Goal: Answer question/provide support: Share knowledge or assist other users

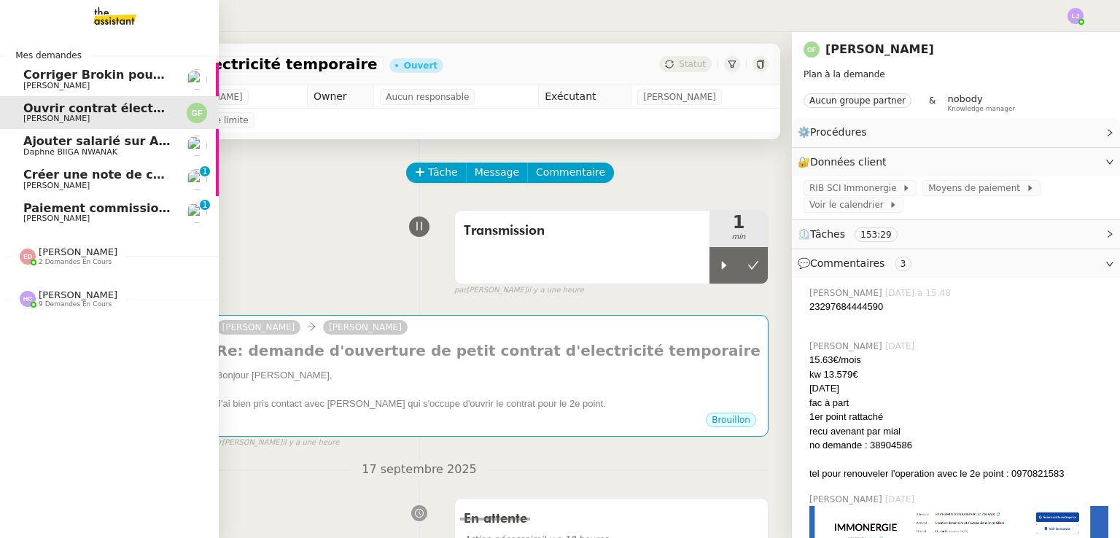
click at [62, 220] on span "[PERSON_NAME]" at bounding box center [56, 218] width 66 height 9
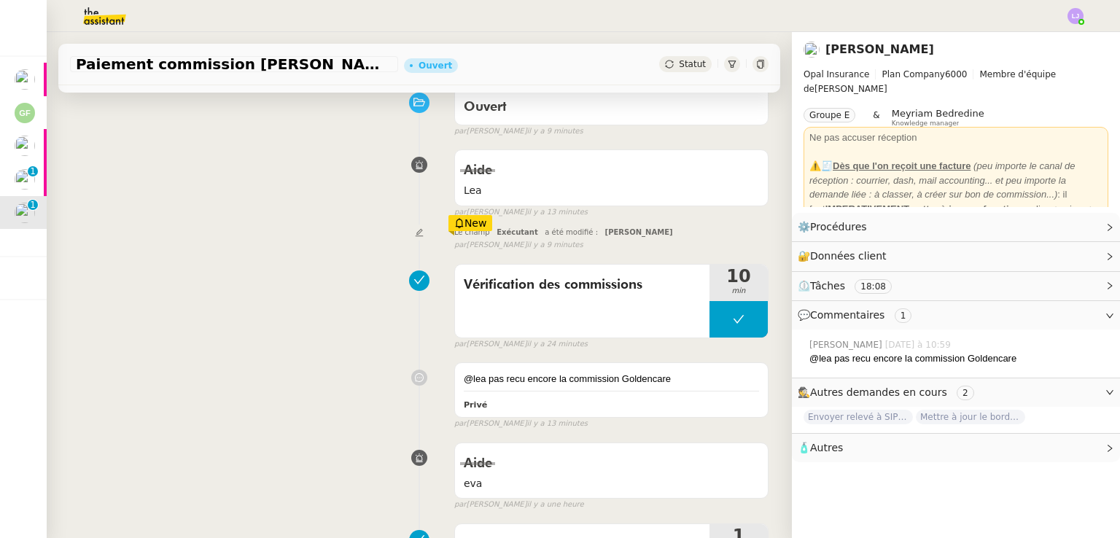
scroll to position [122, 0]
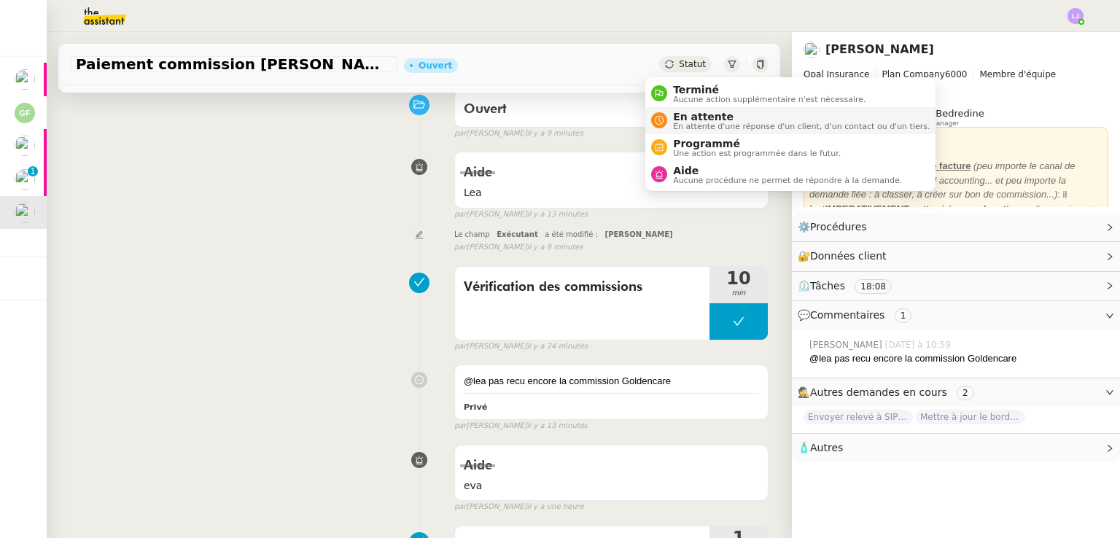
click at [681, 131] on li "En attente En attente d'une réponse d'un client, d'un contact ou d'un tiers." at bounding box center [790, 120] width 290 height 27
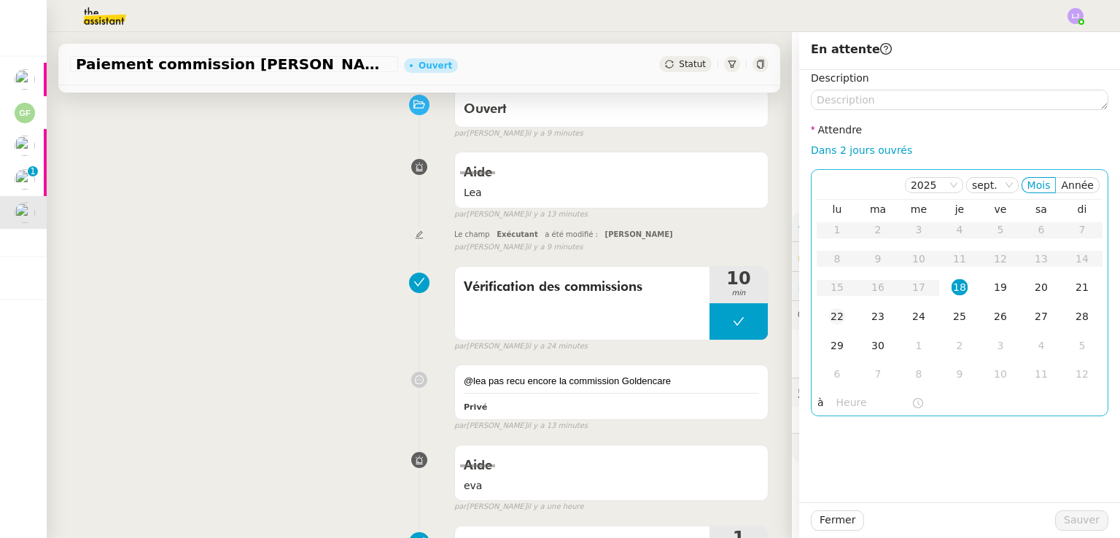
click at [840, 313] on td "22" at bounding box center [836, 316] width 41 height 29
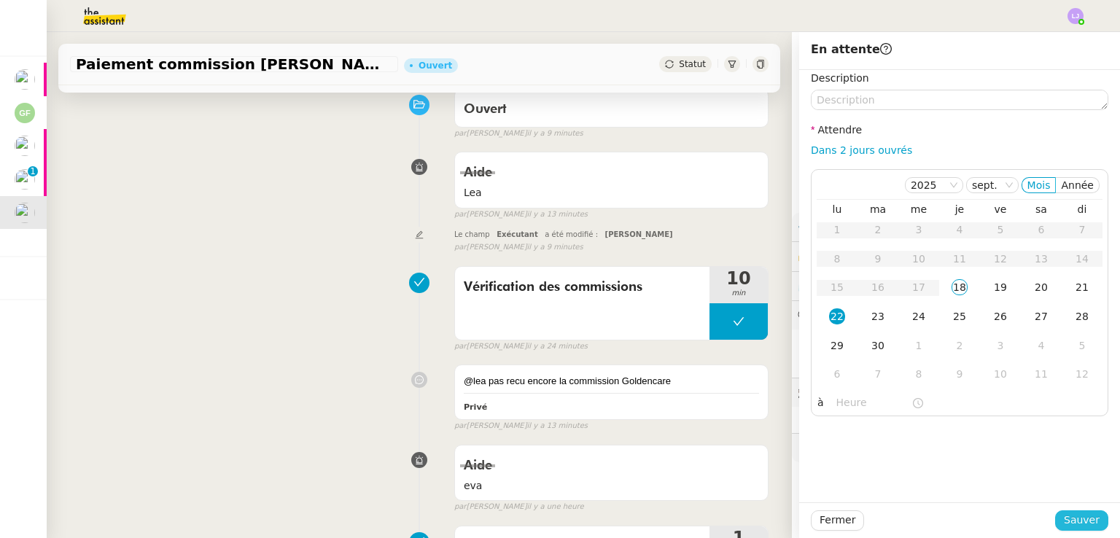
click at [1073, 519] on span "Sauver" at bounding box center [1081, 520] width 36 height 17
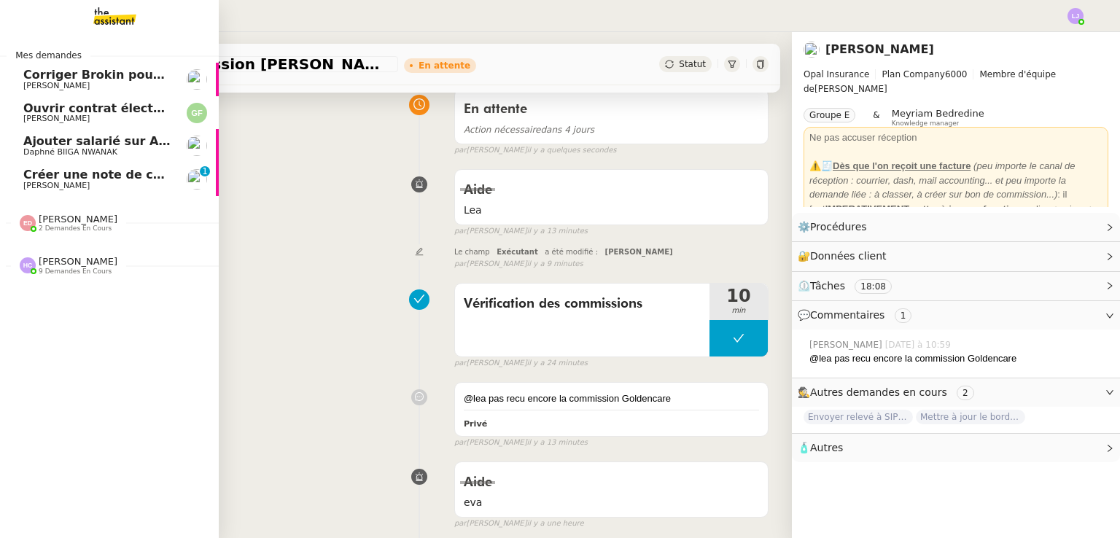
click at [44, 176] on span "Créer une note de crédit" at bounding box center [103, 175] width 161 height 14
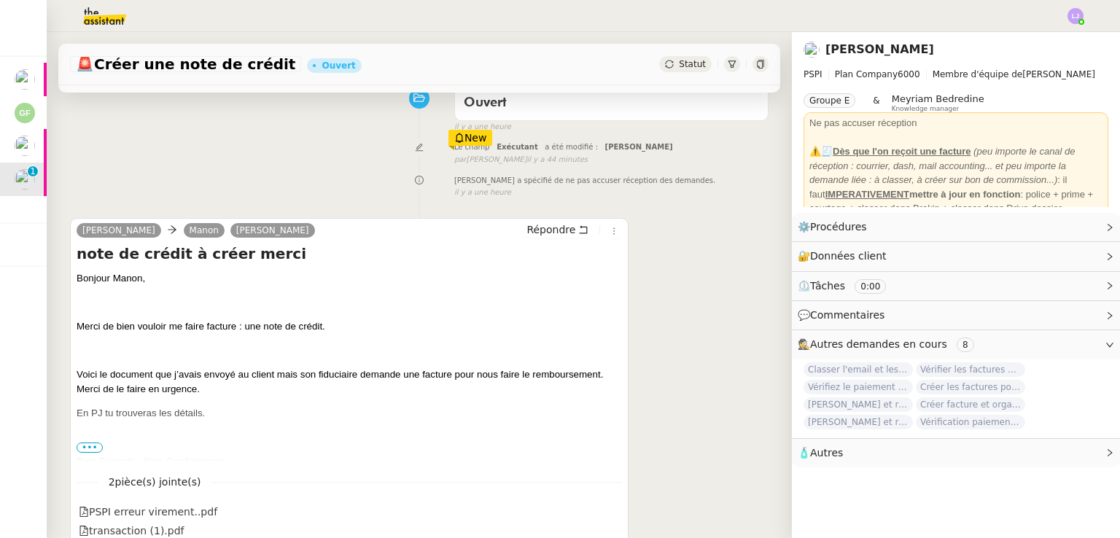
scroll to position [128, 0]
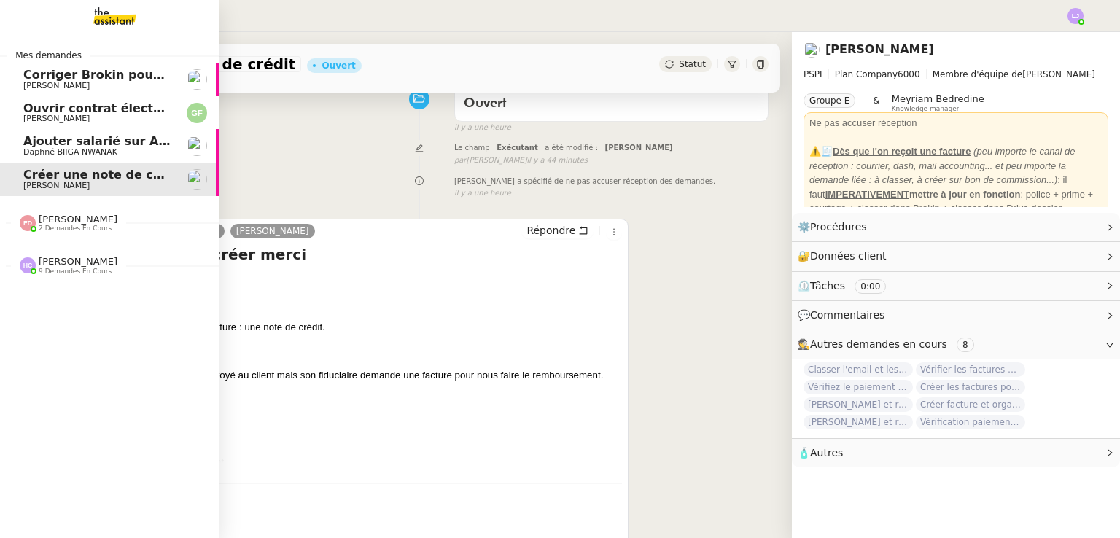
click at [40, 79] on span "Corriger Brokin pour clôture comptable" at bounding box center [152, 75] width 259 height 14
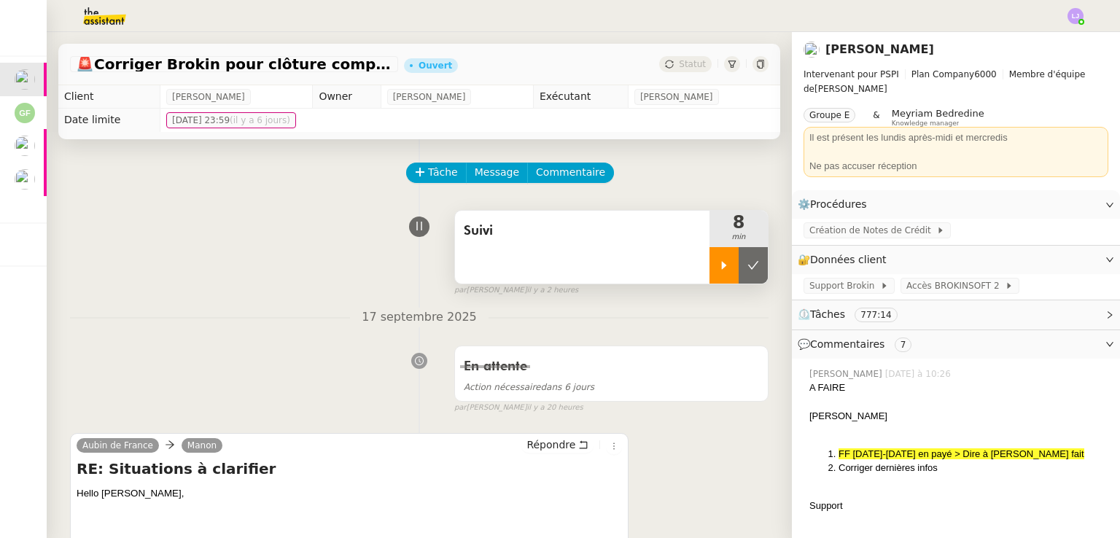
click at [709, 257] on div at bounding box center [723, 265] width 29 height 36
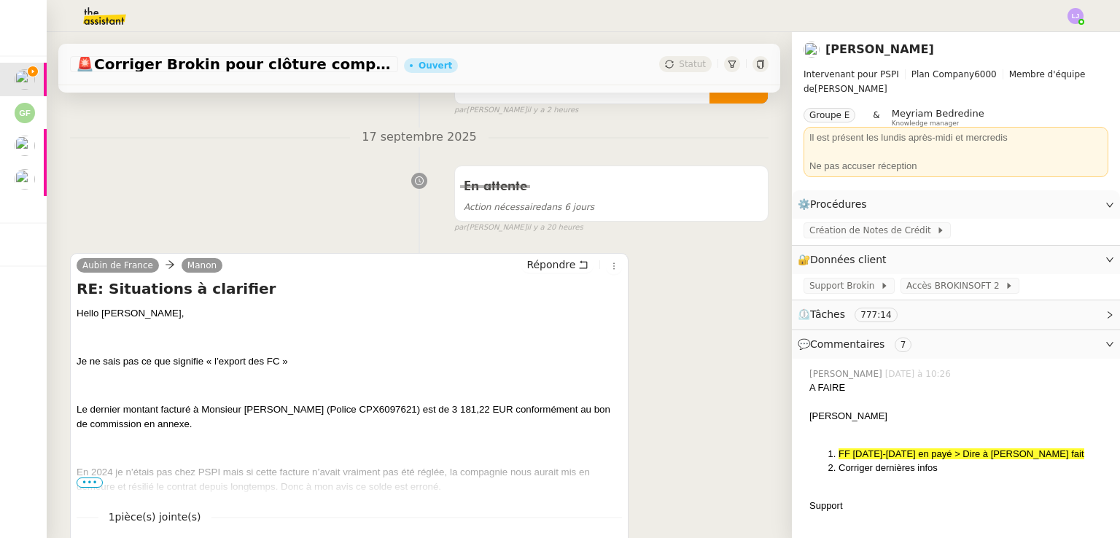
scroll to position [183, 0]
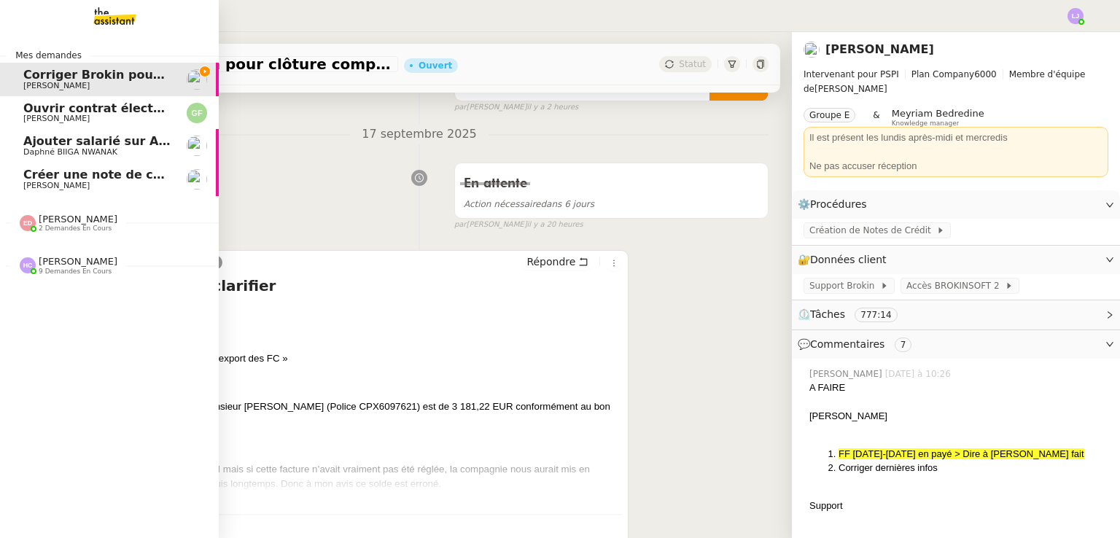
click at [63, 235] on div "[PERSON_NAME] 2 demandes en cours" at bounding box center [109, 217] width 219 height 42
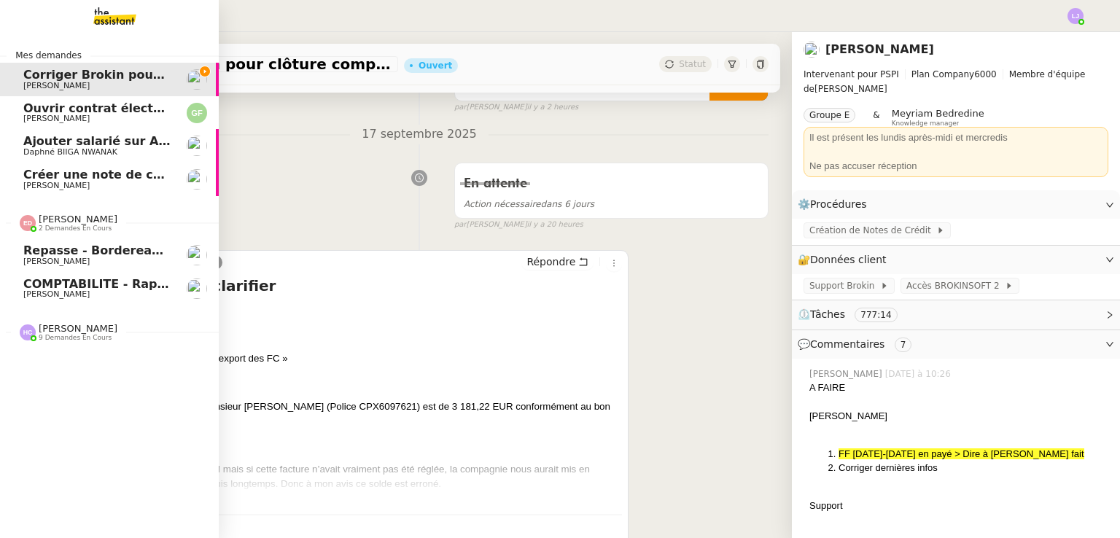
click at [63, 235] on div "[PERSON_NAME] 2 demandes en cours" at bounding box center [109, 217] width 219 height 42
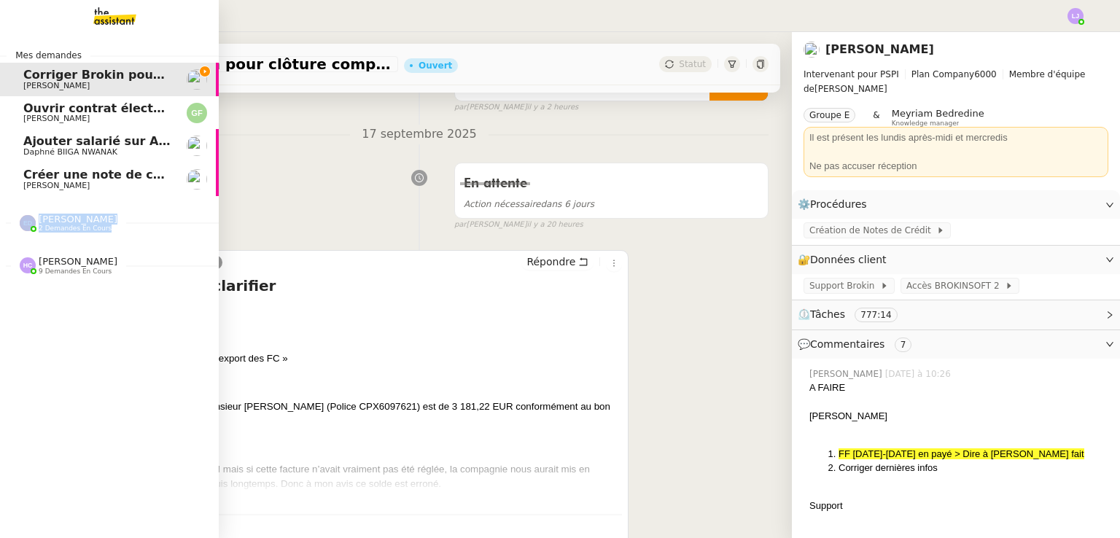
drag, startPoint x: 62, startPoint y: 283, endPoint x: 56, endPoint y: 278, distance: 7.7
click at [56, 278] on div "Mes demandes Corriger Brokin pour clôture comptable [PERSON_NAME] contrat élect…" at bounding box center [109, 285] width 219 height 506
click at [56, 278] on div "[PERSON_NAME] 9 demandes en cours" at bounding box center [109, 259] width 219 height 42
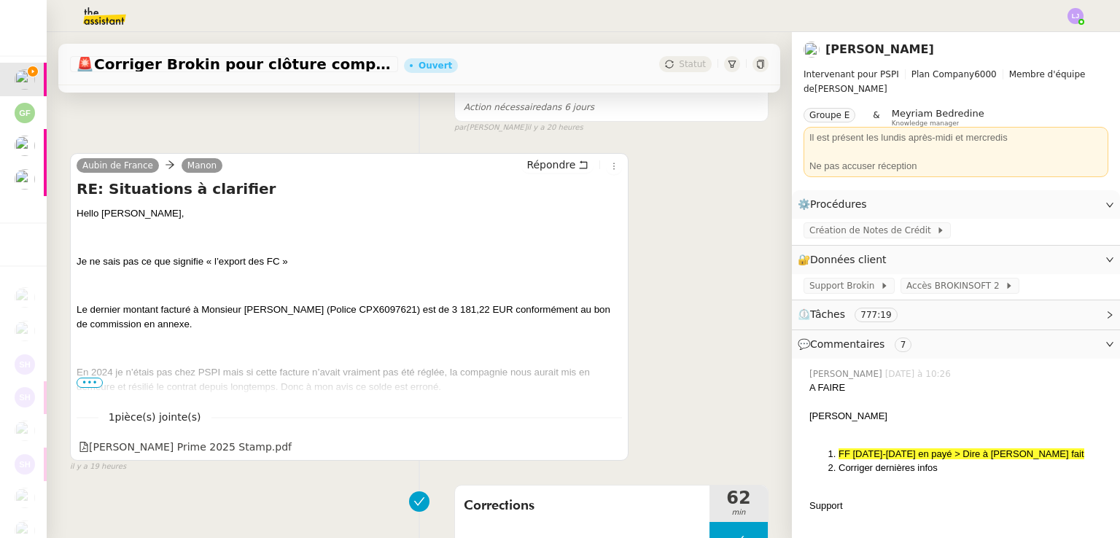
scroll to position [280, 0]
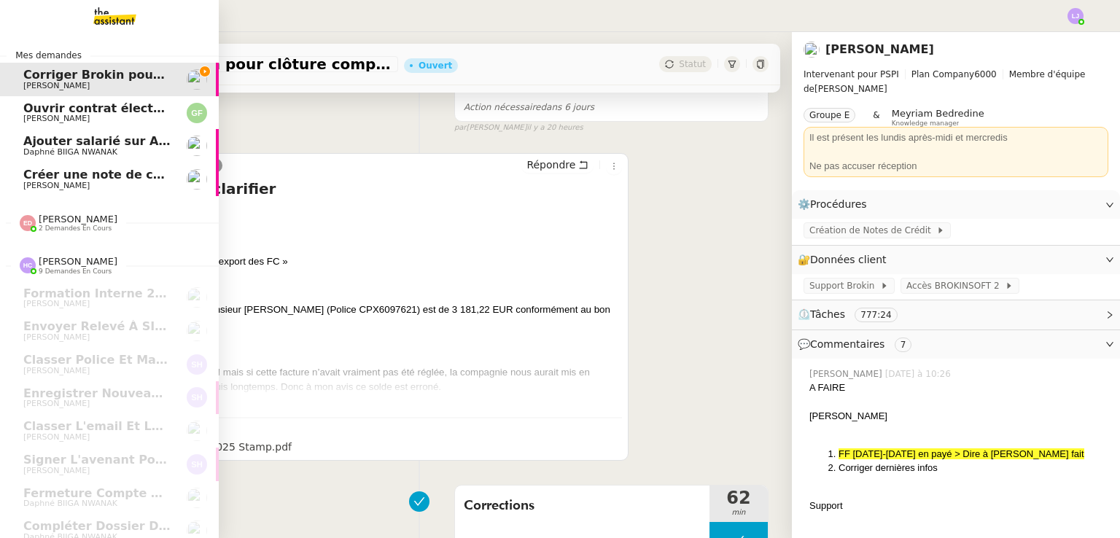
click at [117, 183] on span "[PERSON_NAME]" at bounding box center [96, 185] width 147 height 9
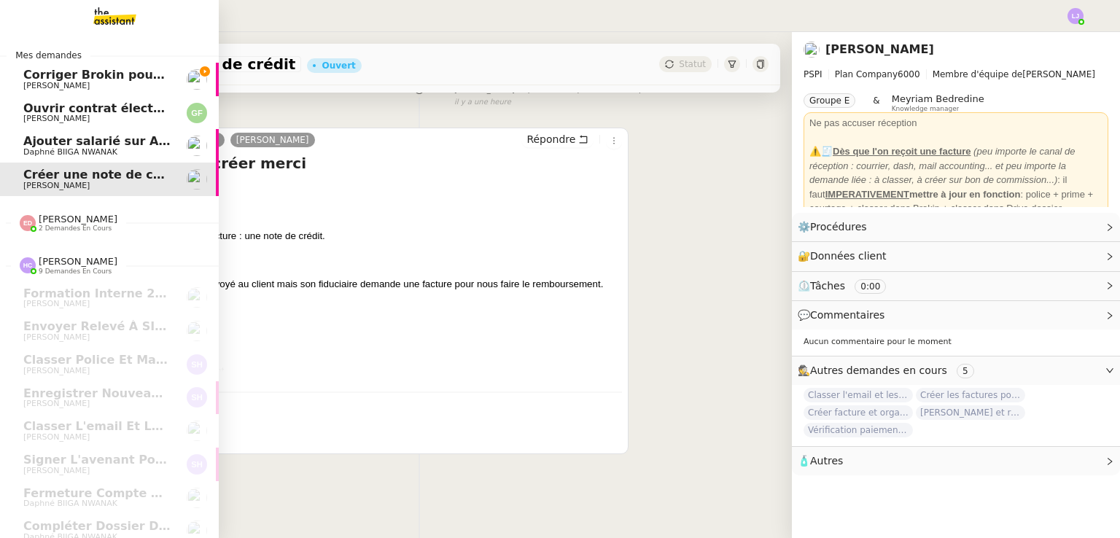
scroll to position [195, 0]
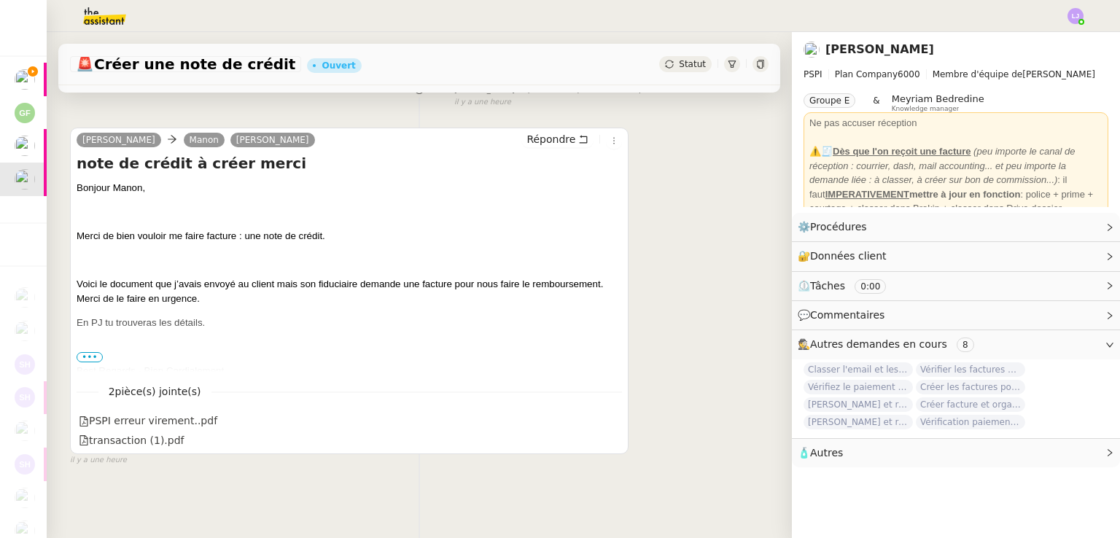
click at [87, 352] on span "•••" at bounding box center [90, 357] width 26 height 10
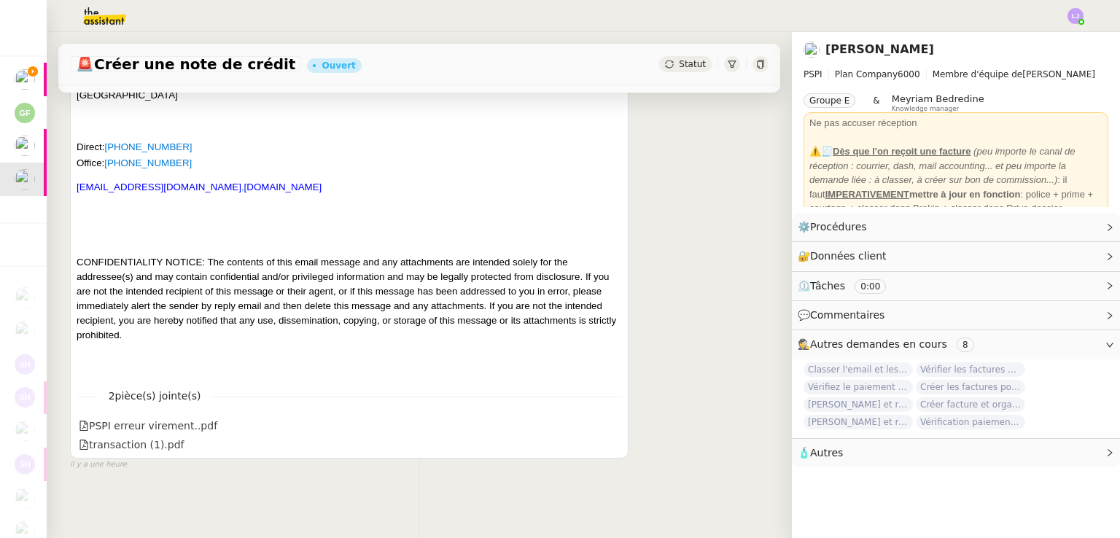
scroll to position [714, 0]
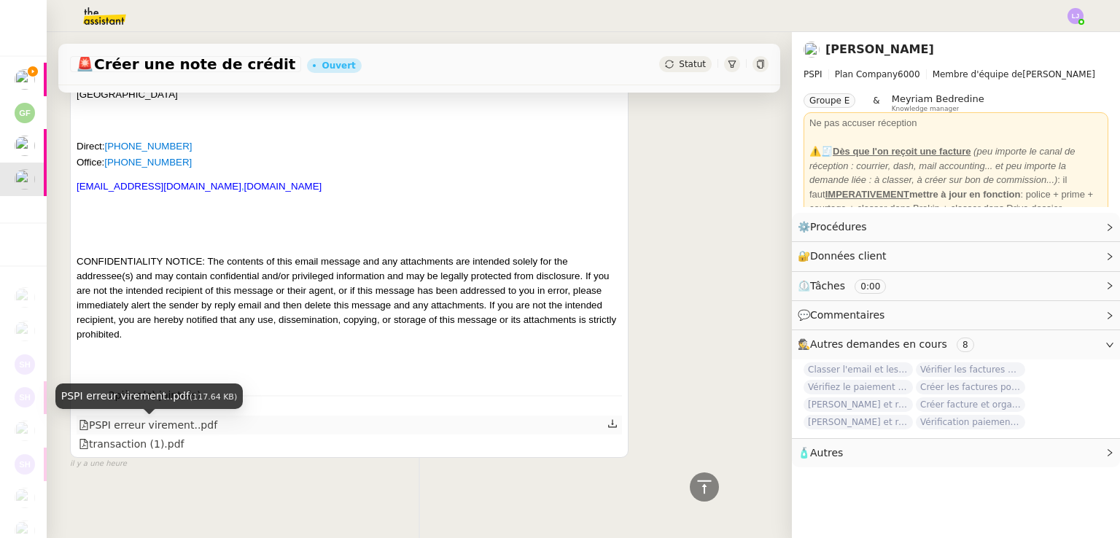
click at [189, 428] on div "PSPI erreur virement..pdf" at bounding box center [148, 425] width 138 height 17
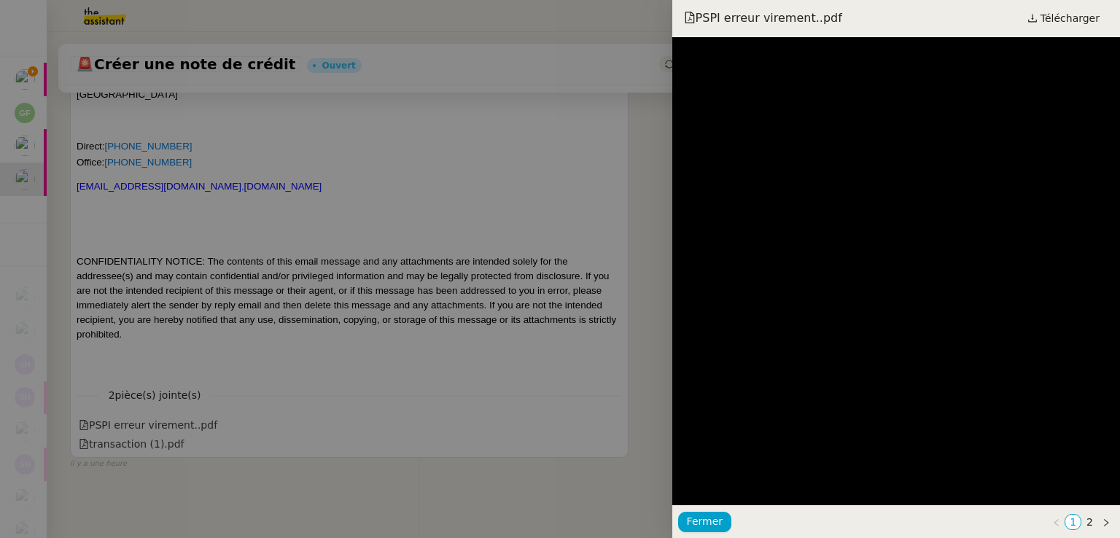
click at [371, 339] on div at bounding box center [560, 269] width 1120 height 538
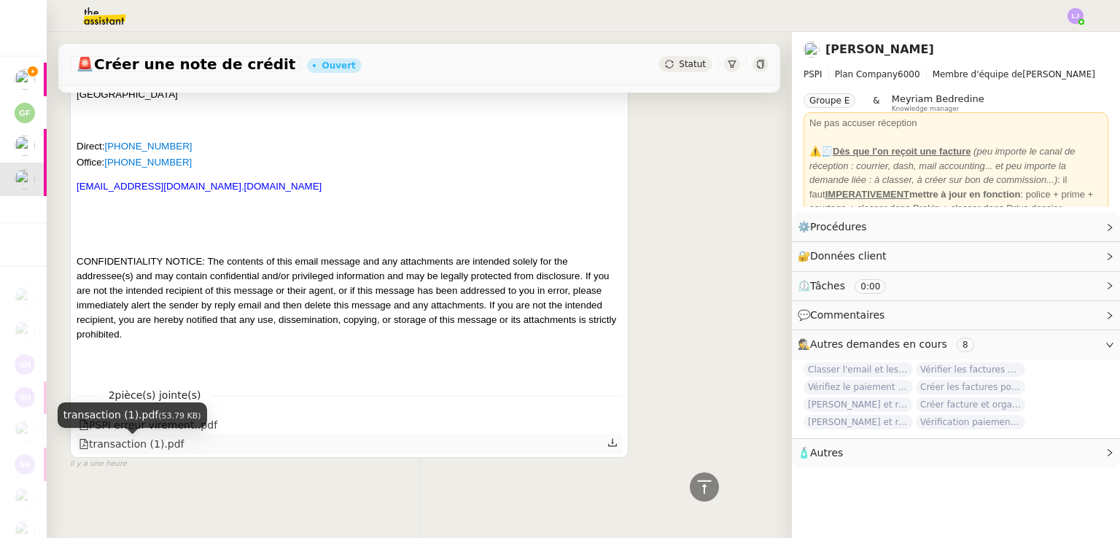
click at [138, 447] on div "transaction (1).pdf" at bounding box center [132, 444] width 106 height 17
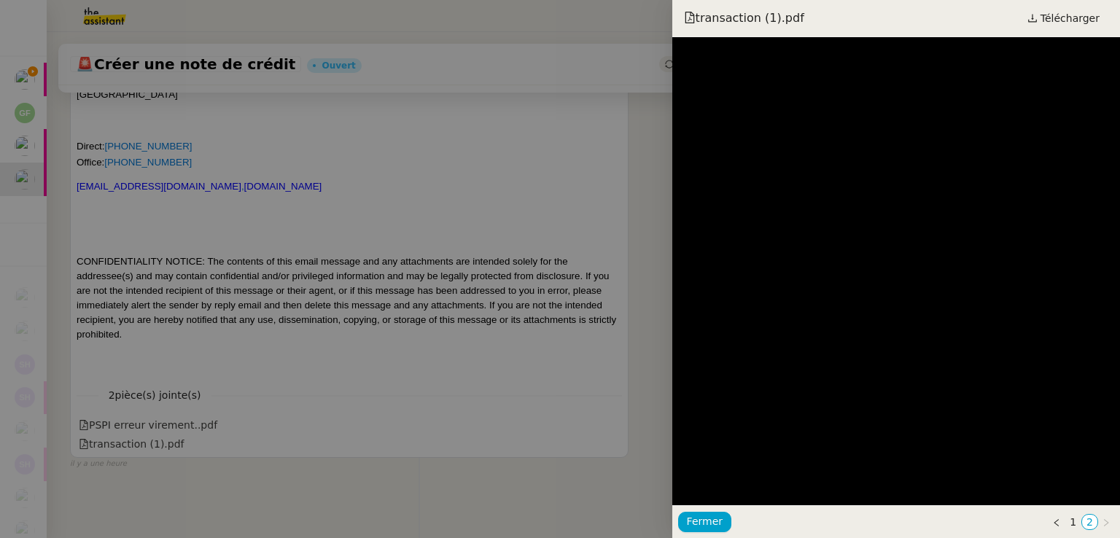
click at [438, 266] on div at bounding box center [560, 269] width 1120 height 538
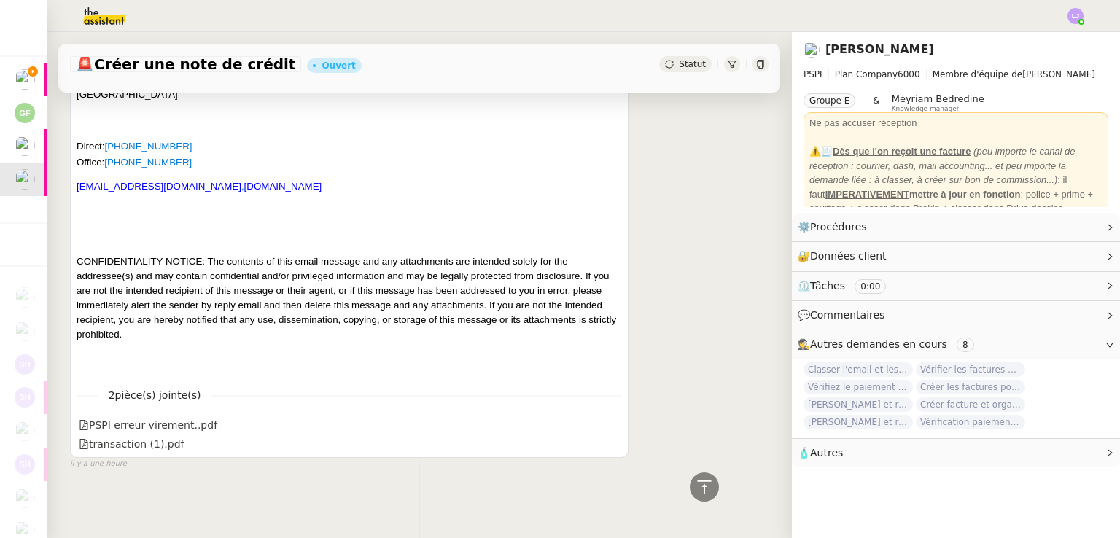
scroll to position [0, 0]
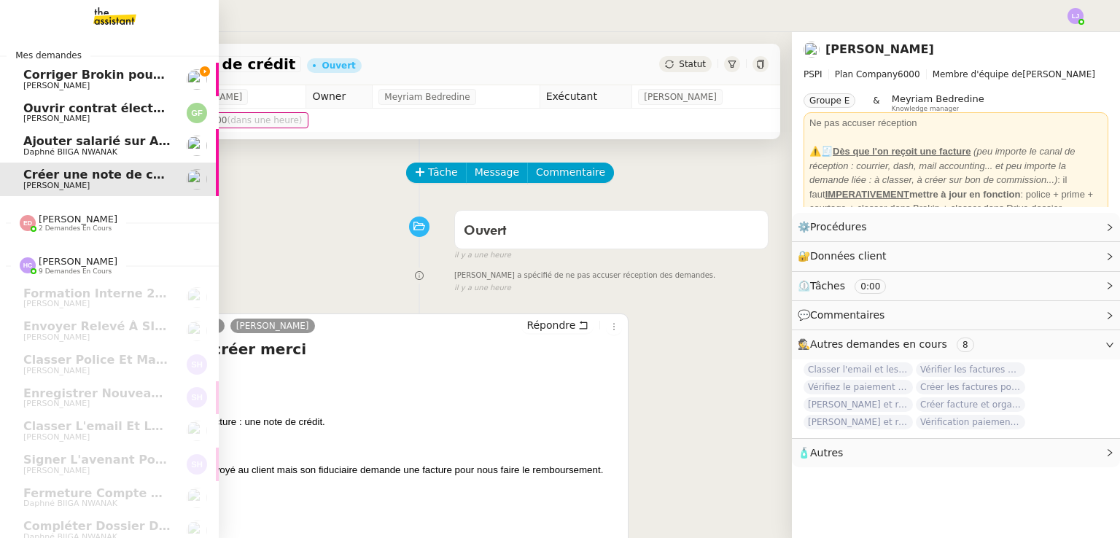
click at [91, 96] on link "Ouvrir contrat électricité temporaire [PERSON_NAME]" at bounding box center [109, 113] width 219 height 34
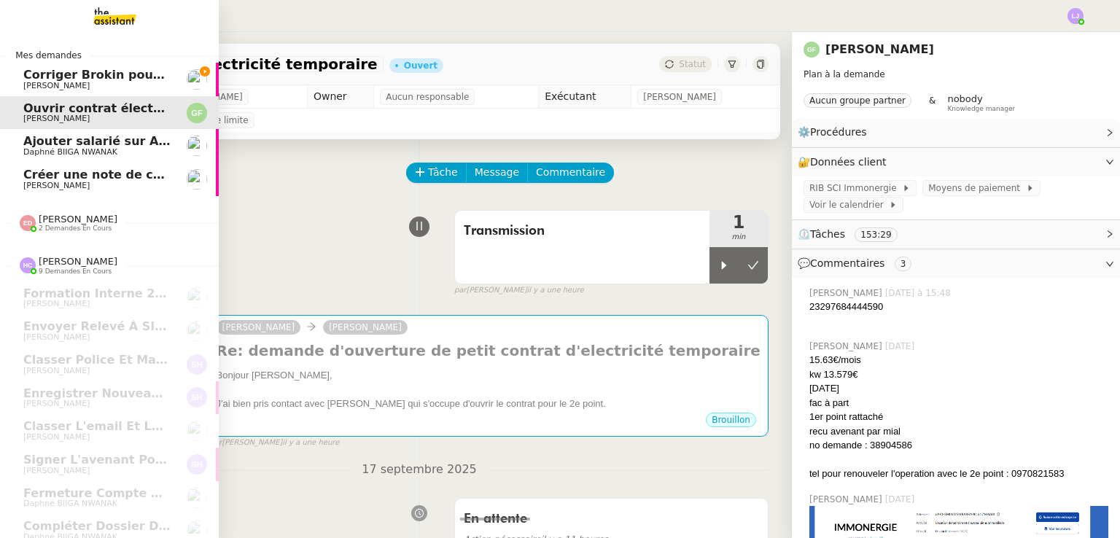
click at [172, 88] on link "Corriger Brokin pour clôture comptable [PERSON_NAME]" at bounding box center [109, 80] width 219 height 34
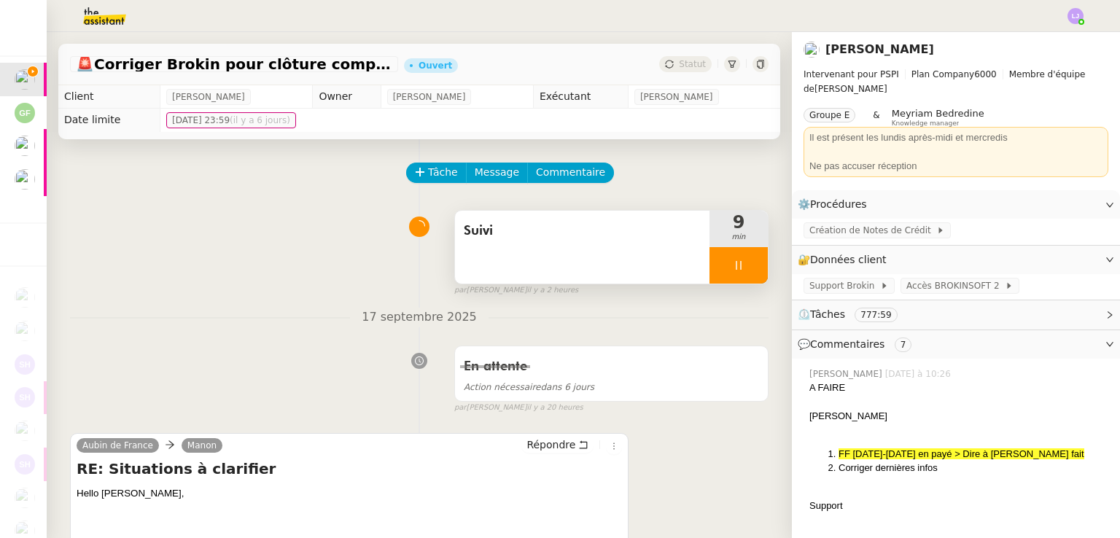
click at [709, 266] on div at bounding box center [738, 265] width 58 height 36
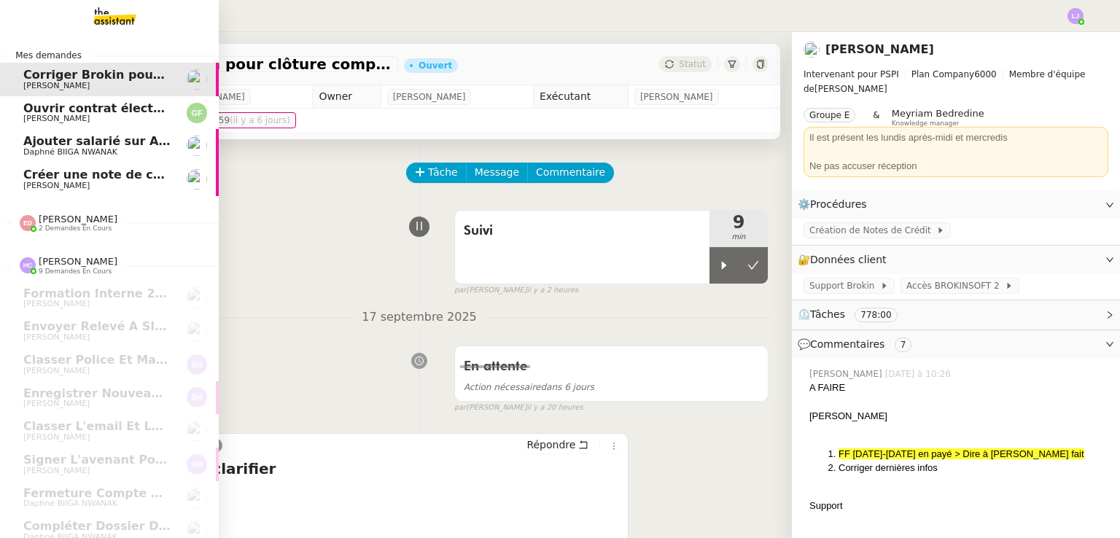
click at [28, 120] on span "[PERSON_NAME]" at bounding box center [56, 118] width 66 height 9
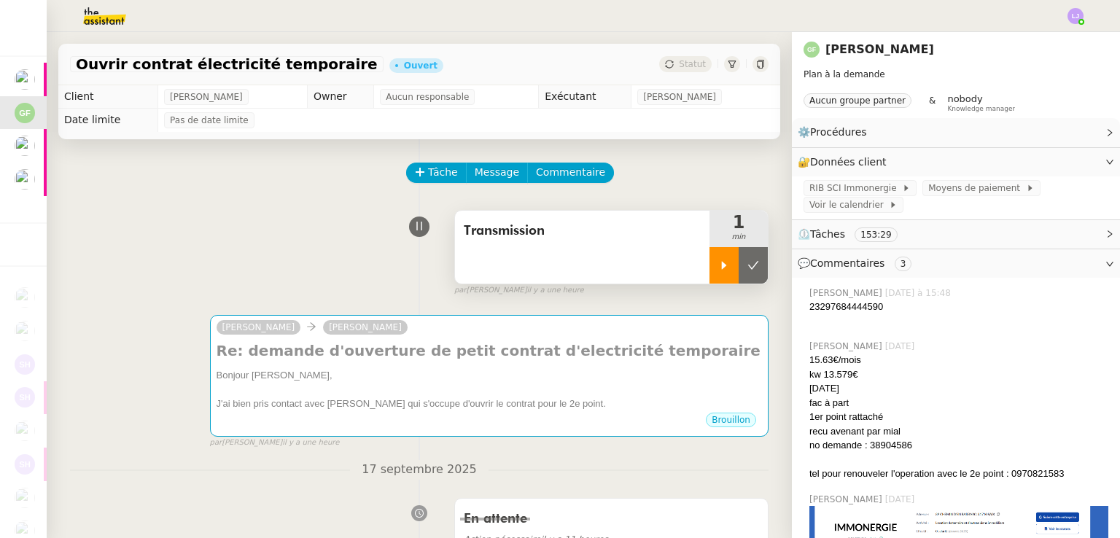
click at [718, 269] on icon at bounding box center [724, 265] width 12 height 12
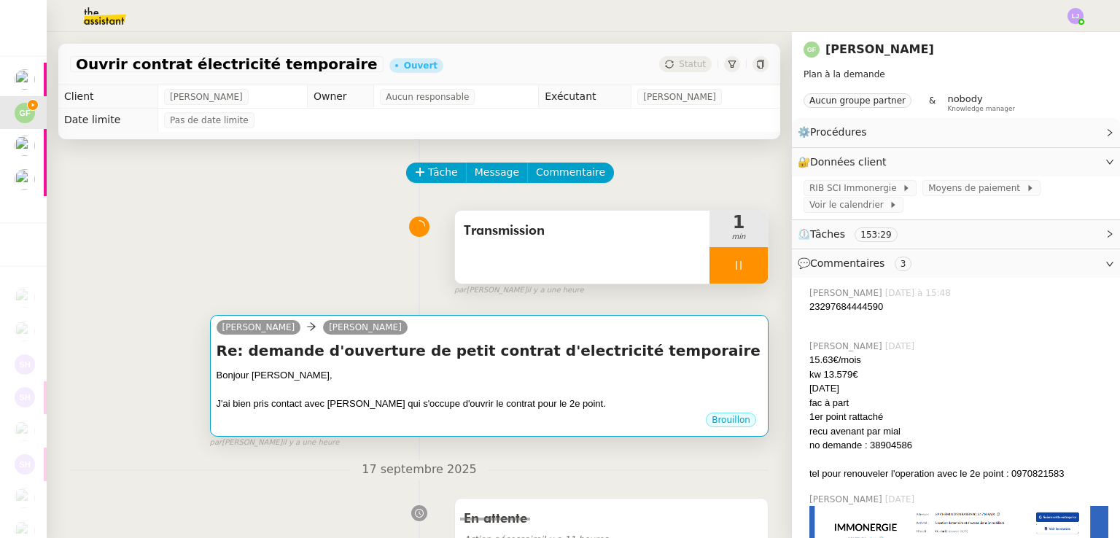
click at [585, 403] on div "J'ai bien pris contact avec [PERSON_NAME] qui s'occupe d'ouvrir le contrat pour…" at bounding box center [488, 403] width 545 height 15
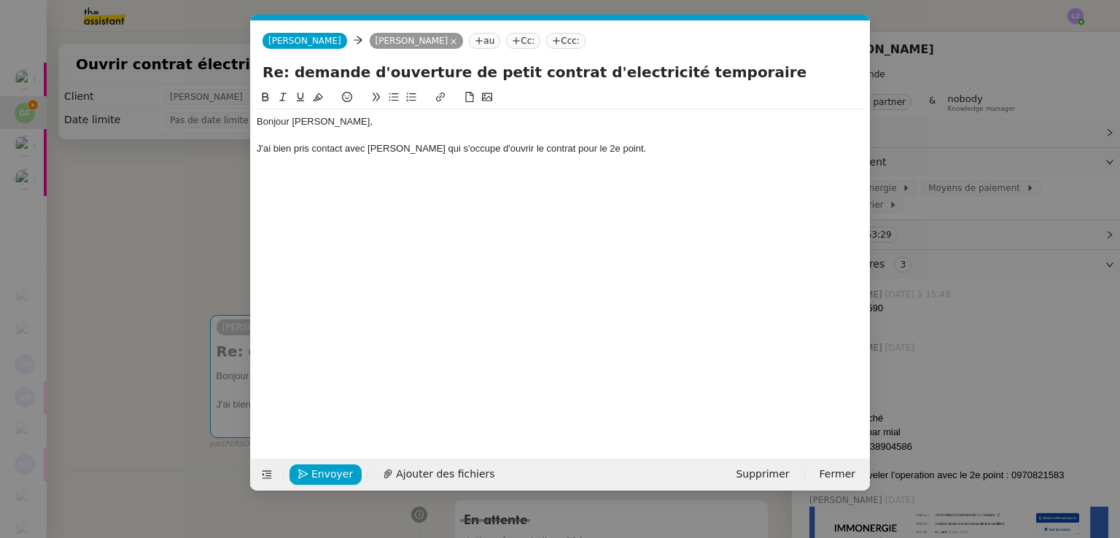
scroll to position [0, 31]
click at [616, 153] on div "J'ai bien pris contact avec [PERSON_NAME] qui s'occupe d'ouvrir le contrat pour…" at bounding box center [560, 148] width 607 height 13
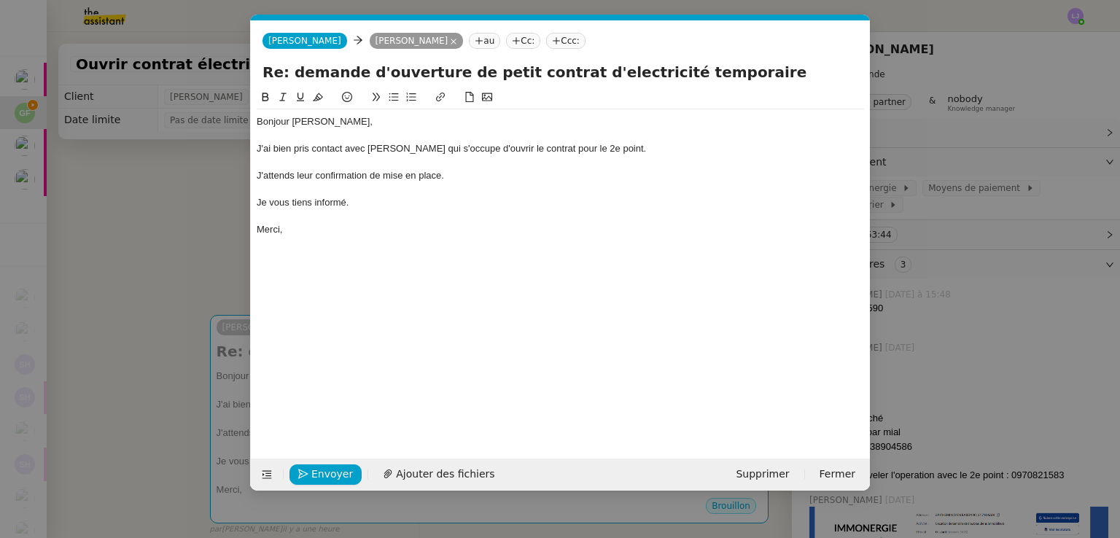
click at [238, 249] on nz-modal-container "Service TA - VOYAGE - PROPOSITION GLOBALE A utiliser dans le cadre de propositi…" at bounding box center [560, 269] width 1120 height 538
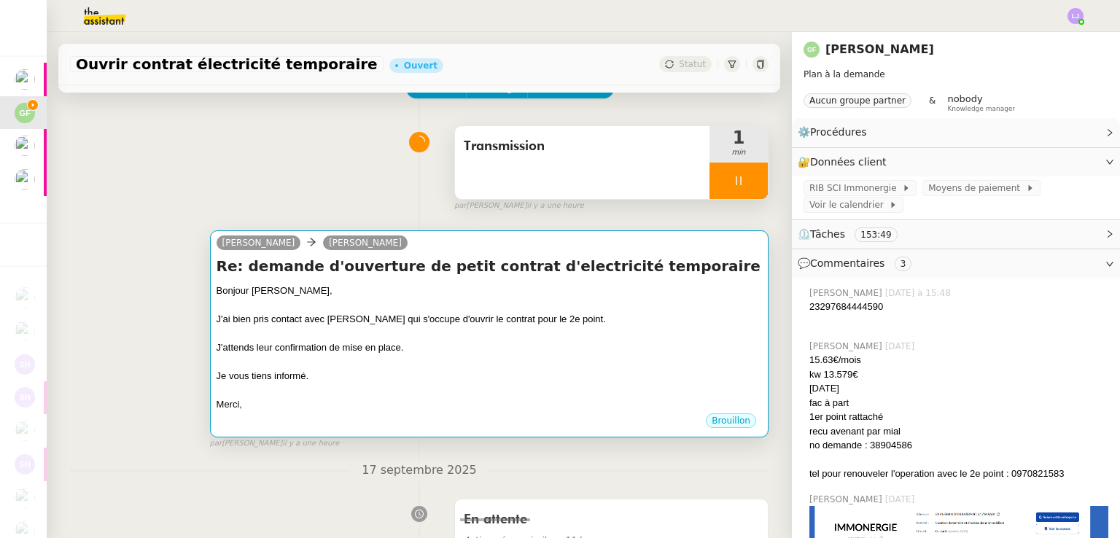
scroll to position [93, 0]
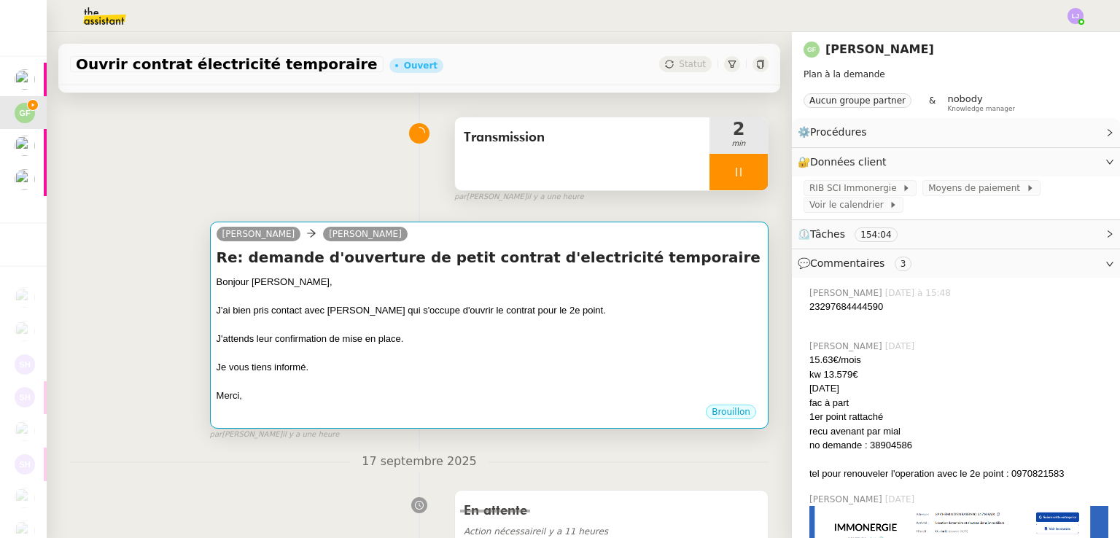
click at [259, 316] on div "J'ai bien pris contact avec [PERSON_NAME] qui s'occupe d'ouvrir le contrat pour…" at bounding box center [488, 310] width 545 height 15
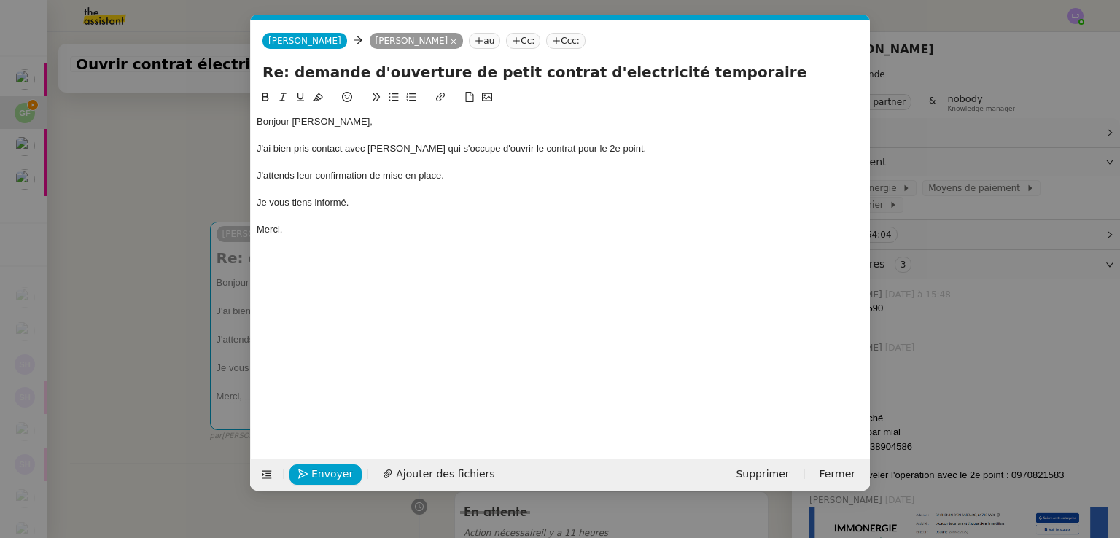
scroll to position [0, 31]
click at [326, 473] on span "Envoyer" at bounding box center [332, 474] width 42 height 17
click at [326, 473] on span "Confirmer l'envoi" at bounding box center [354, 474] width 87 height 17
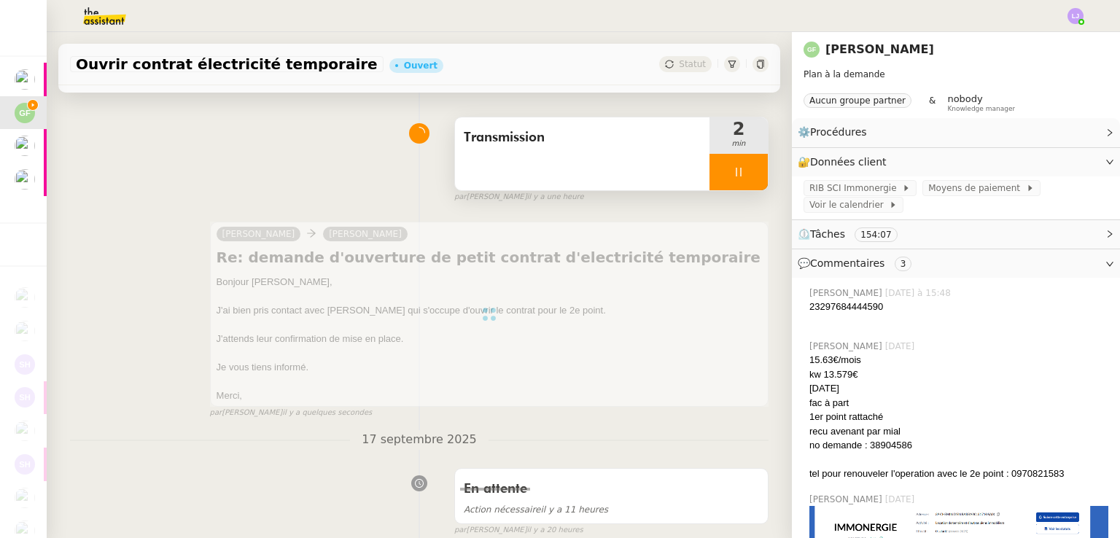
click at [732, 165] on div at bounding box center [738, 172] width 58 height 36
click at [738, 165] on button at bounding box center [752, 172] width 29 height 36
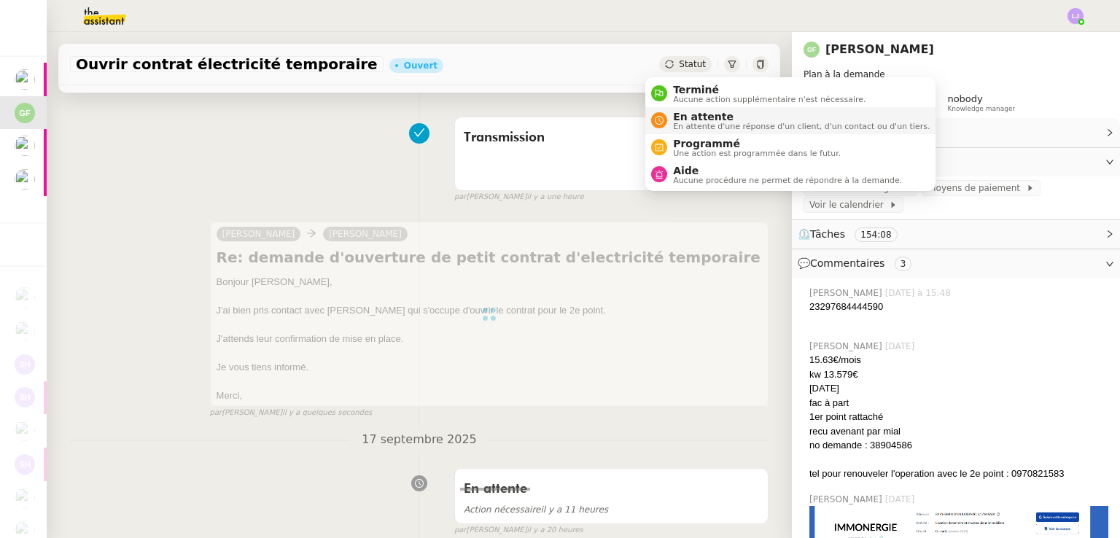
click at [703, 122] on span "En attente d'une réponse d'un client, d'un contact ou d'un tiers." at bounding box center [801, 126] width 257 height 8
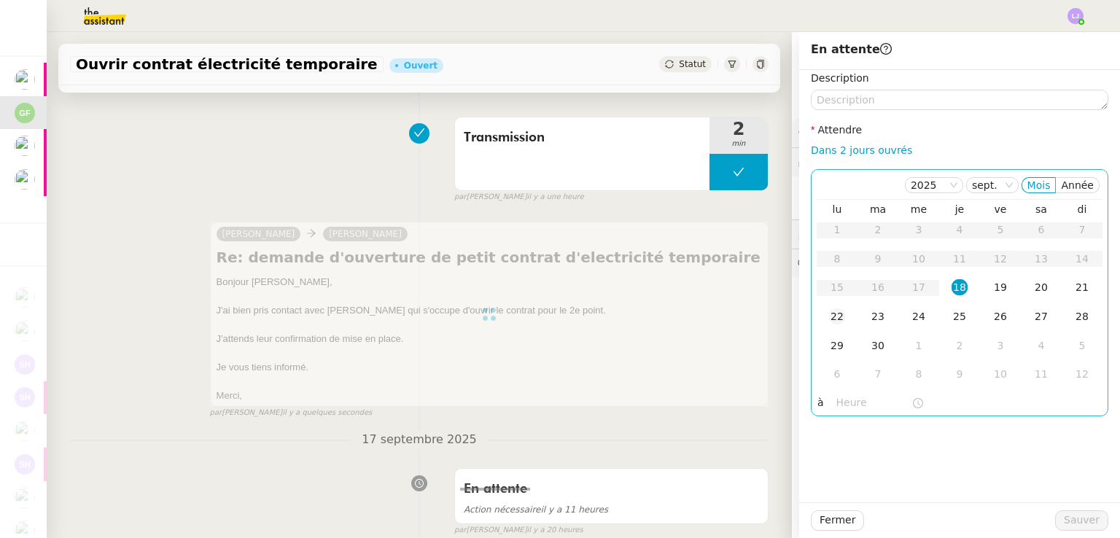
click at [829, 310] on div "22" at bounding box center [837, 316] width 16 height 16
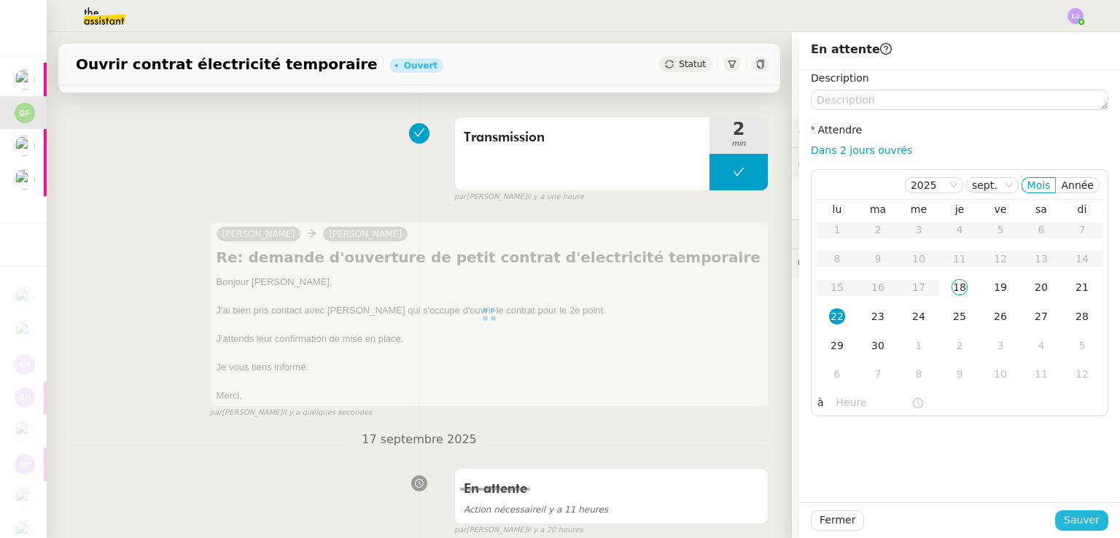
click at [1074, 512] on span "Sauver" at bounding box center [1081, 520] width 36 height 17
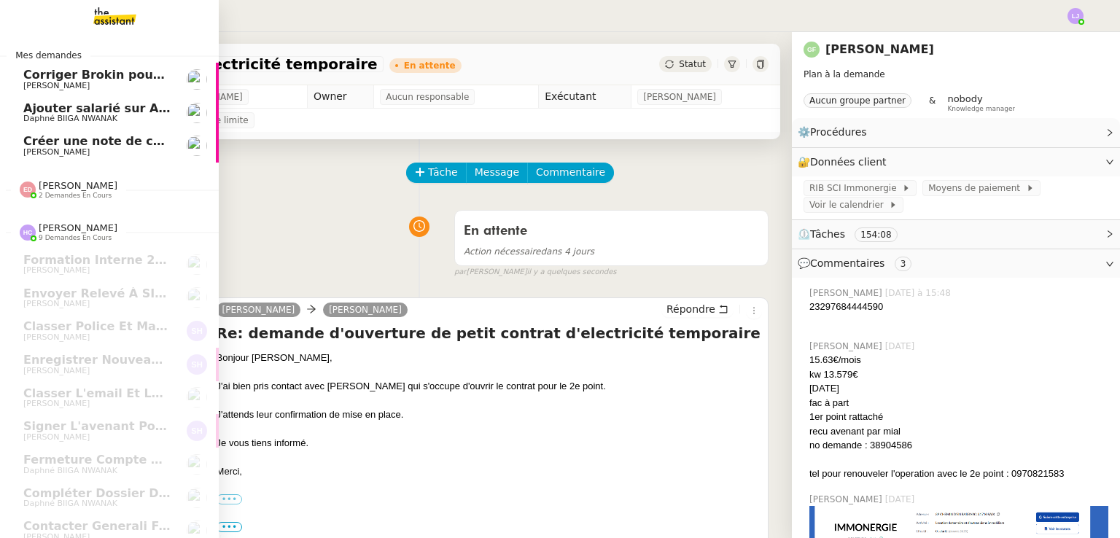
click at [101, 120] on span "Daphné BIIGA NWANAK" at bounding box center [70, 118] width 94 height 9
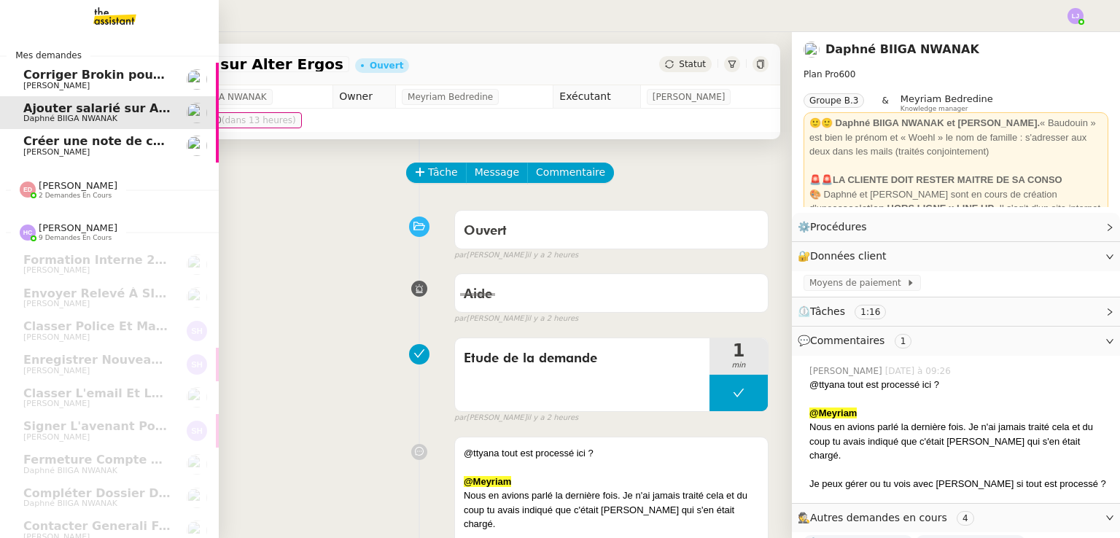
click at [128, 155] on span "[PERSON_NAME]" at bounding box center [96, 152] width 147 height 9
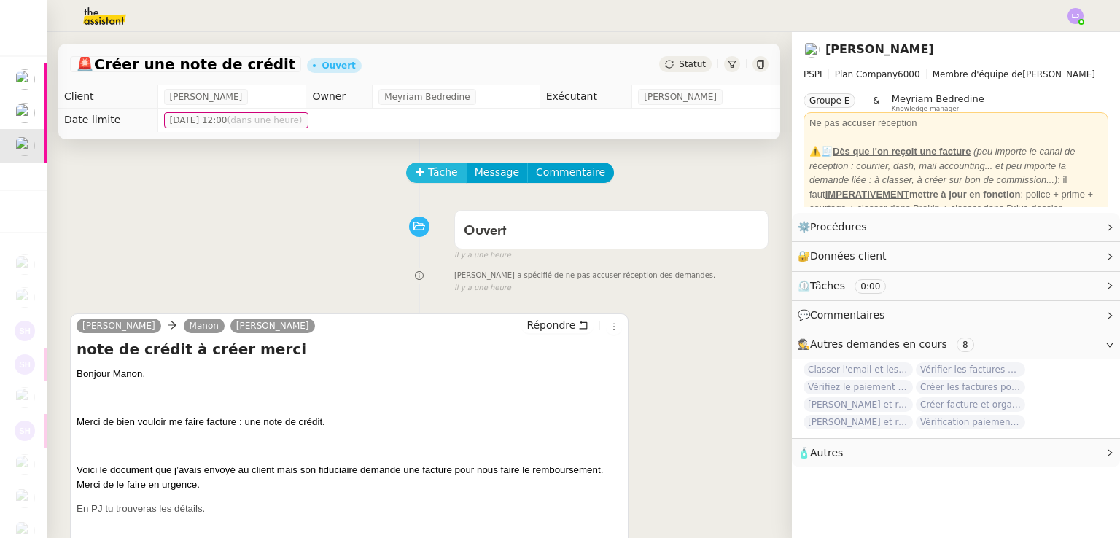
click at [428, 175] on span "Tâche" at bounding box center [443, 172] width 30 height 17
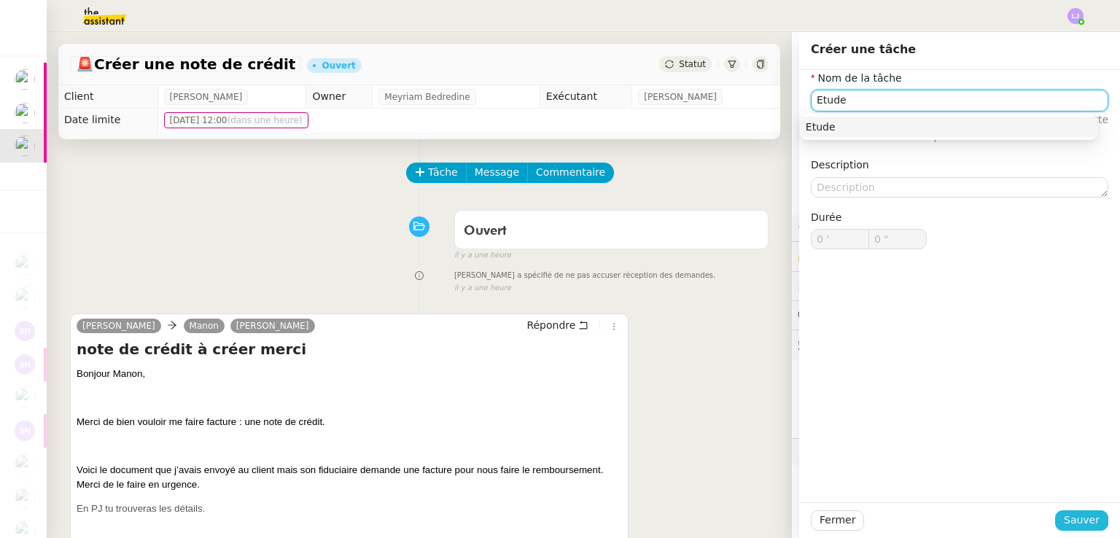
type input "Etude"
click at [1087, 520] on span "Sauver" at bounding box center [1081, 520] width 36 height 17
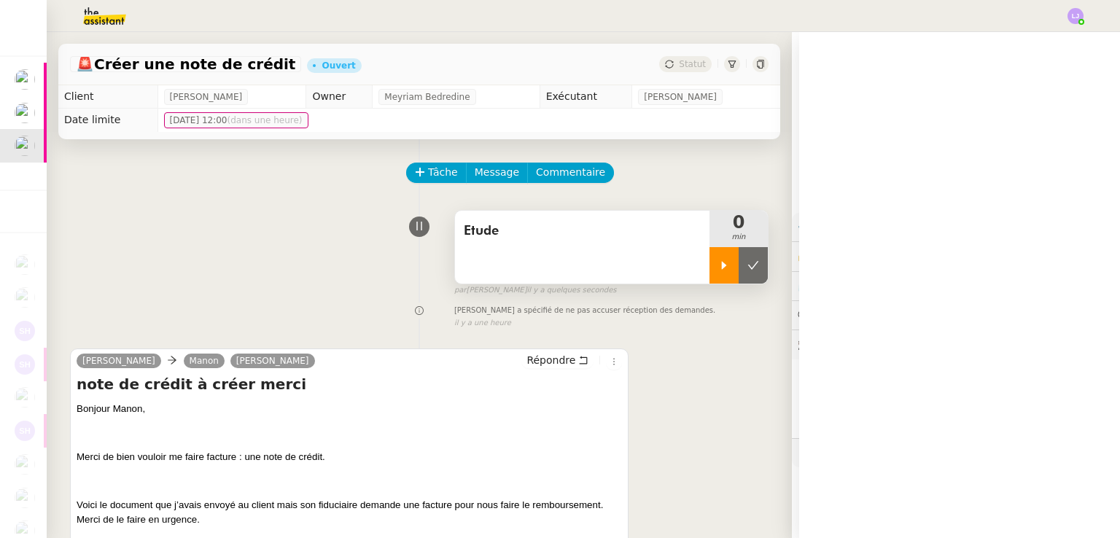
click at [714, 261] on div at bounding box center [723, 265] width 29 height 36
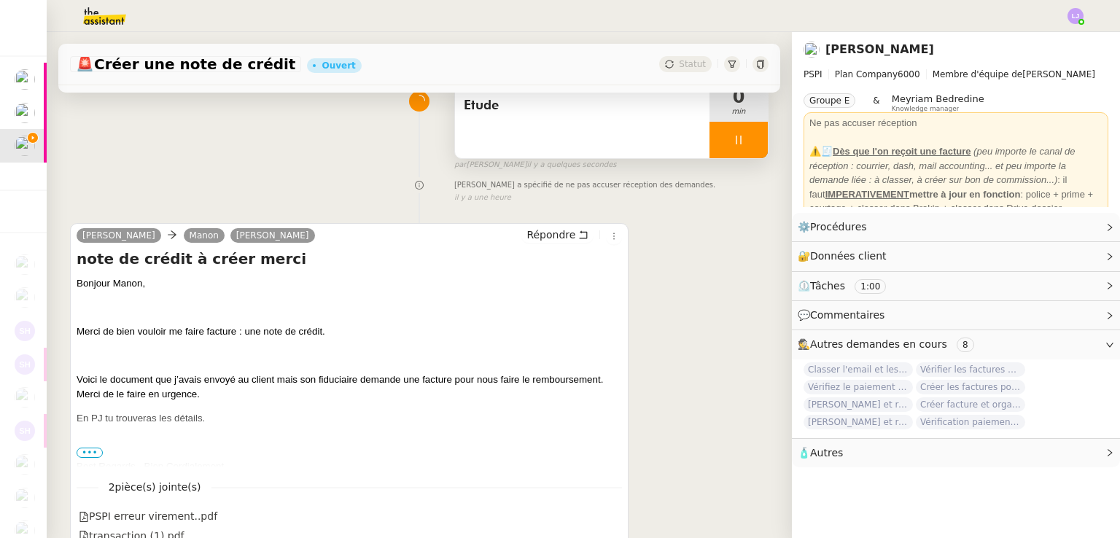
scroll to position [229, 0]
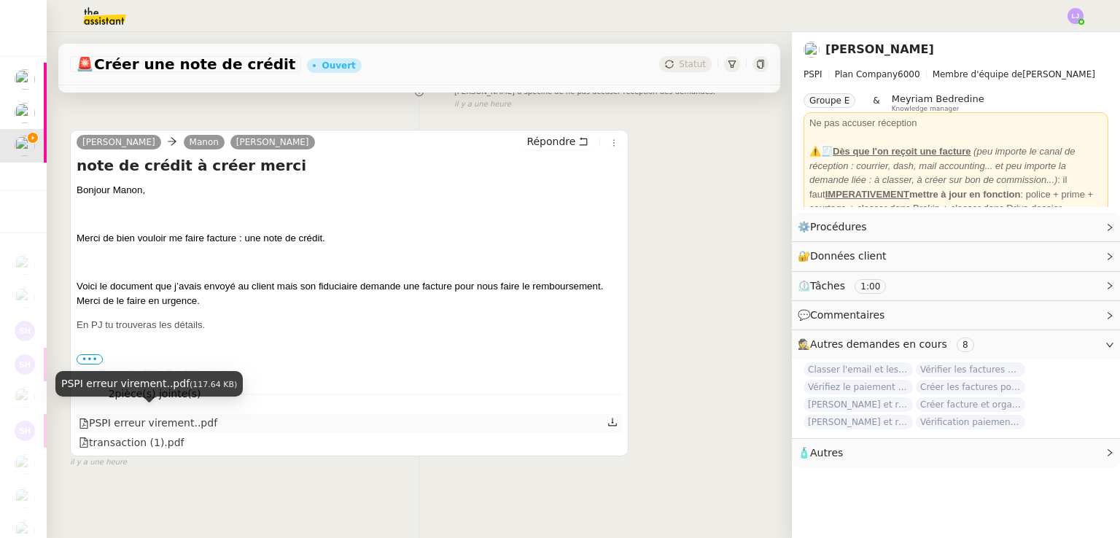
click at [197, 415] on div "PSPI erreur virement..pdf" at bounding box center [148, 423] width 138 height 17
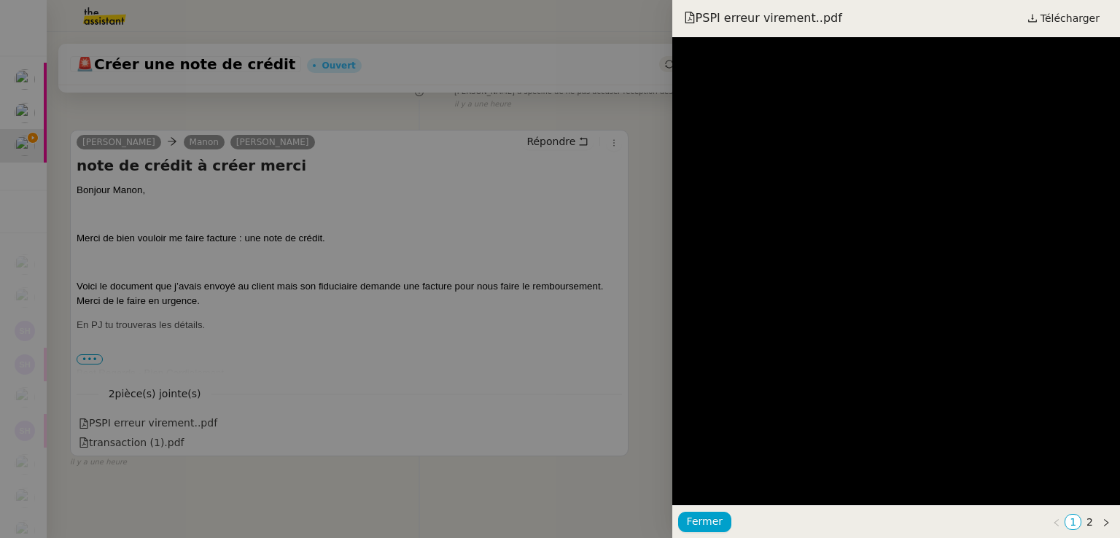
click at [521, 353] on div at bounding box center [560, 269] width 1120 height 538
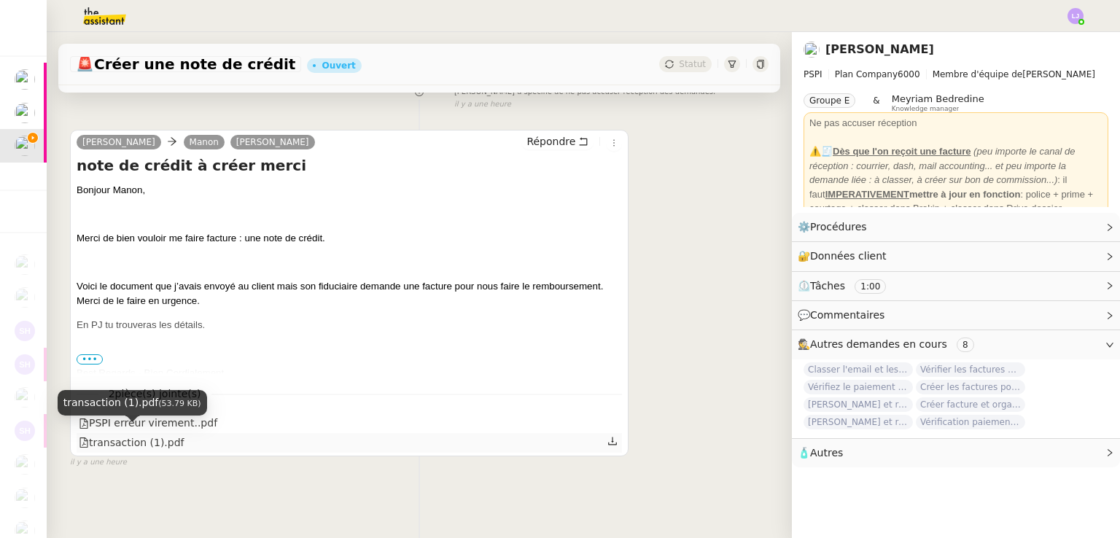
click at [168, 434] on div "transaction (1).pdf" at bounding box center [132, 442] width 106 height 17
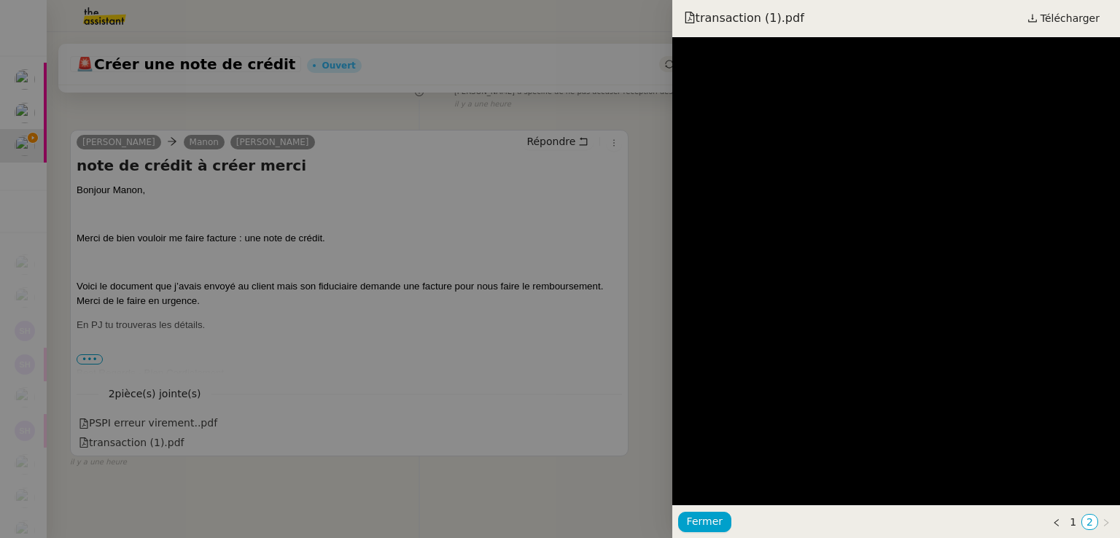
click at [283, 331] on div at bounding box center [560, 269] width 1120 height 538
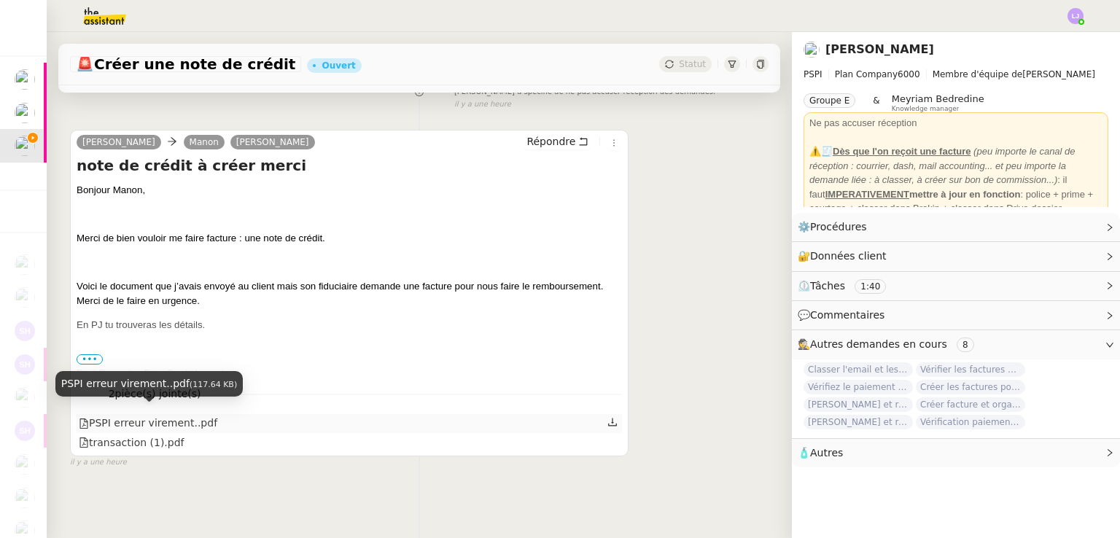
click at [157, 415] on div "PSPI erreur virement..pdf" at bounding box center [148, 423] width 138 height 17
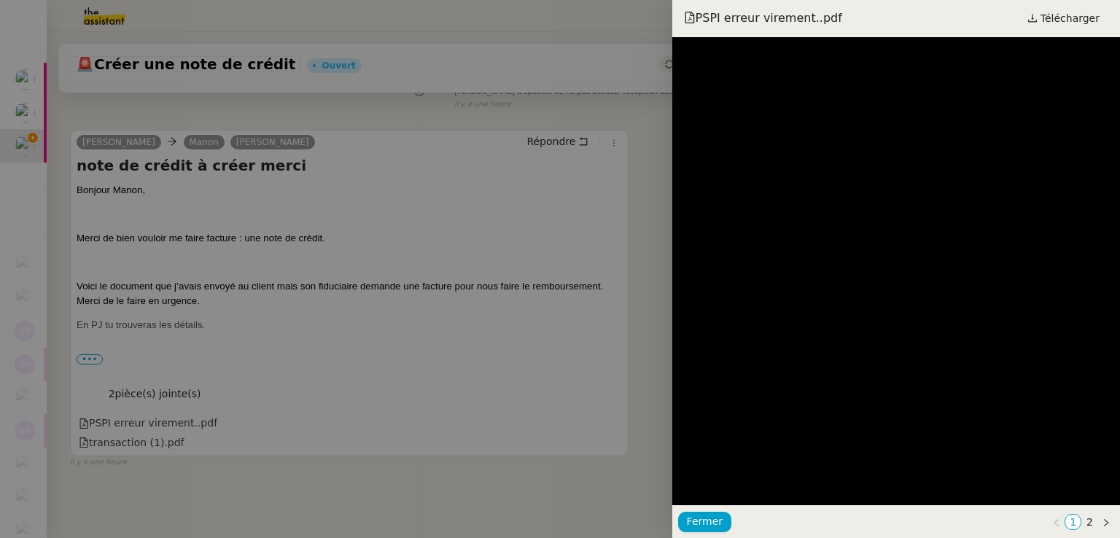
click at [344, 354] on div at bounding box center [560, 269] width 1120 height 538
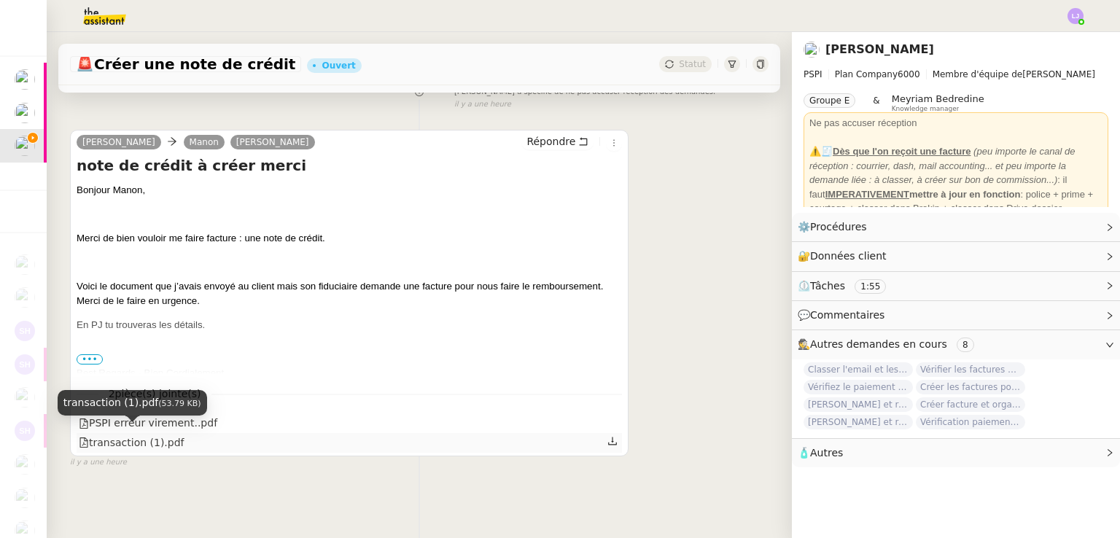
click at [149, 439] on div "transaction (1).pdf" at bounding box center [132, 442] width 106 height 17
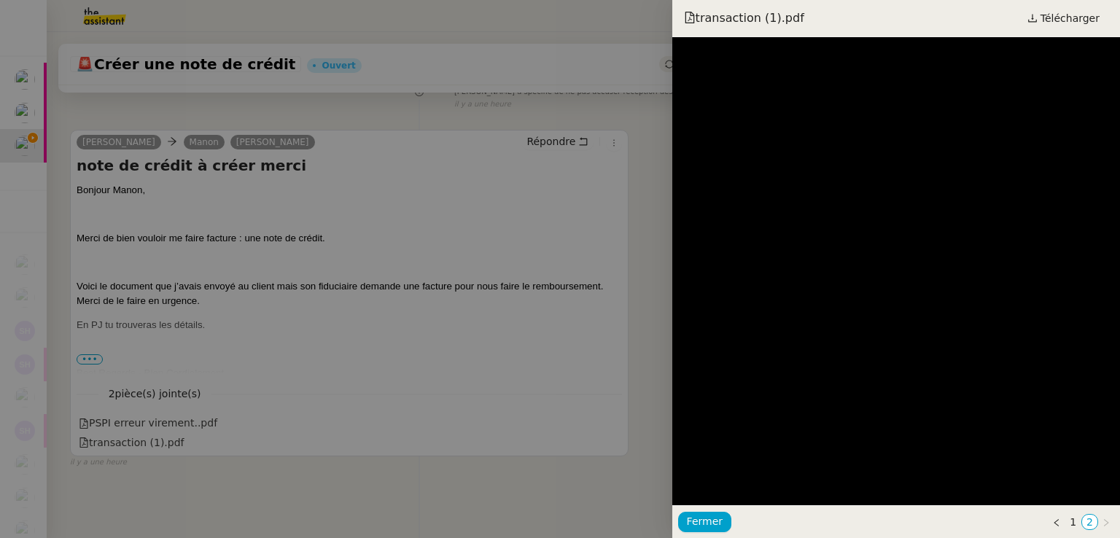
click at [633, 321] on div at bounding box center [560, 269] width 1120 height 538
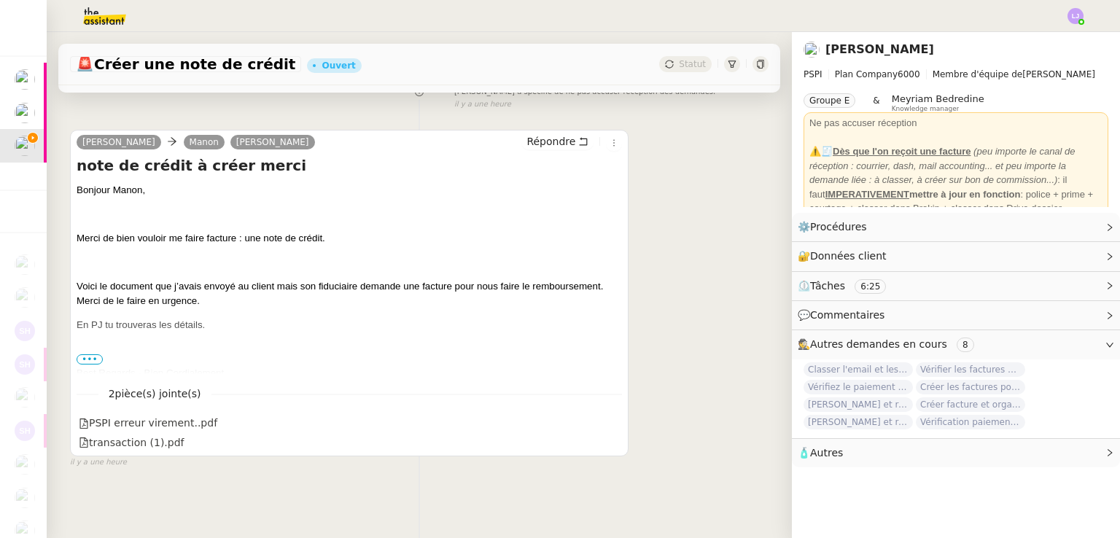
click at [93, 354] on span "•••" at bounding box center [90, 359] width 26 height 10
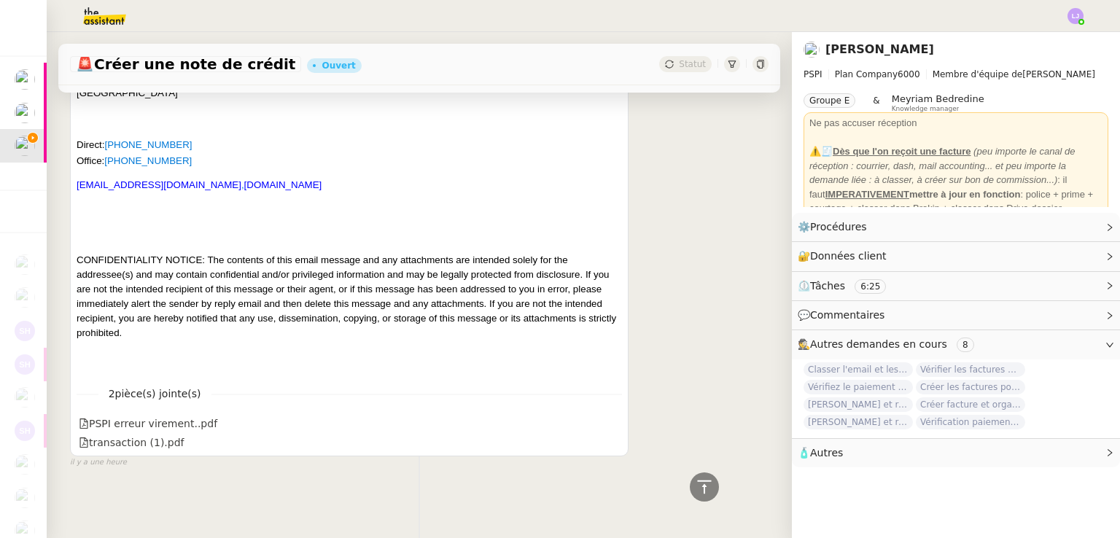
scroll to position [0, 0]
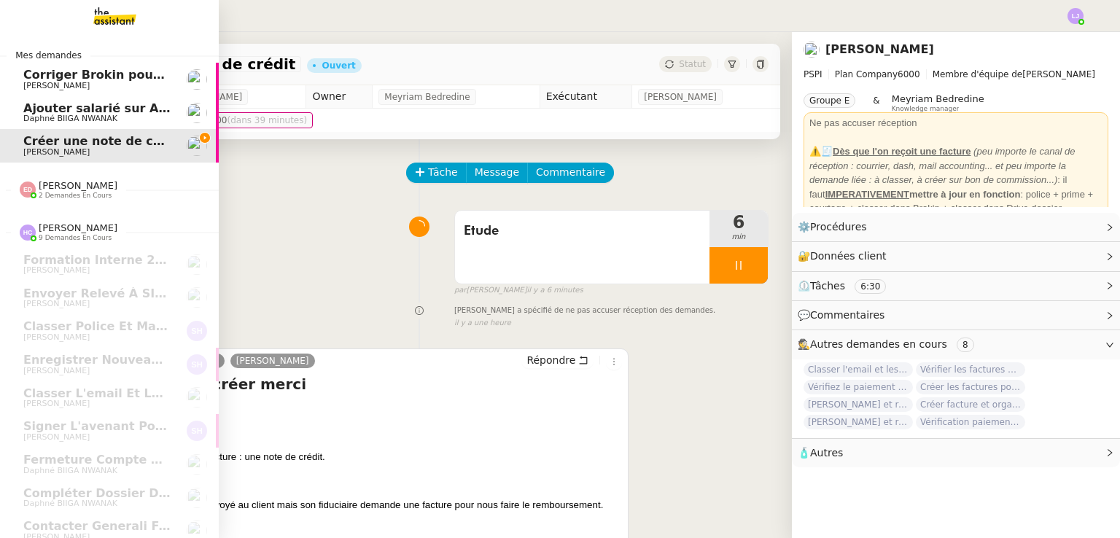
click at [23, 107] on span "Ajouter salarié sur Alter Ergos" at bounding box center [123, 108] width 200 height 14
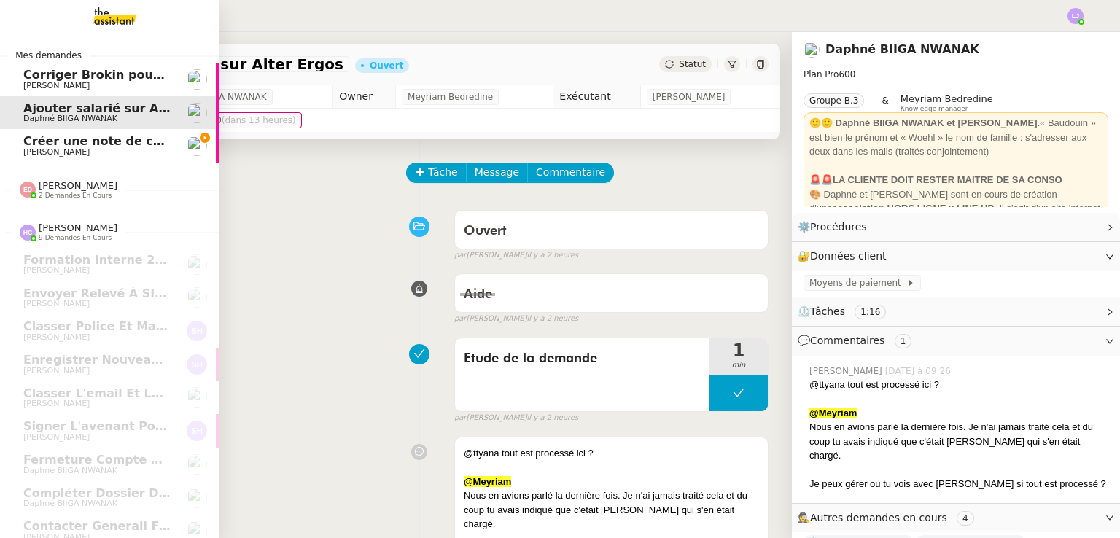
click at [89, 146] on span "Créer une note de crédit" at bounding box center [103, 141] width 161 height 14
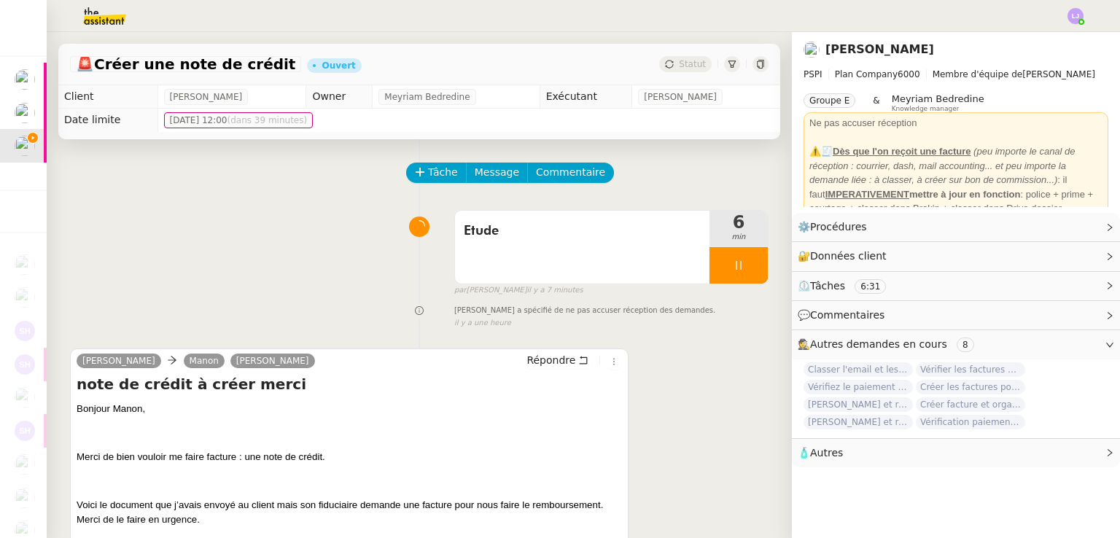
scroll to position [229, 0]
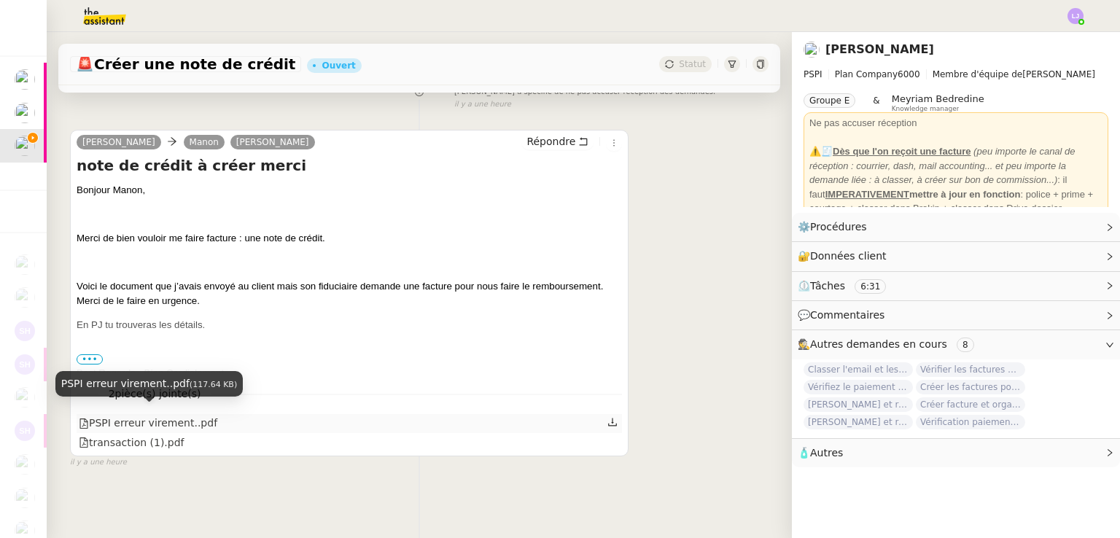
click at [180, 419] on div "PSPI erreur virement..pdf" at bounding box center [148, 423] width 138 height 17
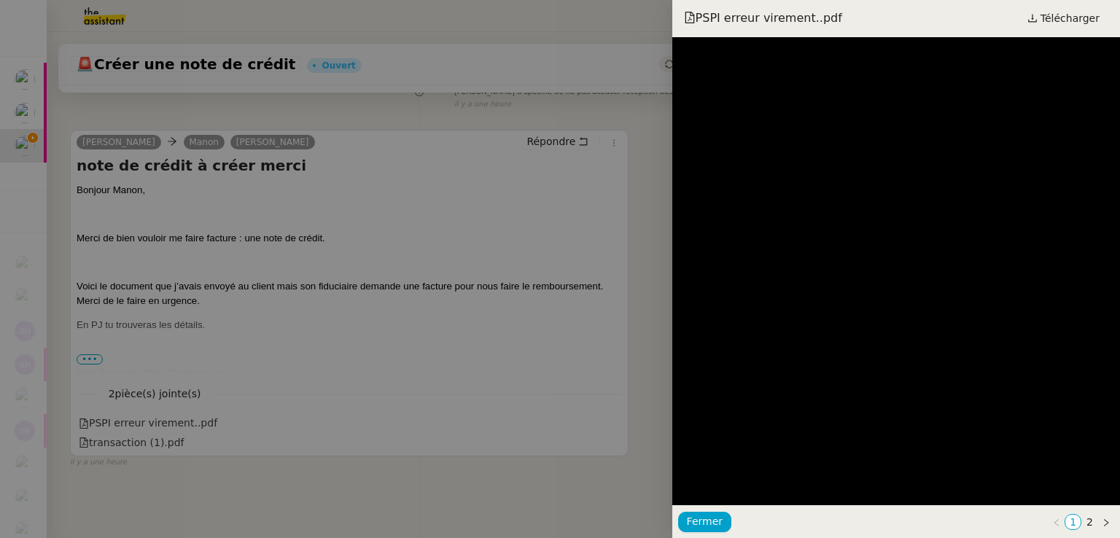
click at [552, 286] on div at bounding box center [560, 269] width 1120 height 538
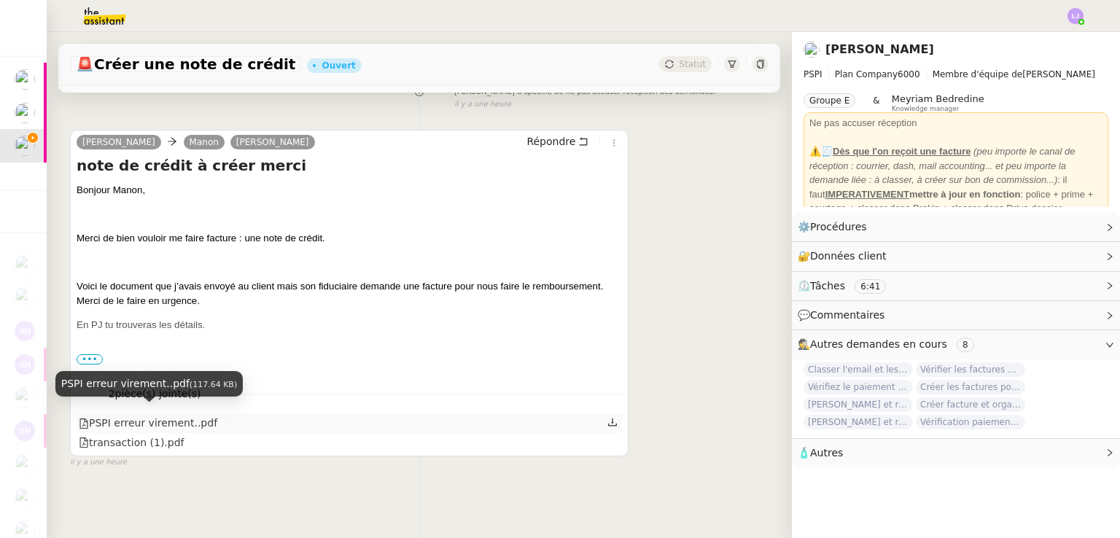
click at [179, 415] on div "PSPI erreur virement..pdf" at bounding box center [148, 423] width 138 height 17
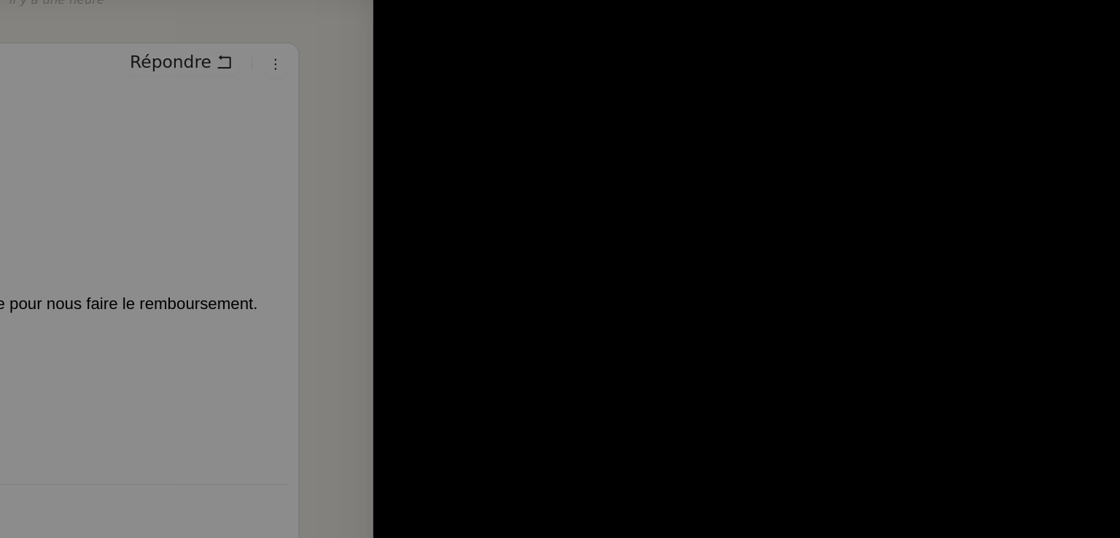
click at [583, 301] on div at bounding box center [560, 269] width 1120 height 538
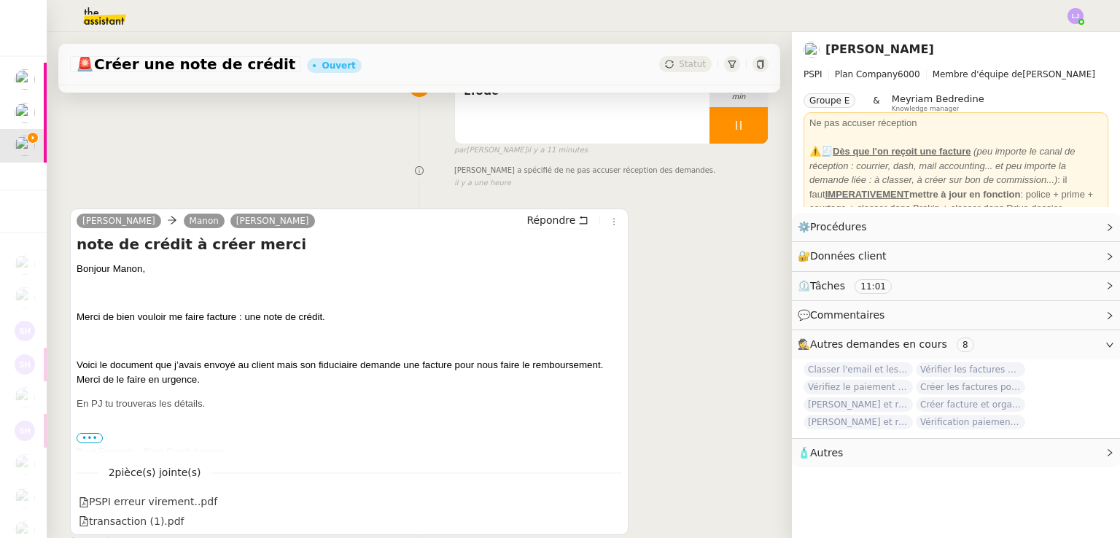
scroll to position [0, 0]
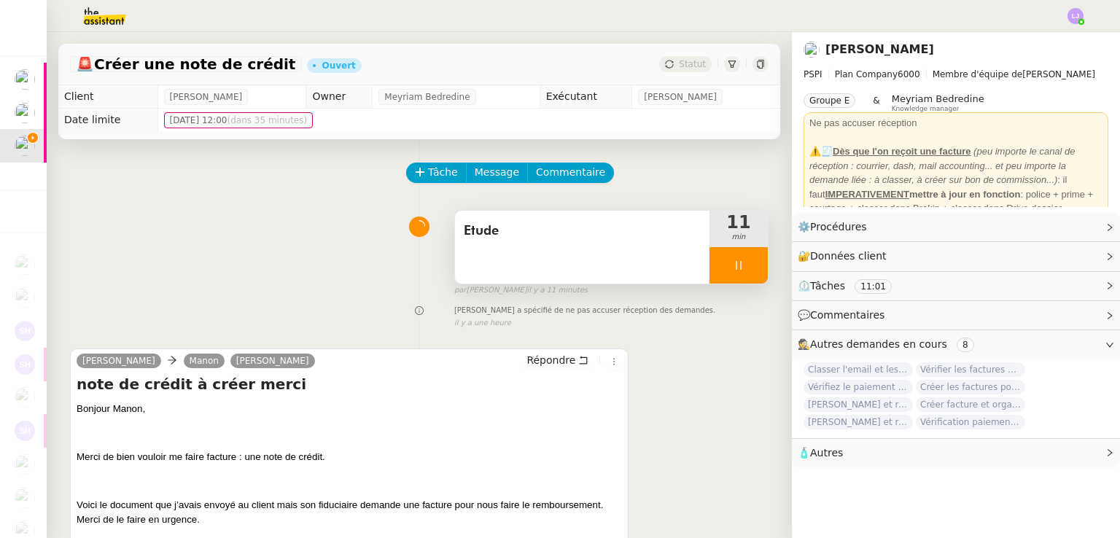
click at [534, 235] on span "Etude" at bounding box center [582, 231] width 237 height 22
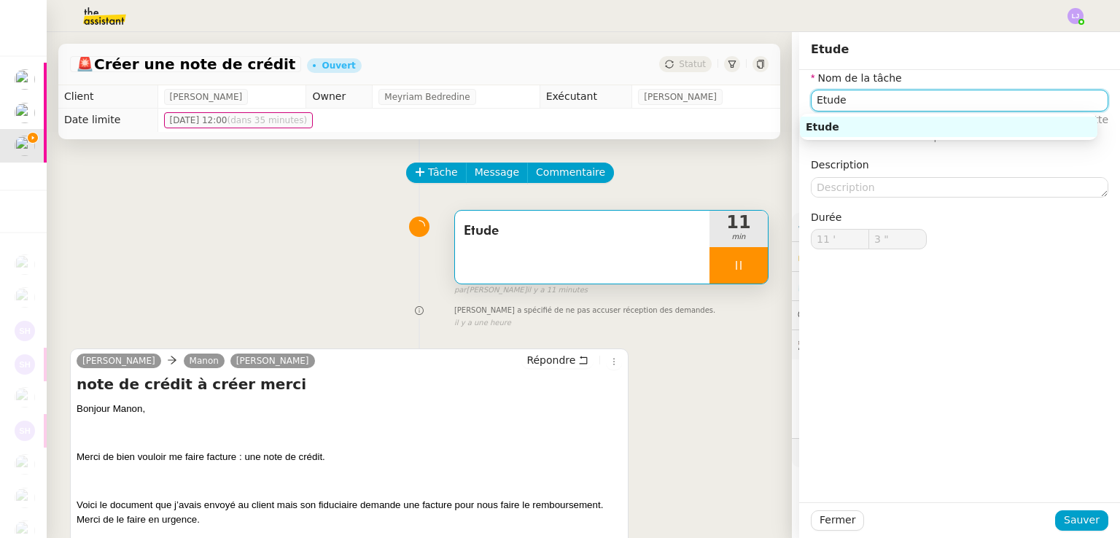
click at [851, 100] on input "Etude" at bounding box center [958, 100] width 297 height 21
type input "4 ""
click at [851, 100] on input "Etude" at bounding box center [958, 100] width 297 height 21
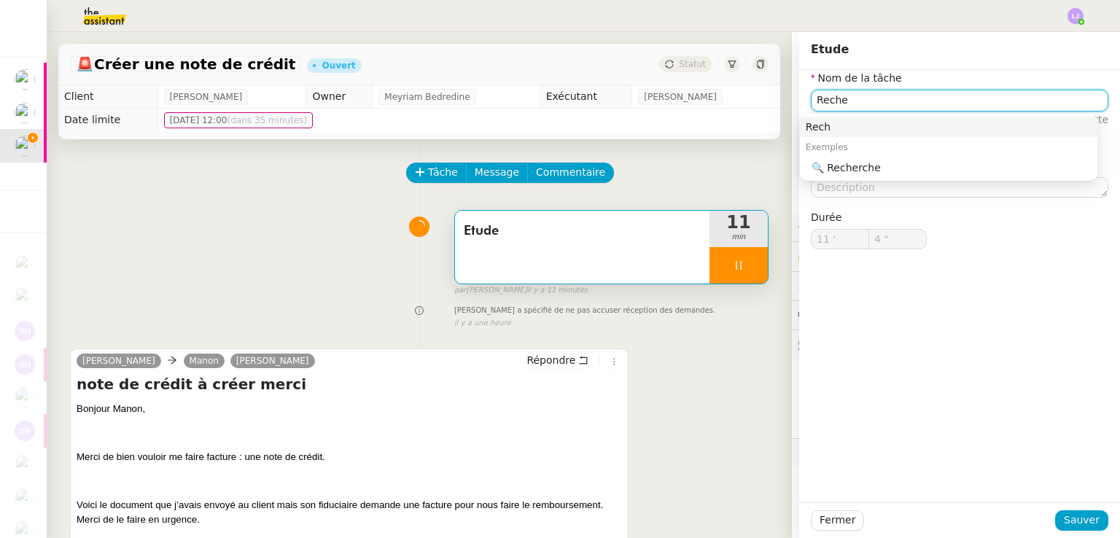
type input "Recher"
type input "5 ""
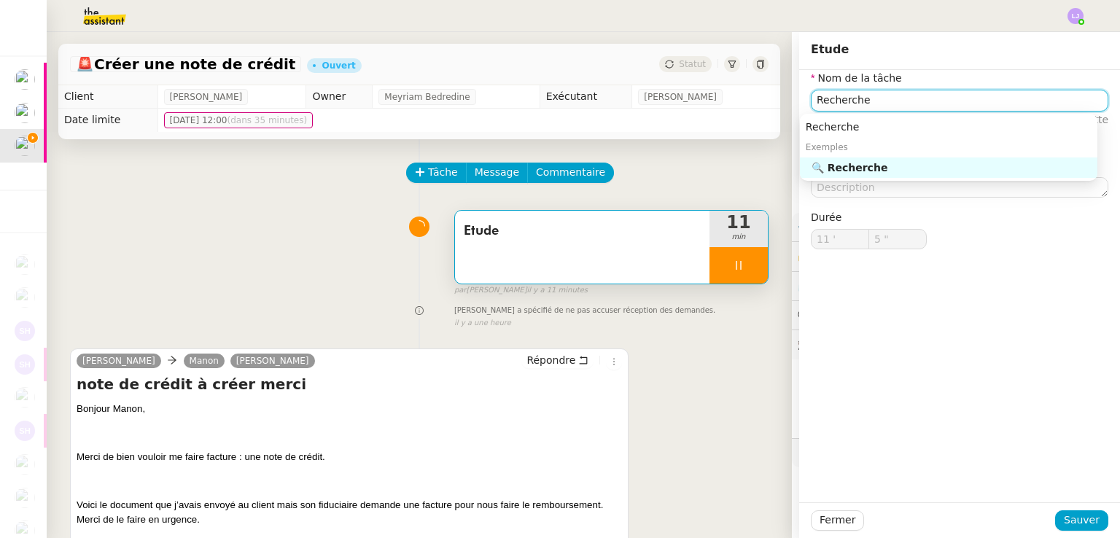
type input "Recherches"
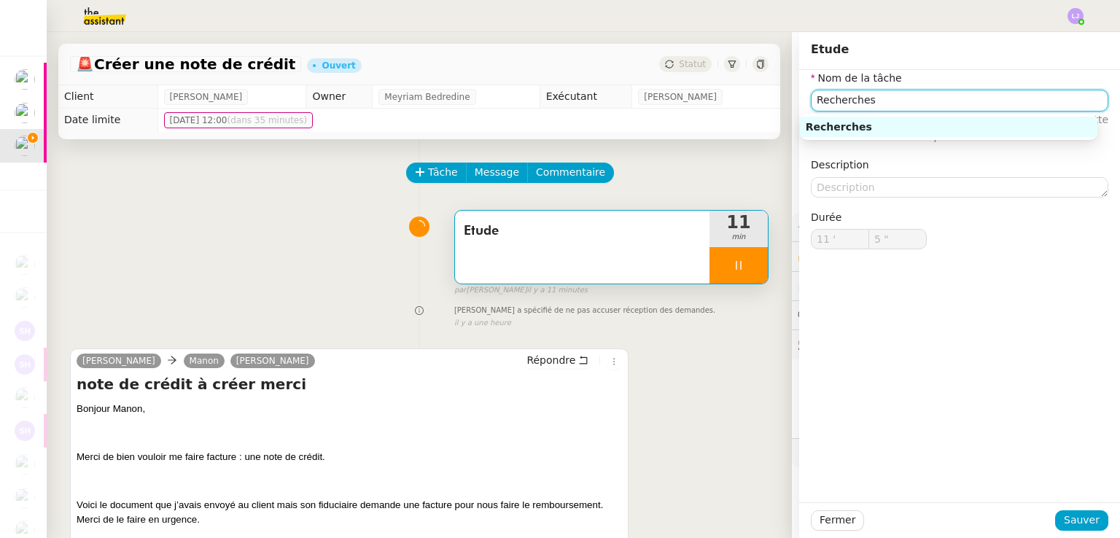
type input "6 ""
type input "Recherches"
type input "7 ""
click at [1074, 521] on span "Sauver" at bounding box center [1081, 520] width 36 height 17
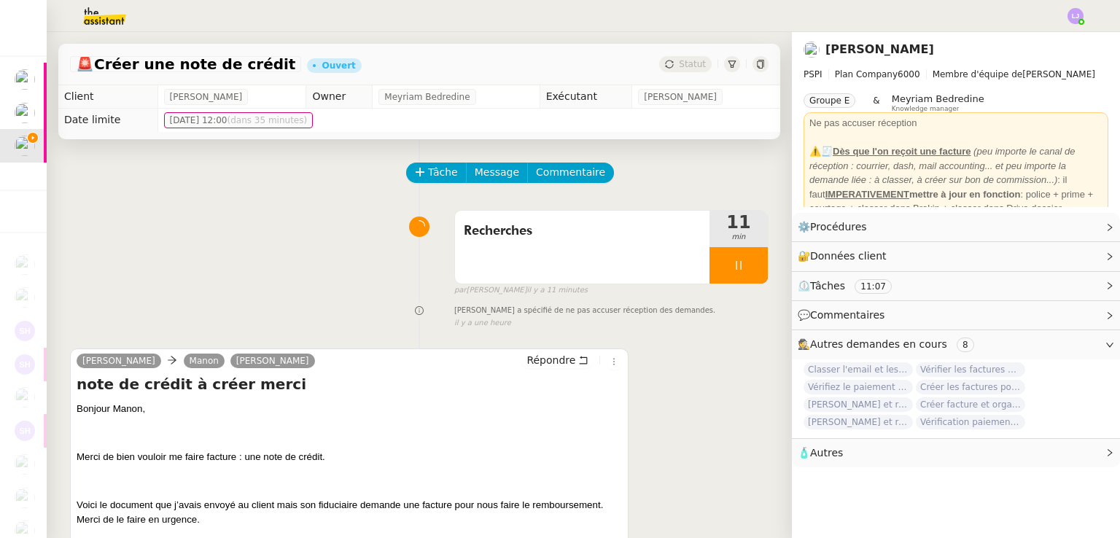
scroll to position [229, 0]
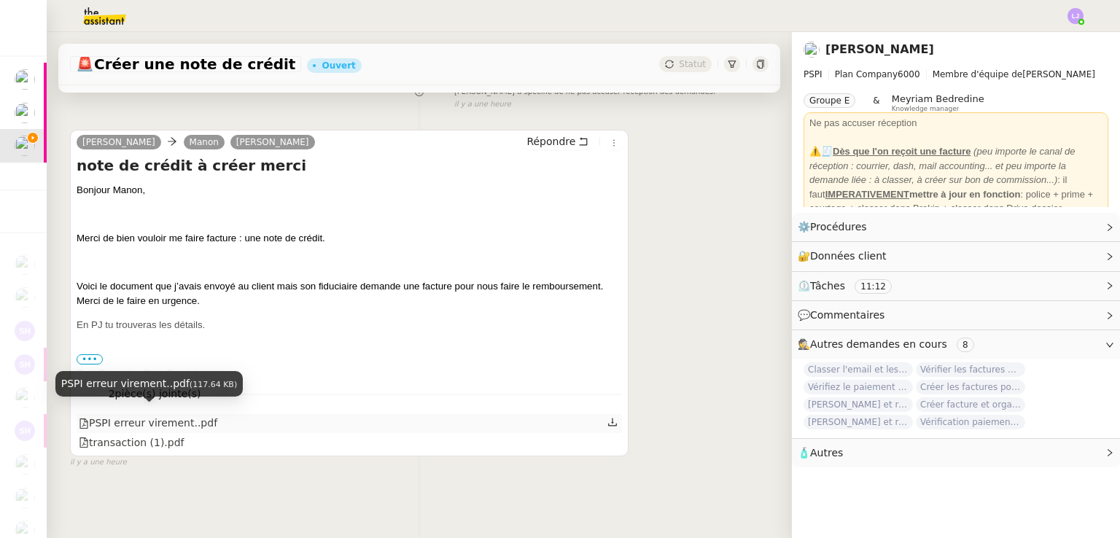
click at [195, 418] on div "PSPI erreur virement..pdf" at bounding box center [148, 423] width 138 height 17
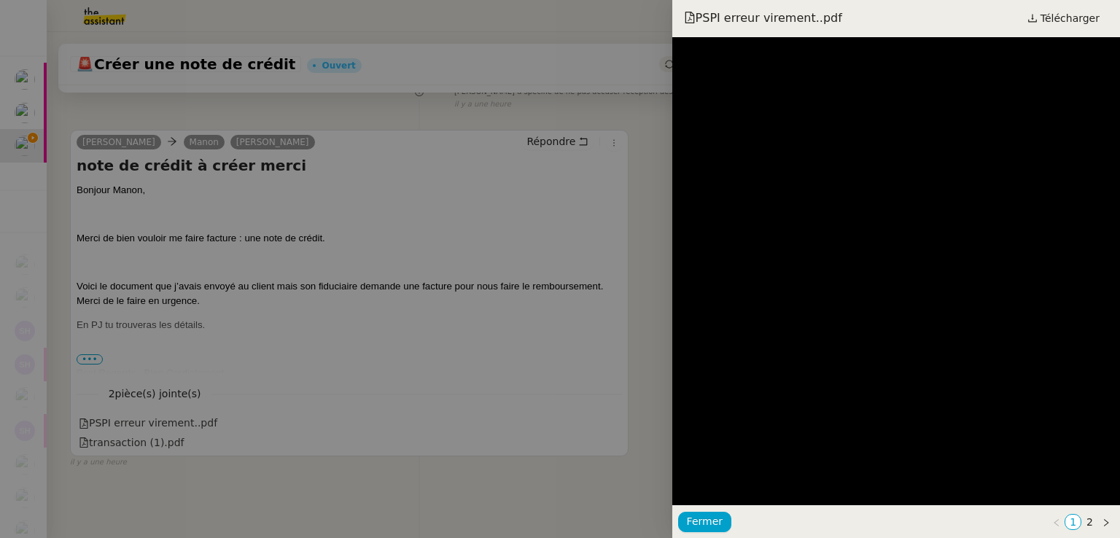
click at [327, 286] on div at bounding box center [560, 269] width 1120 height 538
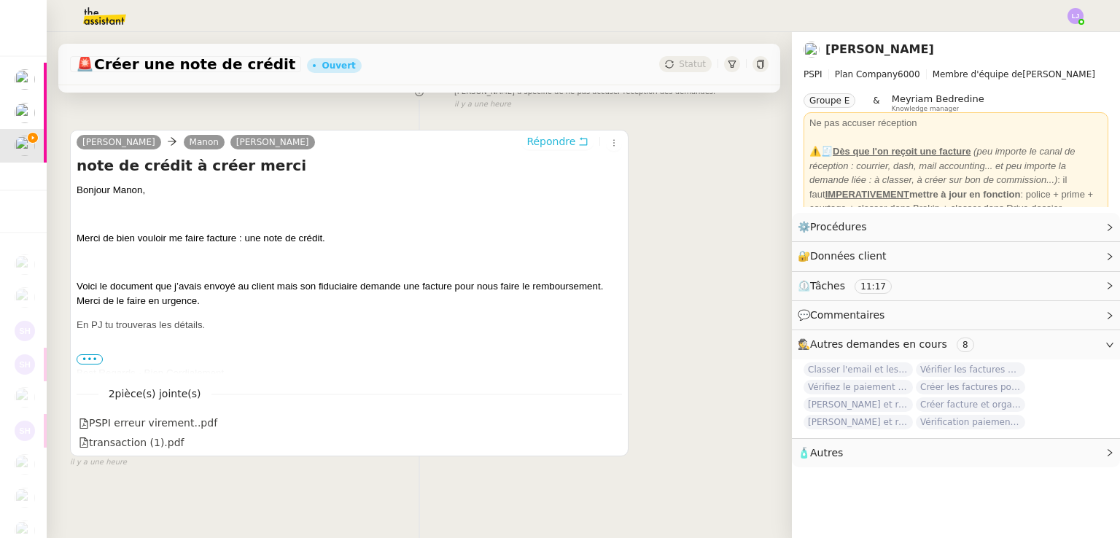
click at [526, 134] on span "Répondre" at bounding box center [550, 141] width 49 height 15
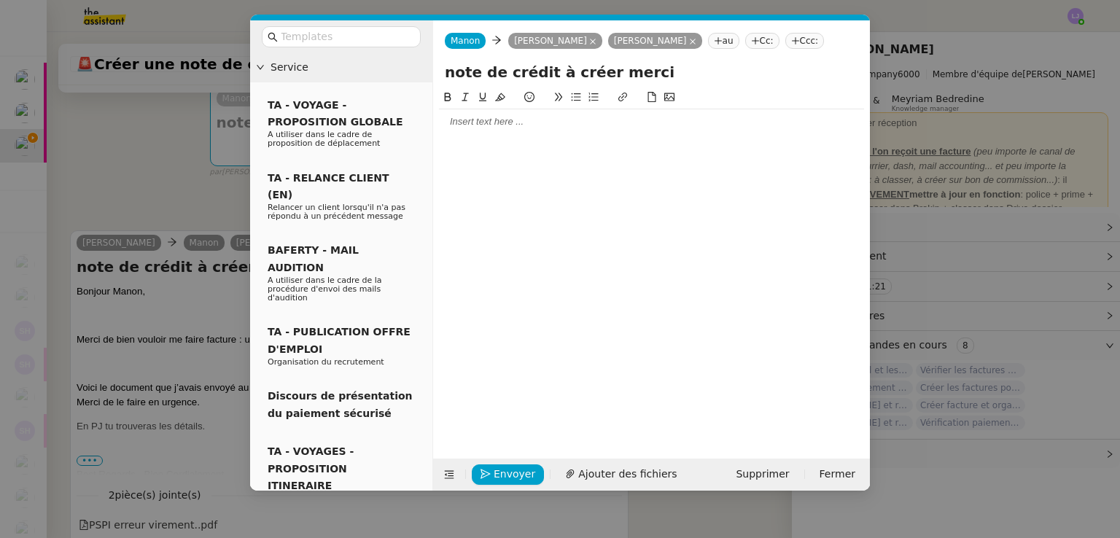
click at [515, 128] on div at bounding box center [651, 121] width 425 height 13
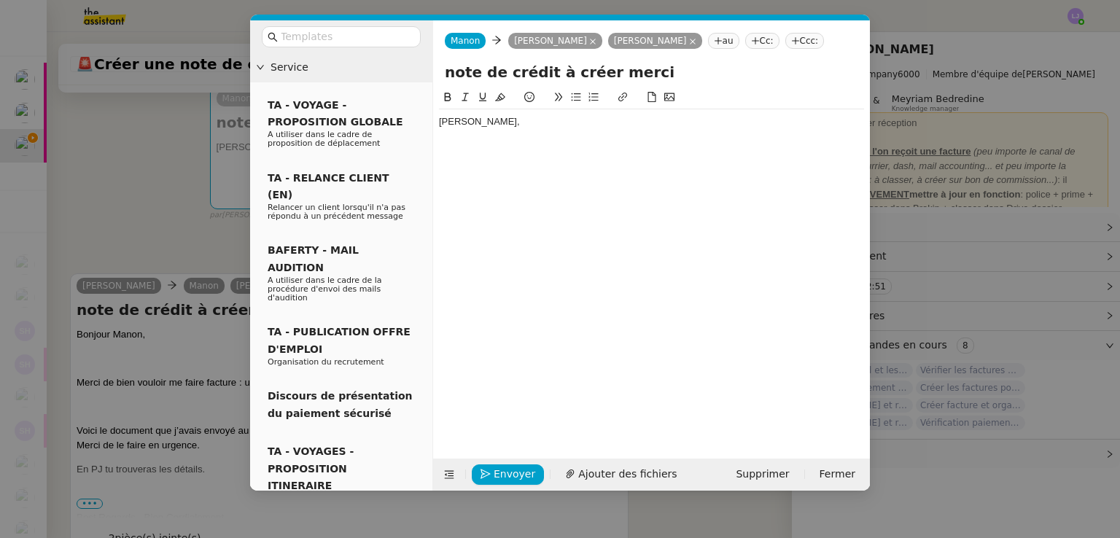
click at [130, 333] on nz-modal-container "Service TA - VOYAGE - PROPOSITION GLOBALE A utiliser dans le cadre de propositi…" at bounding box center [560, 269] width 1120 height 538
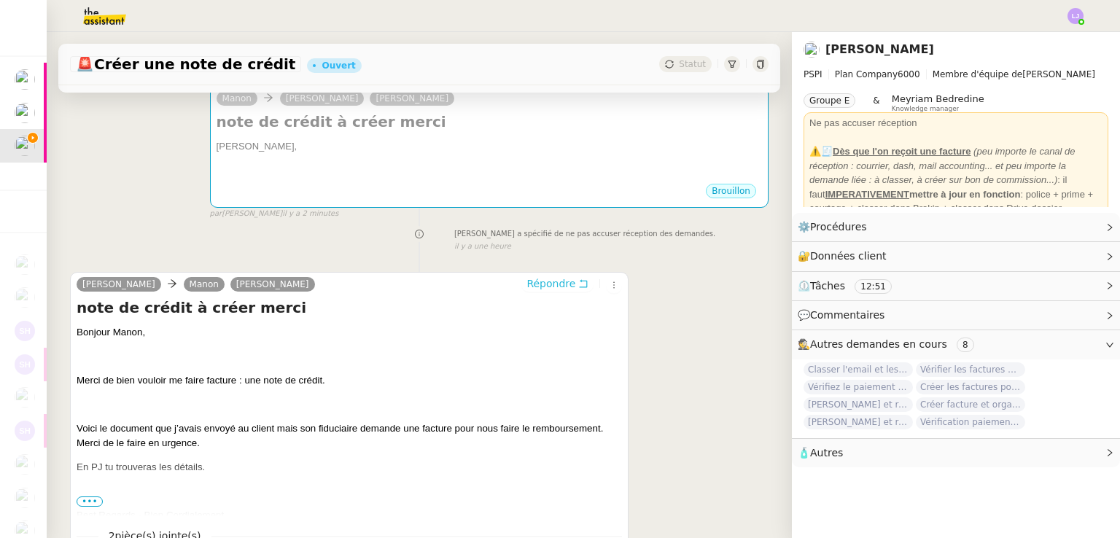
scroll to position [0, 0]
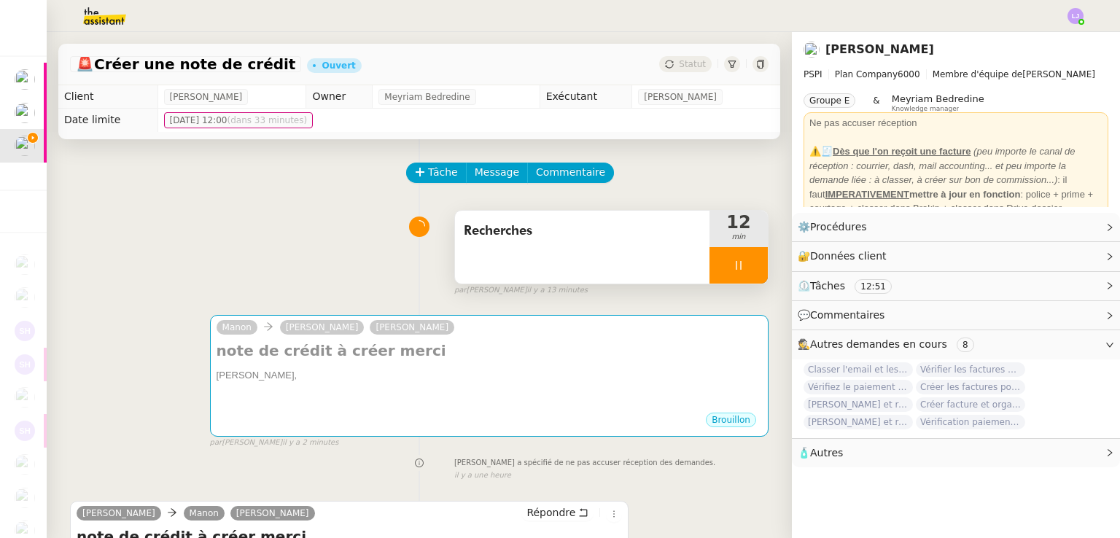
click at [732, 262] on div at bounding box center [738, 265] width 58 height 36
click at [711, 259] on div at bounding box center [723, 265] width 29 height 36
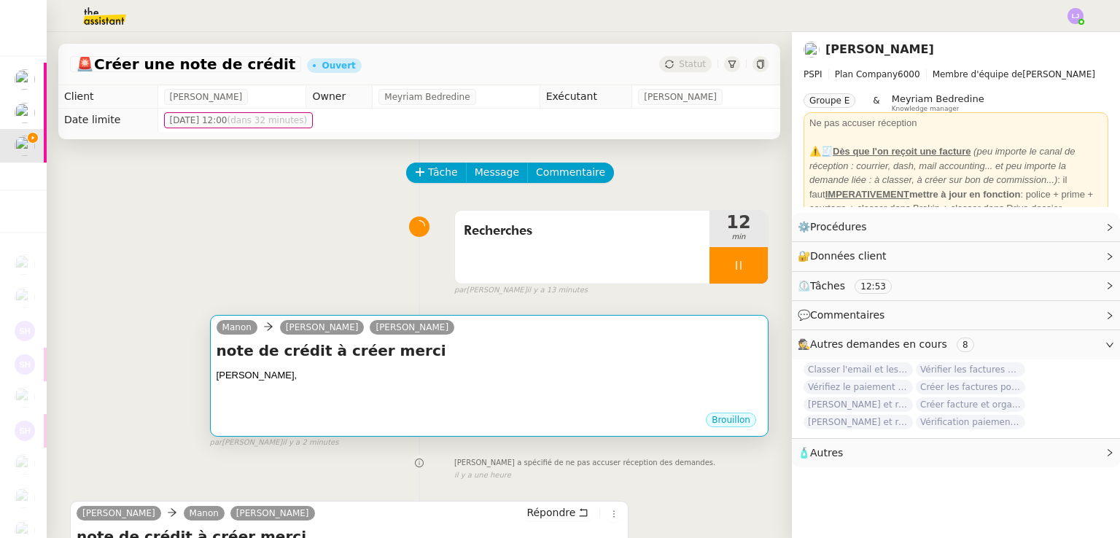
click at [649, 340] on div "[PERSON_NAME] [PERSON_NAME]" at bounding box center [488, 330] width 545 height 22
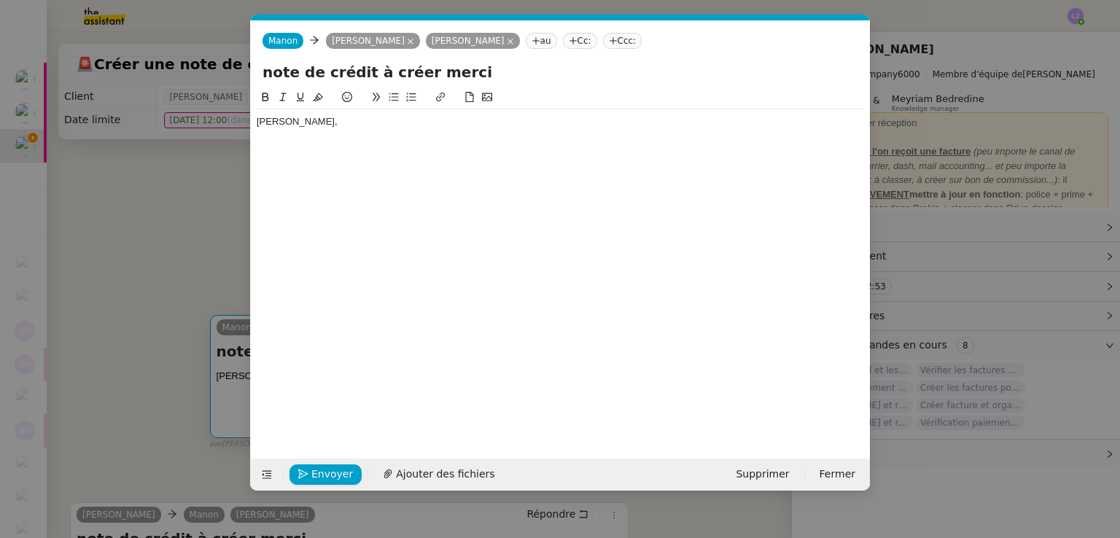
scroll to position [0, 31]
click at [420, 140] on div at bounding box center [560, 135] width 607 height 13
click at [146, 362] on nz-modal-container "Service TA - VOYAGE - PROPOSITION GLOBALE A utiliser dans le cadre de propositi…" at bounding box center [560, 269] width 1120 height 538
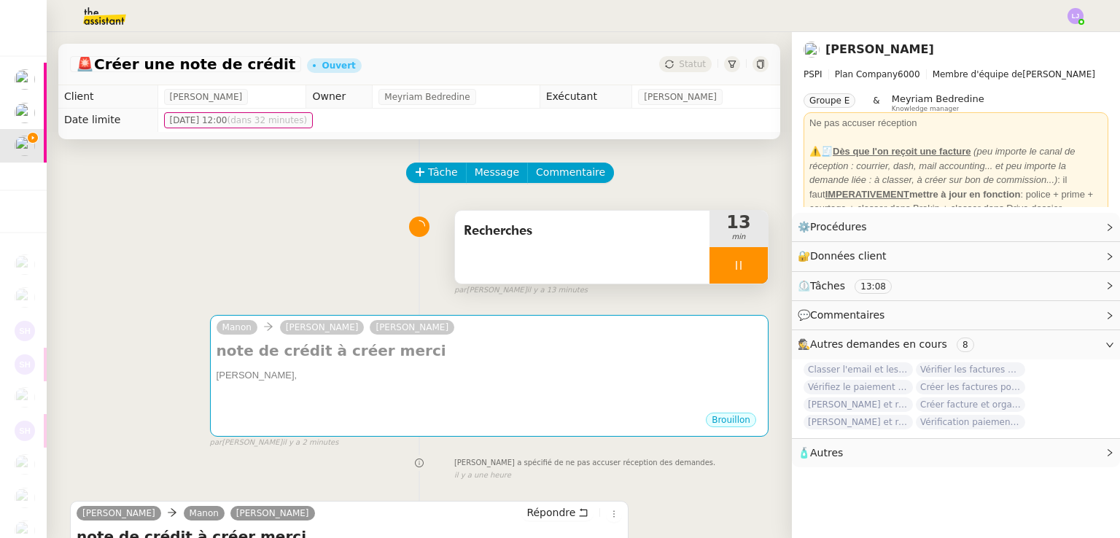
click at [739, 272] on div at bounding box center [738, 265] width 58 height 36
click at [747, 271] on icon at bounding box center [753, 265] width 12 height 12
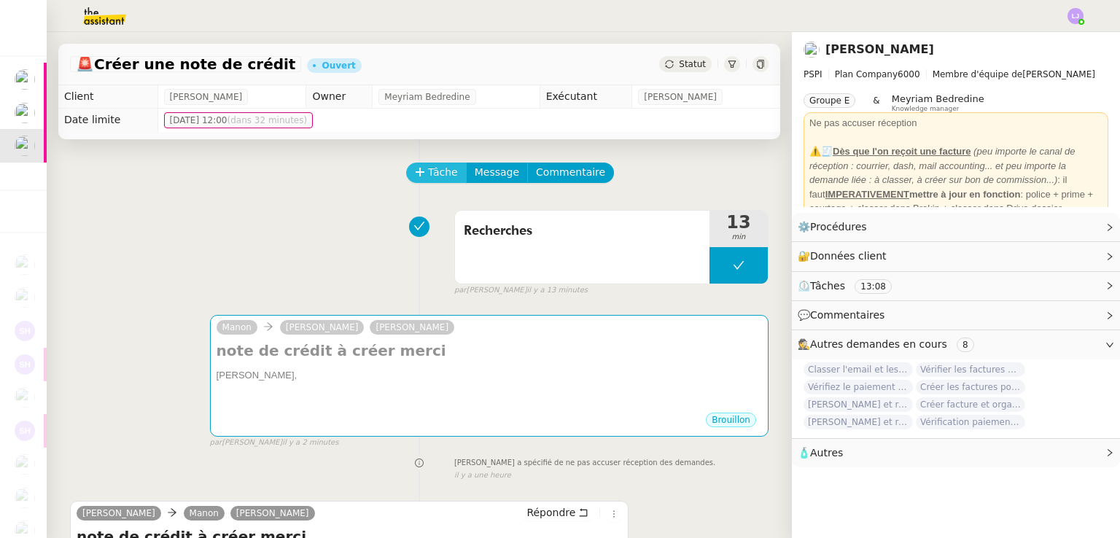
click at [431, 177] on span "Tâche" at bounding box center [443, 172] width 30 height 17
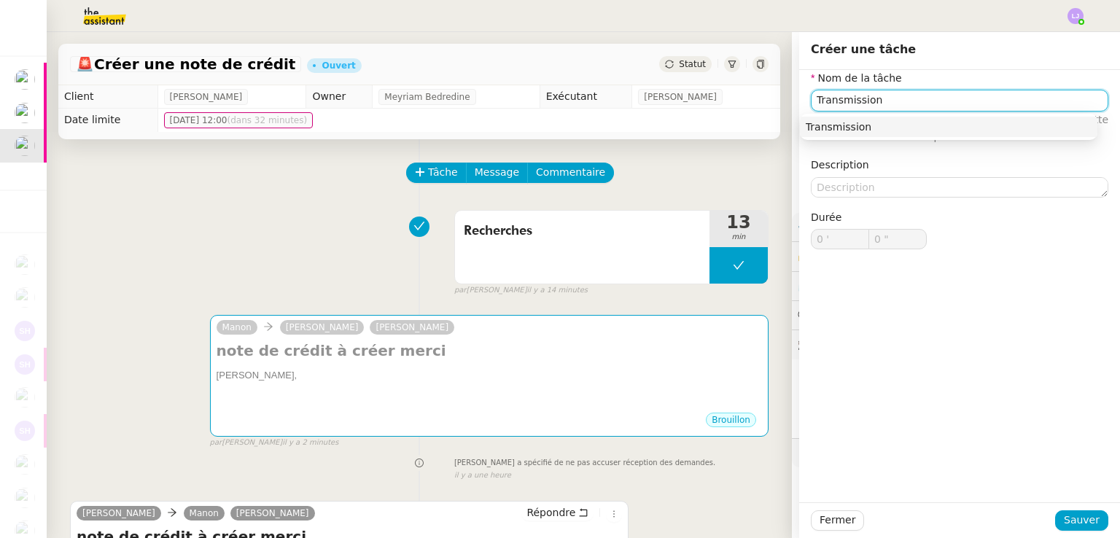
type input "Transmission"
click at [1044, 531] on div "Fermer Sauver" at bounding box center [959, 520] width 321 height 36
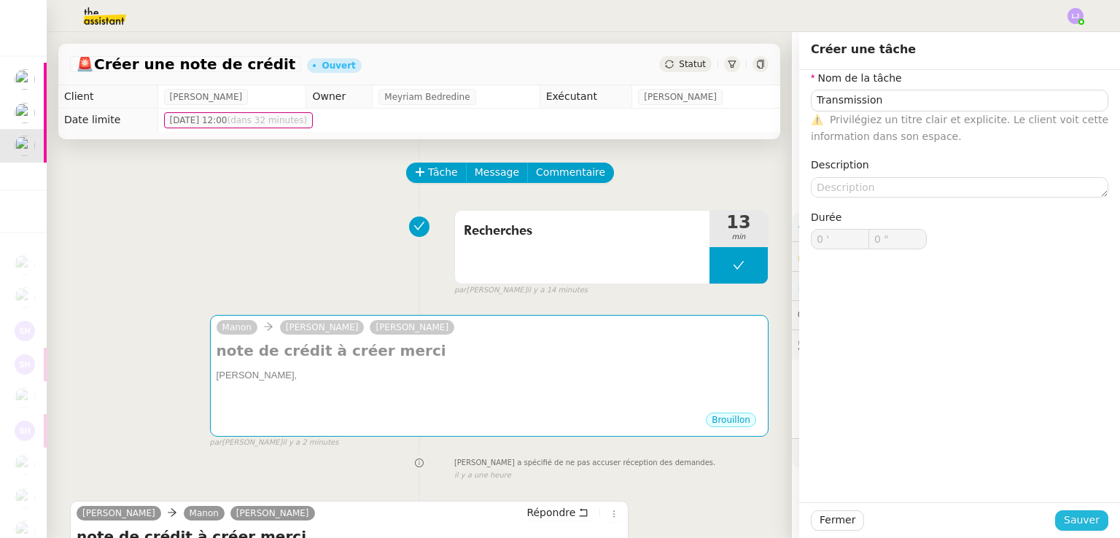
click at [1064, 525] on span "Sauver" at bounding box center [1081, 520] width 36 height 17
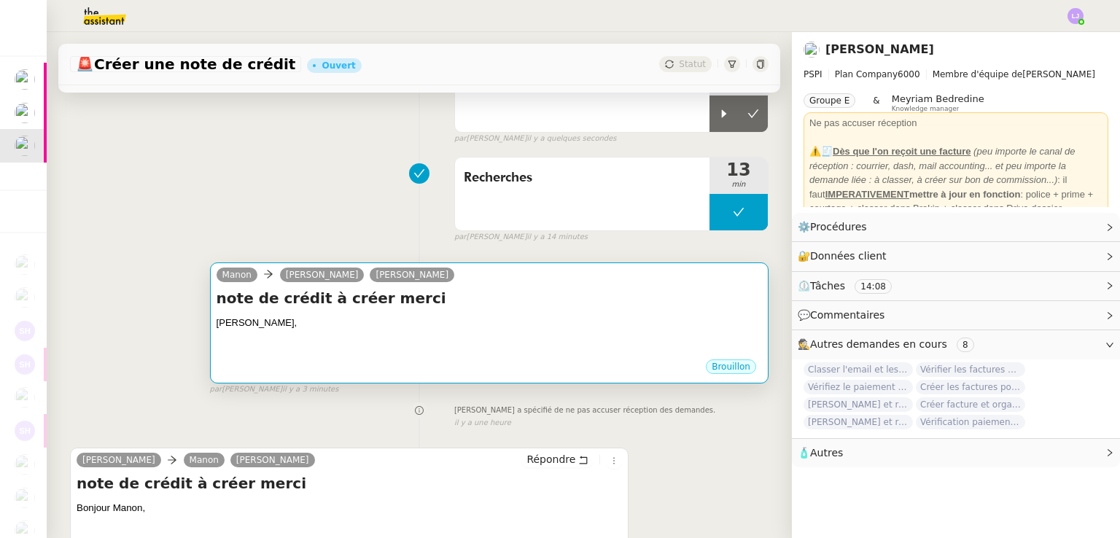
scroll to position [95, 0]
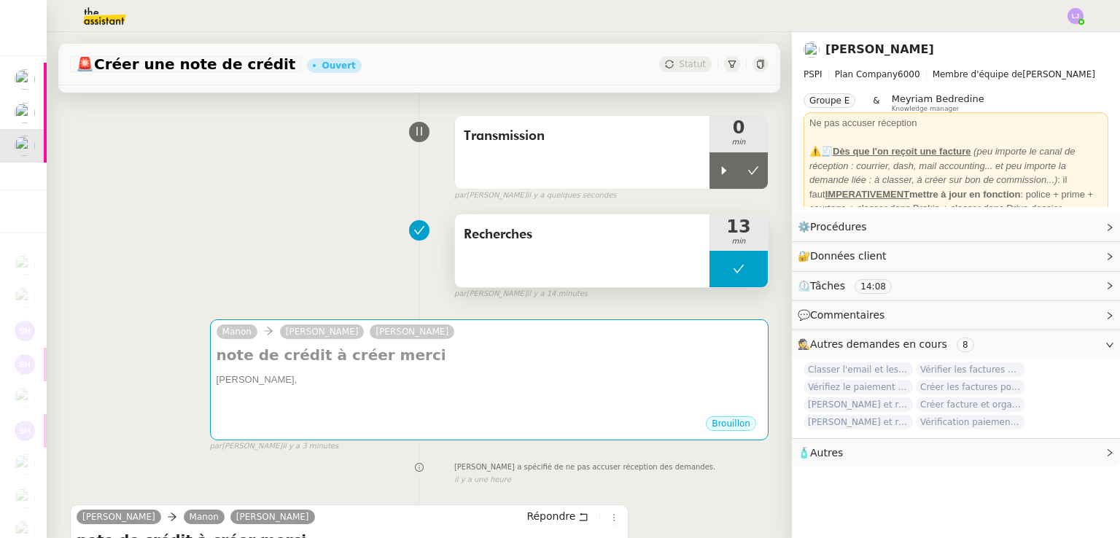
click at [709, 272] on button at bounding box center [738, 269] width 58 height 36
click at [718, 272] on icon at bounding box center [724, 269] width 12 height 12
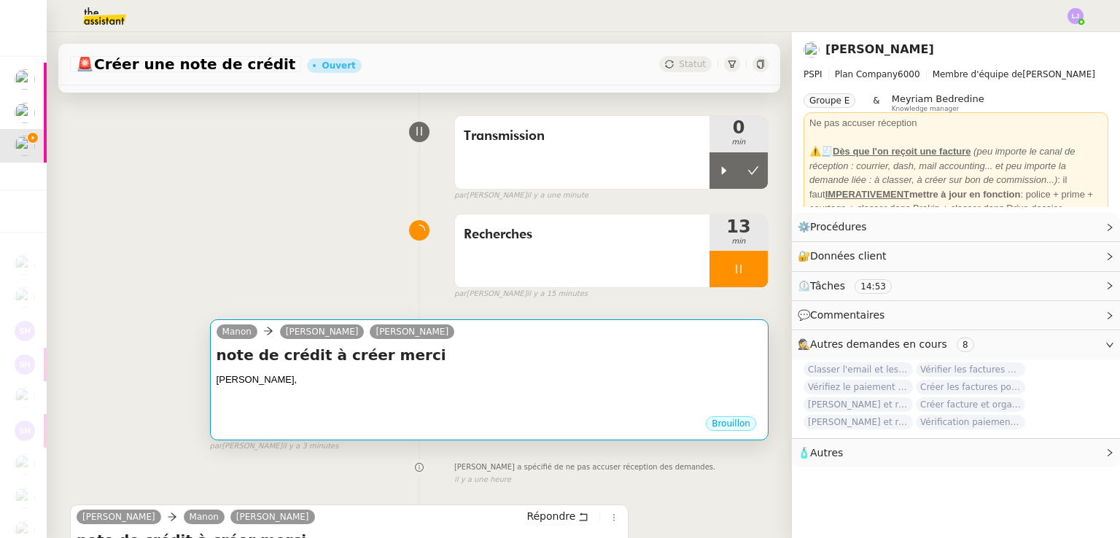
click at [341, 375] on div "[PERSON_NAME]," at bounding box center [488, 379] width 545 height 15
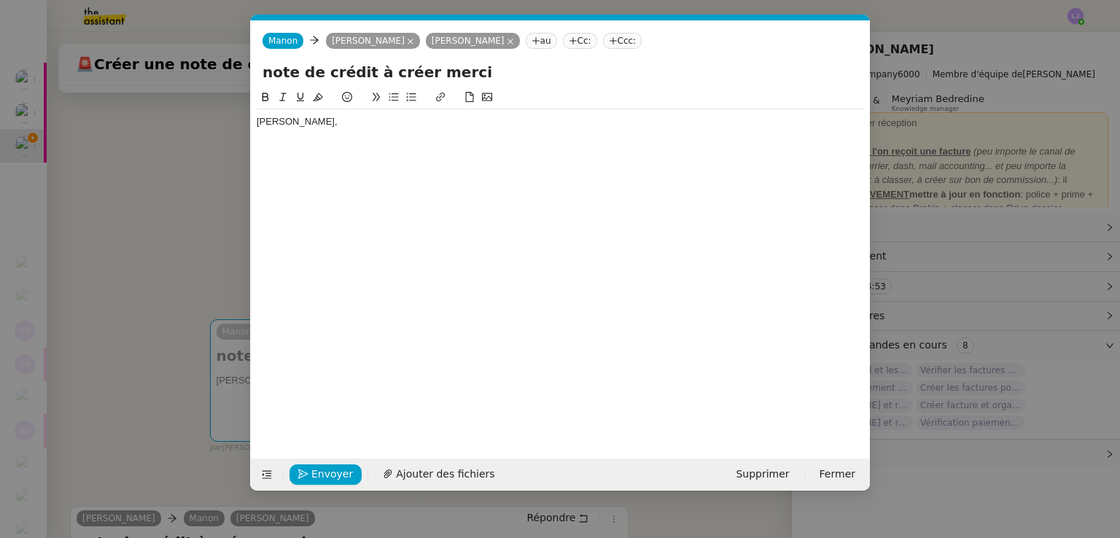
scroll to position [0, 31]
click at [426, 474] on span "Ajouter des fichiers" at bounding box center [445, 474] width 98 height 17
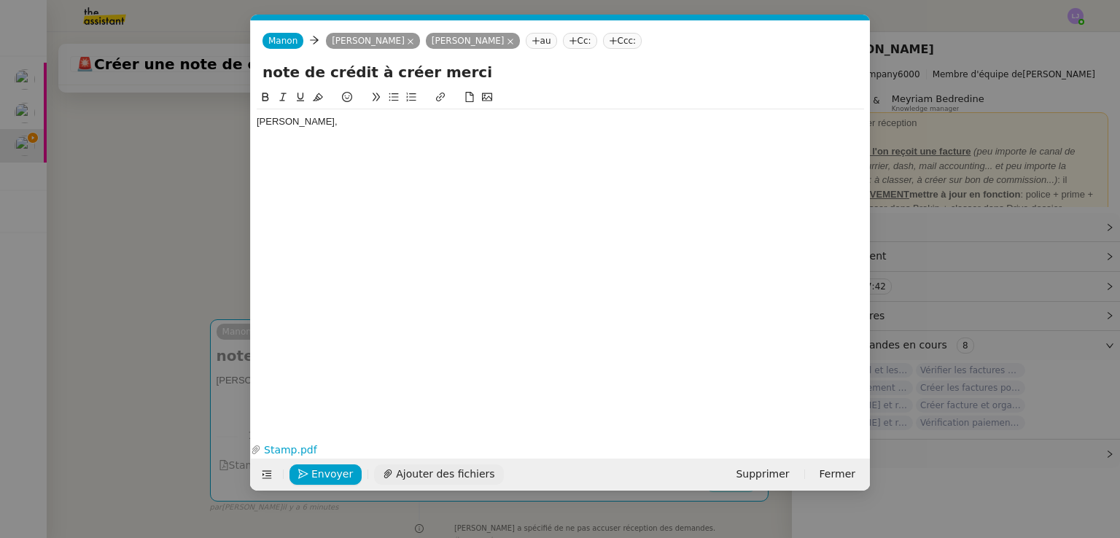
click at [413, 470] on span "Ajouter des fichiers" at bounding box center [445, 474] width 98 height 17
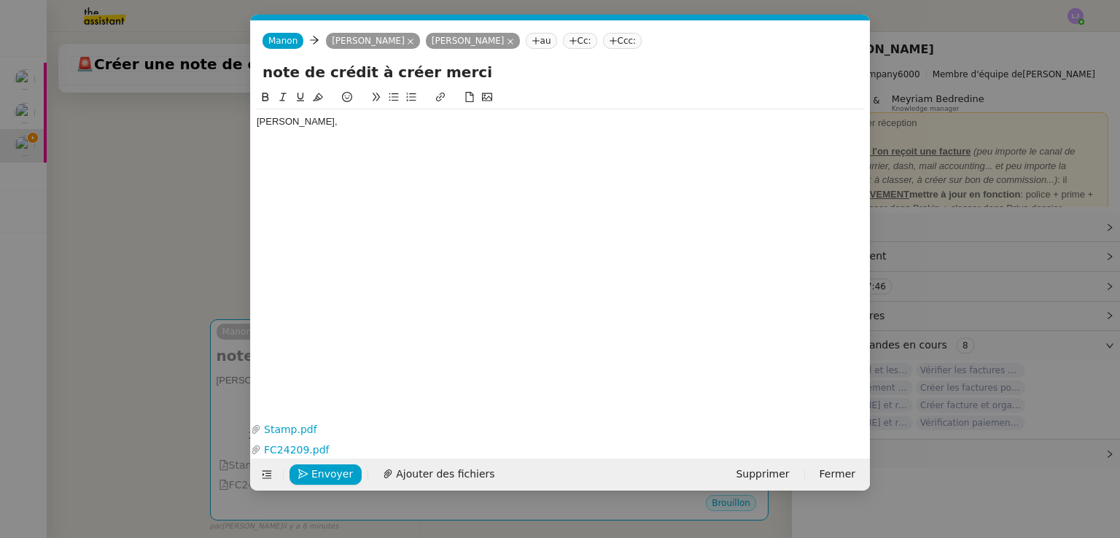
click at [907, 279] on nz-modal-container "Service TA - VOYAGE - PROPOSITION GLOBALE A utiliser dans le cadre de propositi…" at bounding box center [560, 269] width 1120 height 538
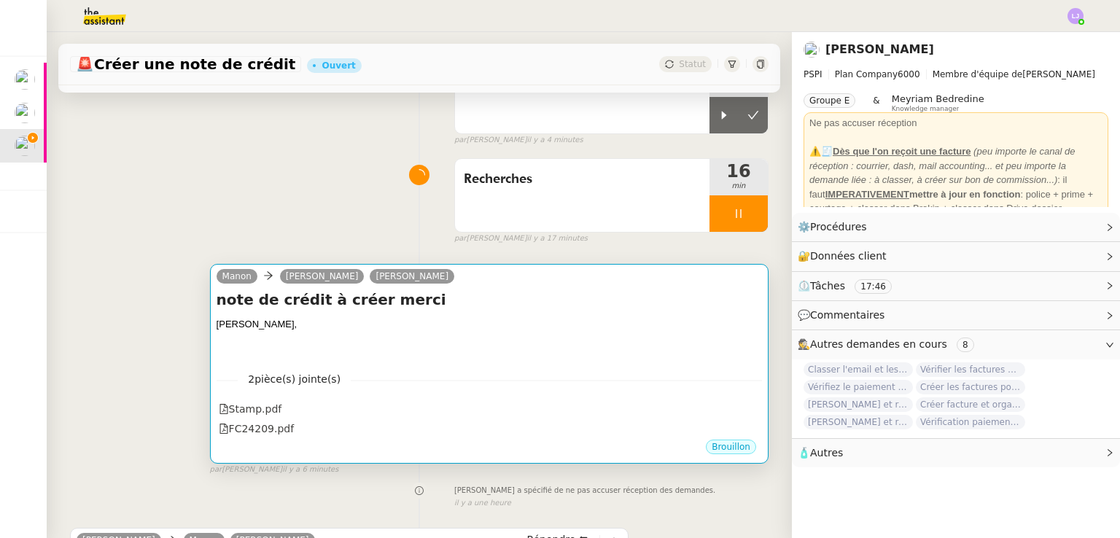
scroll to position [130, 0]
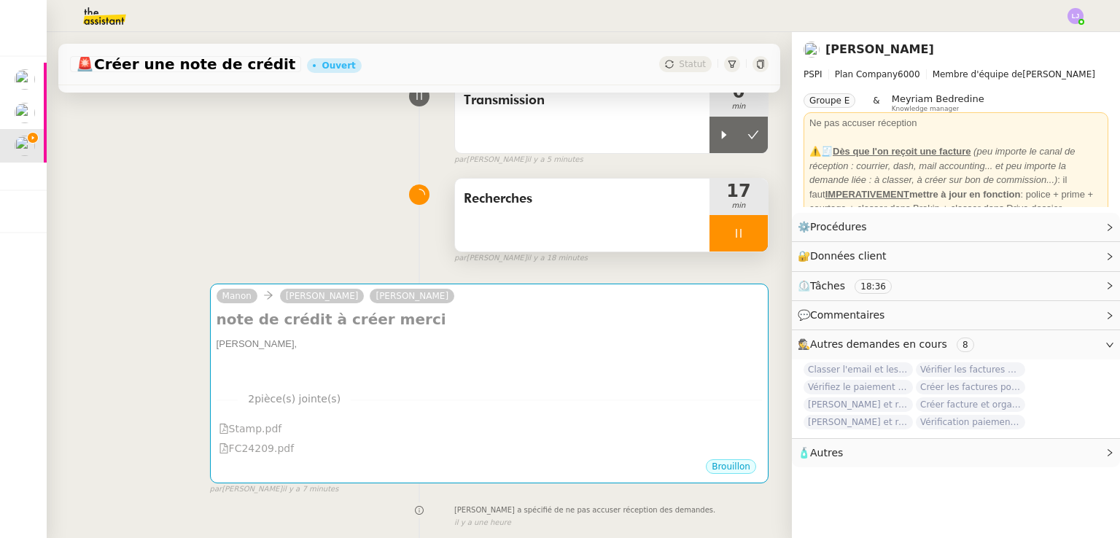
click at [735, 233] on div at bounding box center [738, 233] width 58 height 36
click at [747, 233] on icon at bounding box center [753, 233] width 12 height 12
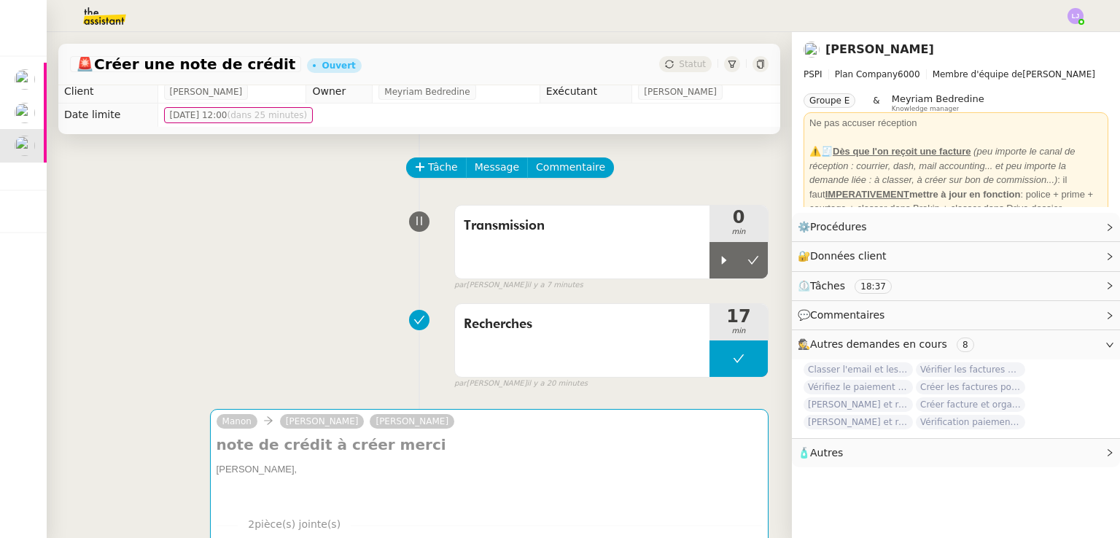
scroll to position [0, 0]
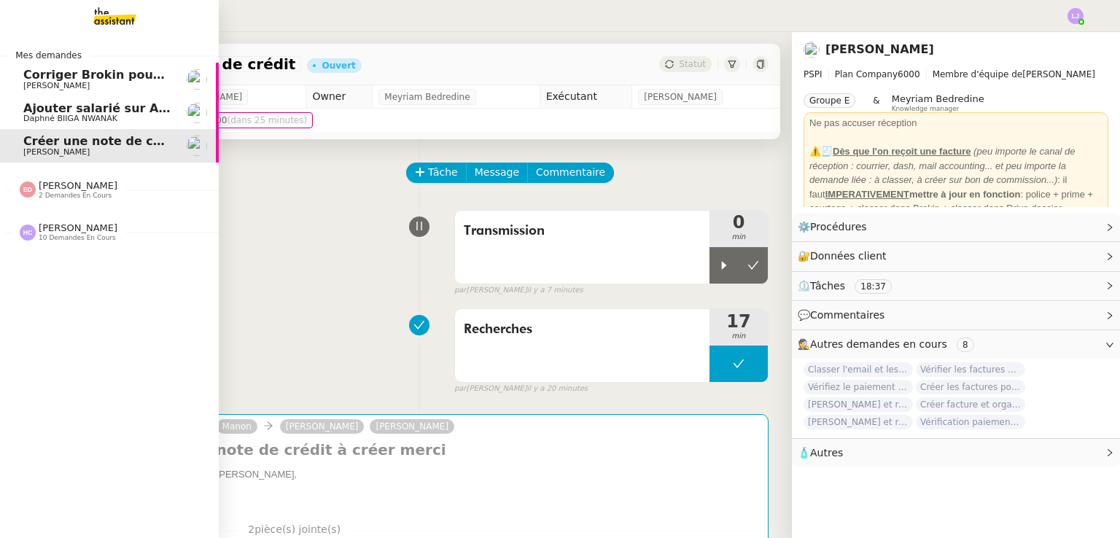
click at [145, 78] on span "Corriger Brokin pour clôture comptable" at bounding box center [152, 75] width 259 height 14
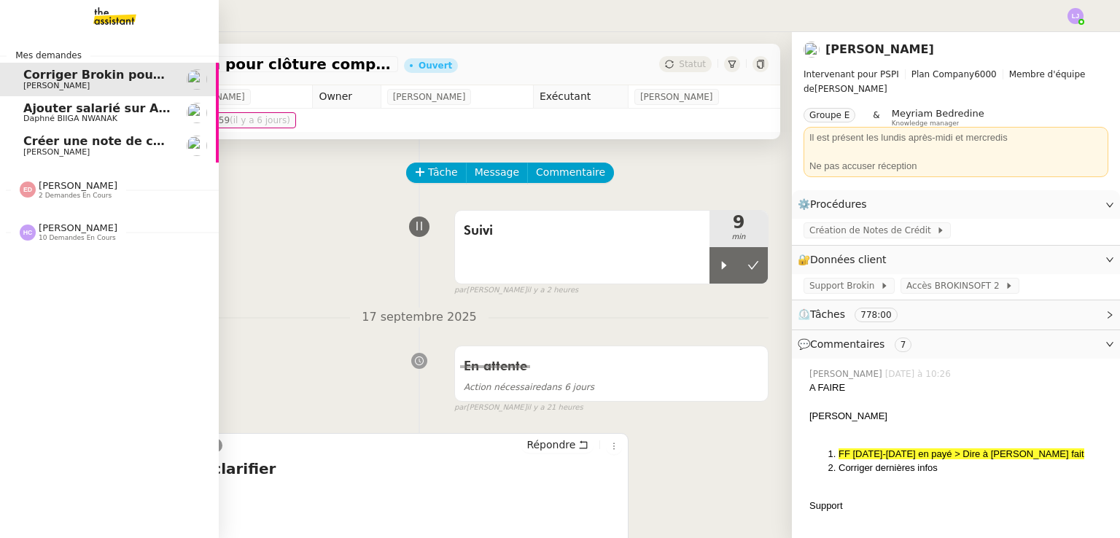
click at [83, 152] on span "[PERSON_NAME]" at bounding box center [96, 152] width 147 height 9
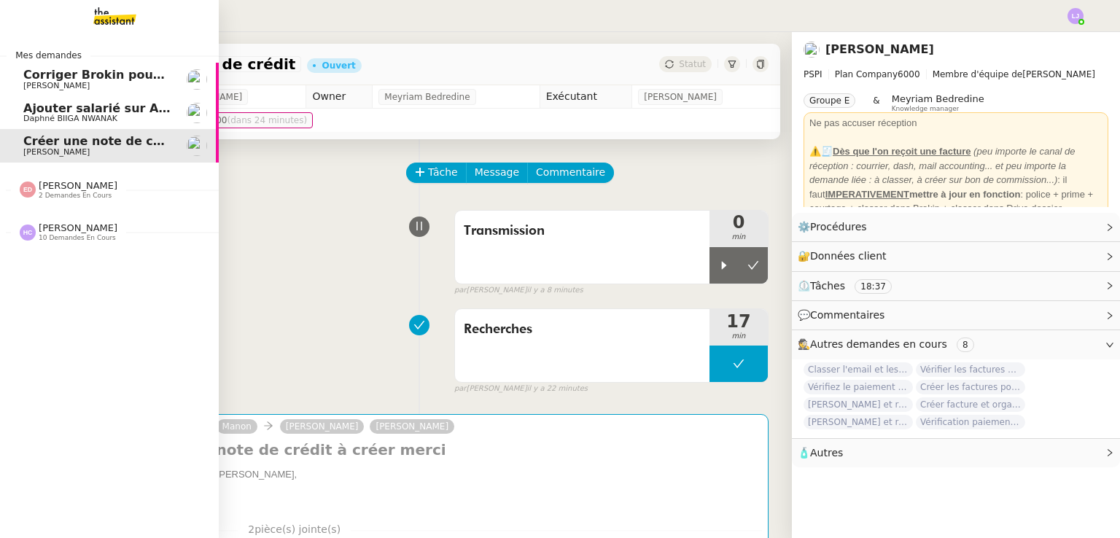
click at [82, 126] on link "Ajouter salarié sur Alter [PERSON_NAME] BIIGA NWANAK" at bounding box center [109, 113] width 219 height 34
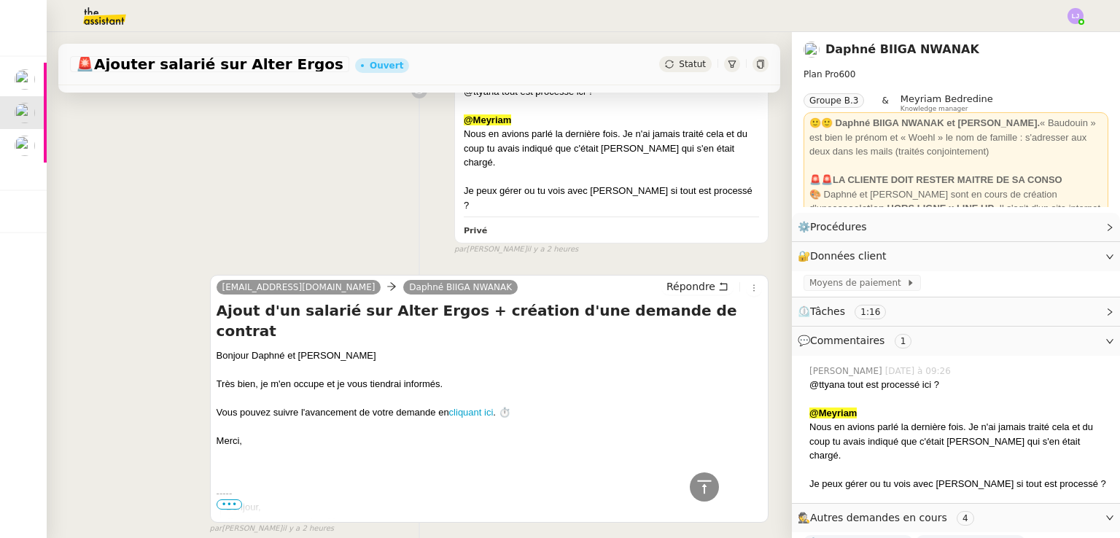
scroll to position [70, 0]
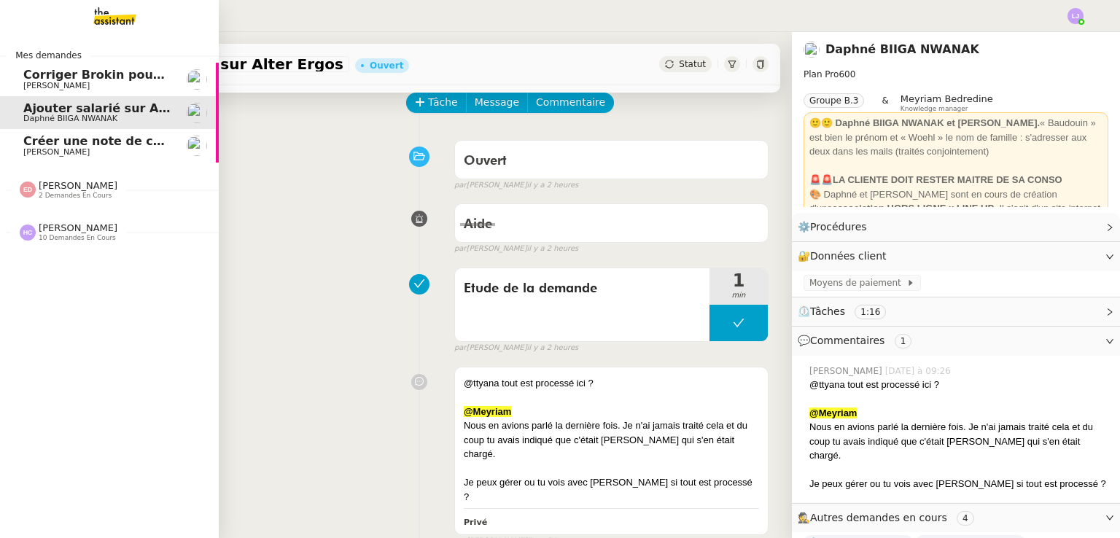
click at [131, 144] on span "Créer une note de crédit" at bounding box center [103, 141] width 161 height 14
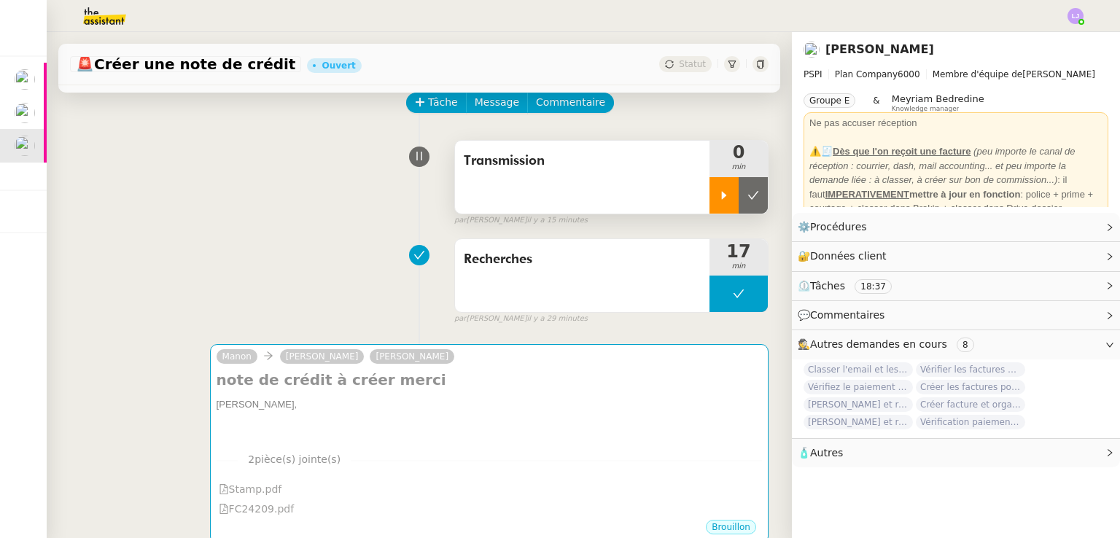
click at [718, 194] on icon at bounding box center [724, 195] width 12 height 12
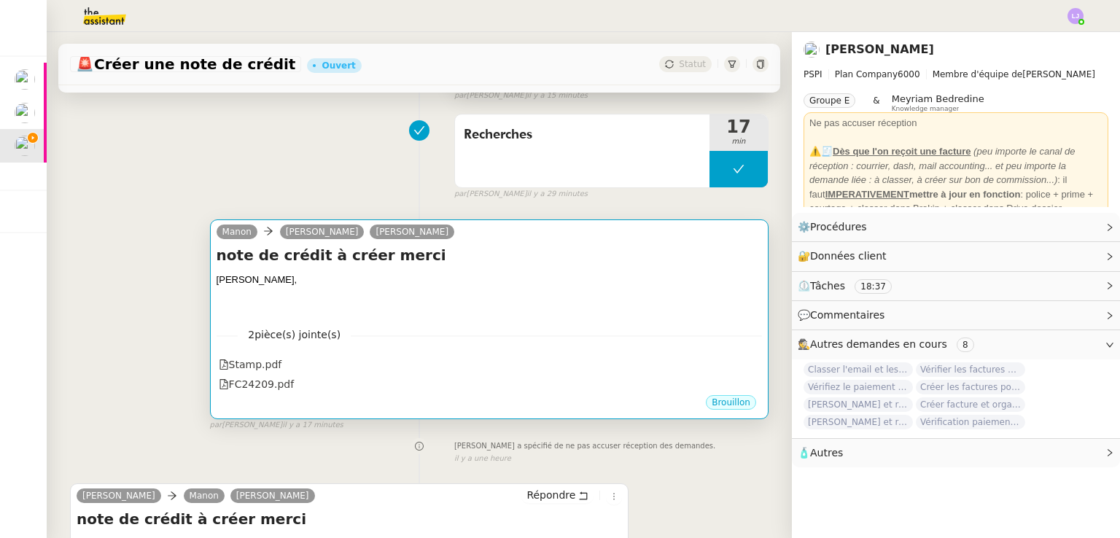
scroll to position [195, 0]
click at [394, 278] on div "[PERSON_NAME]," at bounding box center [488, 279] width 545 height 15
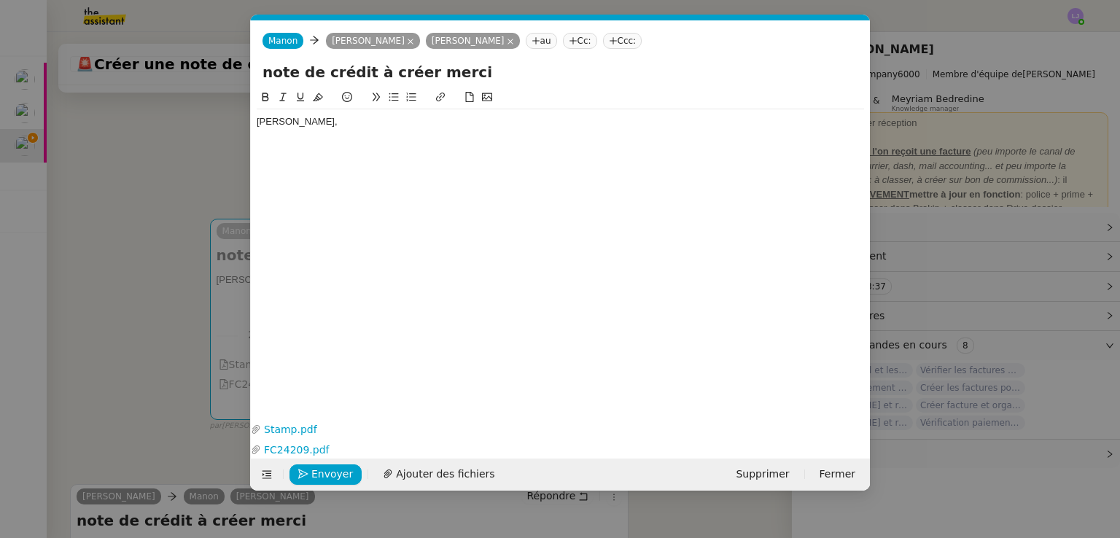
scroll to position [0, 31]
drag, startPoint x: 364, startPoint y: 155, endPoint x: 137, endPoint y: 308, distance: 274.1
click at [137, 308] on nz-modal-container "Service TA - VOYAGE - PROPOSITION GLOBALE A utiliser dans le cadre de propositi…" at bounding box center [560, 269] width 1120 height 538
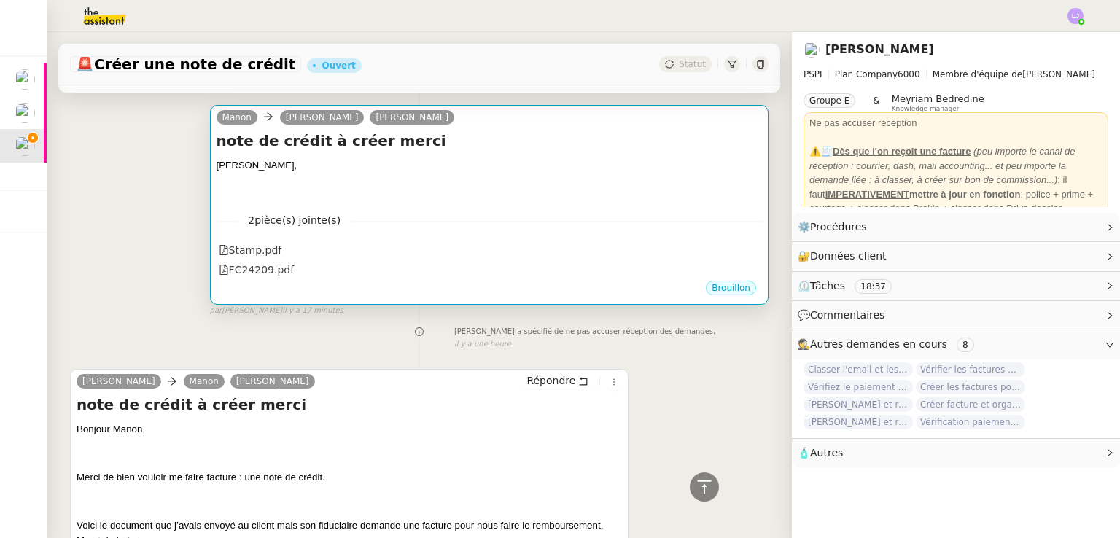
scroll to position [308, 0]
click at [414, 173] on div "[PERSON_NAME]," at bounding box center [488, 166] width 545 height 15
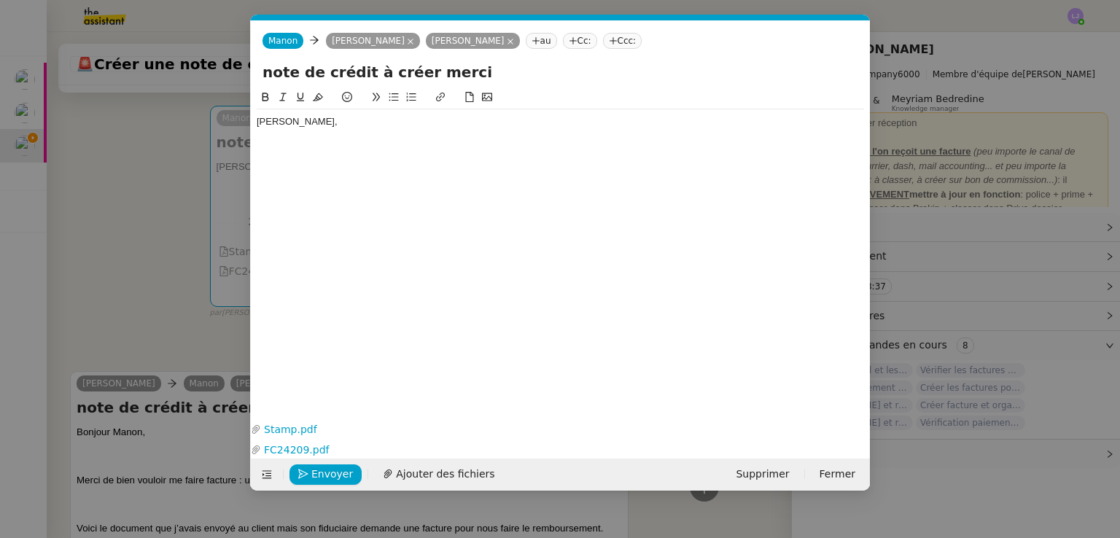
scroll to position [0, 31]
click at [362, 125] on div "[PERSON_NAME]," at bounding box center [560, 121] width 607 height 13
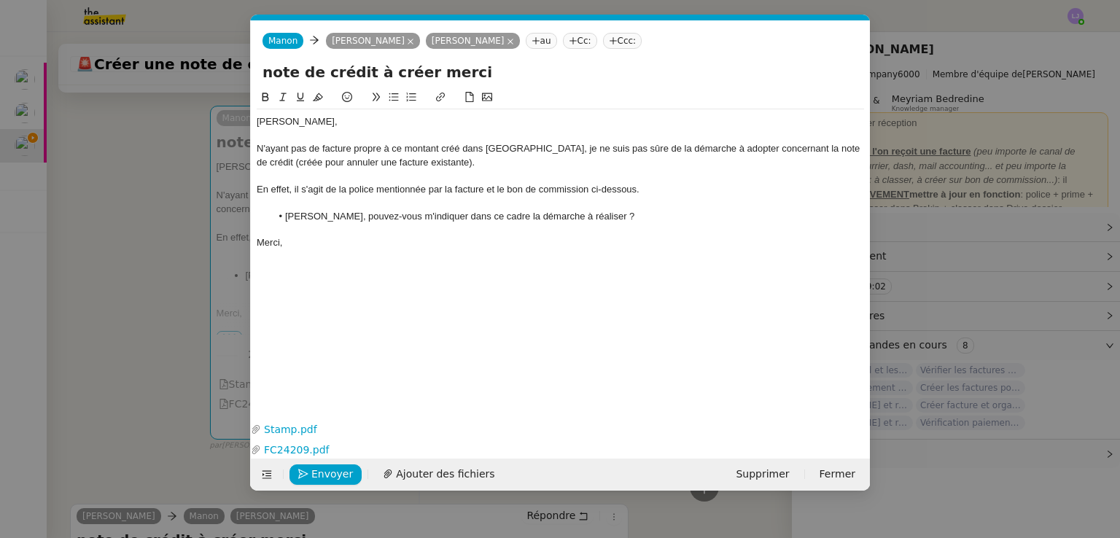
click at [440, 149] on div "N'ayant pas de facture propre à ce montant créé dans [GEOGRAPHIC_DATA], je ne s…" at bounding box center [560, 155] width 607 height 27
click at [362, 146] on div "N'ayant pas de facture propre à ce montant déjà créé dans [GEOGRAPHIC_DATA], je…" at bounding box center [560, 155] width 607 height 27
click at [471, 149] on div "N'ayant pas de facture relative à ce montant déjà créé dans [GEOGRAPHIC_DATA], …" at bounding box center [560, 155] width 607 height 27
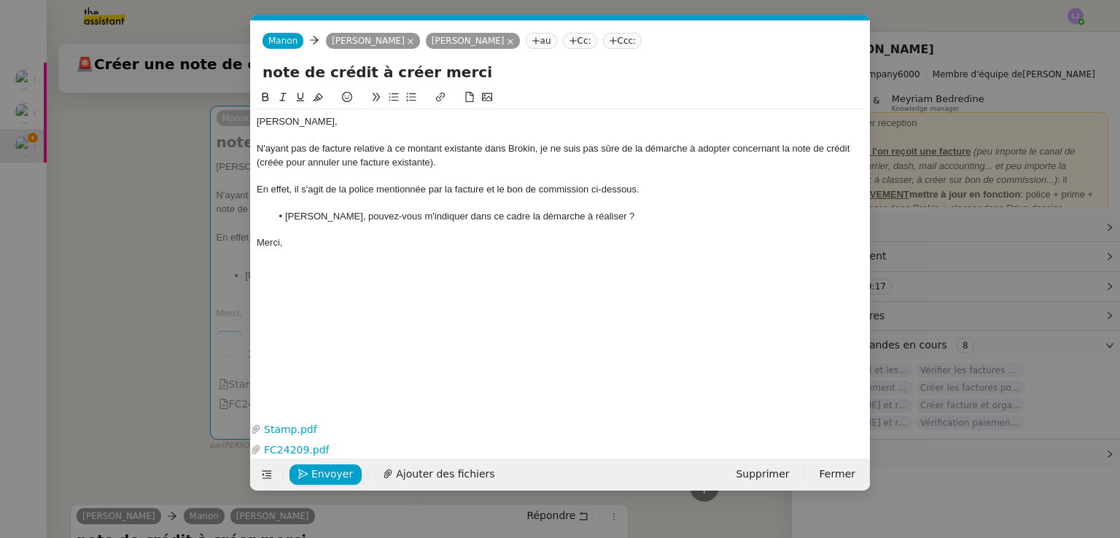
click at [450, 164] on div "N'ayant pas de facture relative à ce montant existante dans Brokin, je ne suis …" at bounding box center [560, 155] width 607 height 27
click at [292, 193] on div "En effet, il s'agit de la police mentionnée par la facture et le bon de commiss…" at bounding box center [560, 189] width 607 height 13
click at [465, 167] on div "N'ayant pas de facture relative à ce montant existante dans Brokin, je ne suis …" at bounding box center [560, 155] width 607 height 27
click at [302, 190] on div "En effet, il s'agit de la police mentionnée par la facture et le bon de commiss…" at bounding box center [560, 189] width 607 height 13
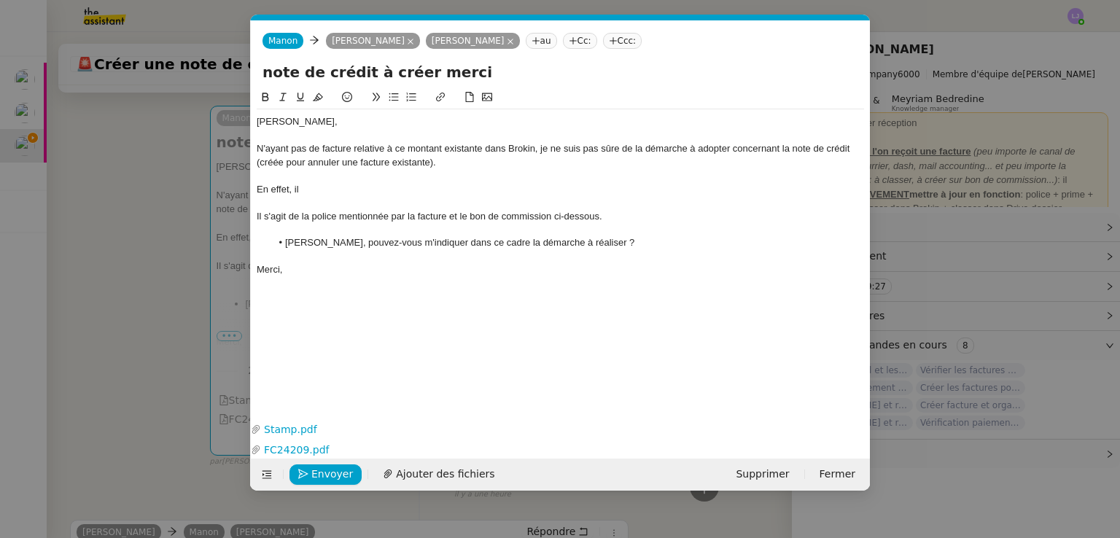
click at [302, 190] on div "En effet, il" at bounding box center [560, 189] width 607 height 13
click at [302, 190] on div "En effet, il n'est pas poss" at bounding box center [560, 189] width 607 height 13
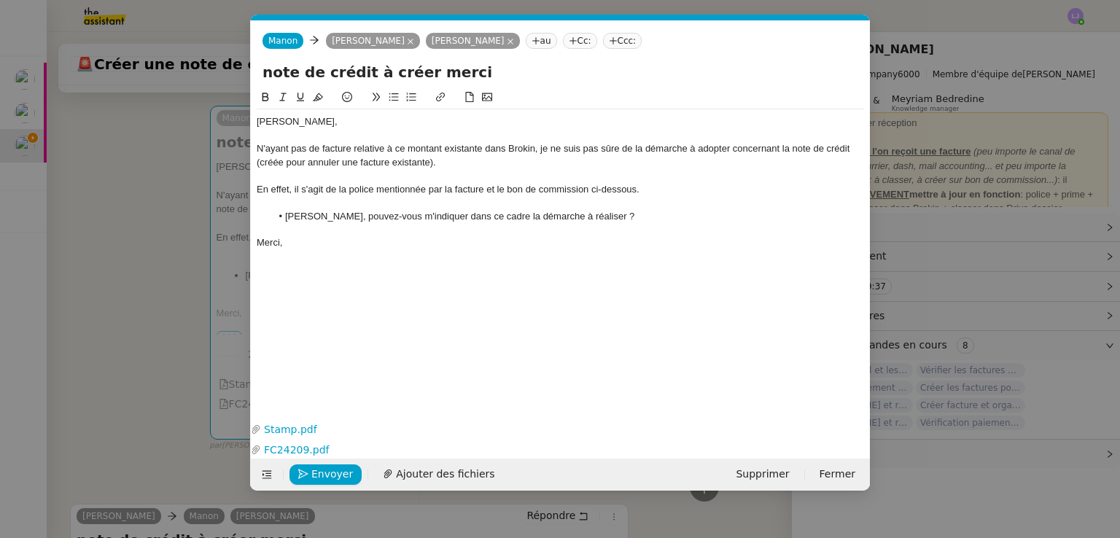
click at [476, 158] on div "N'ayant pas de facture relative à ce montant existante dans Brokin, je ne suis …" at bounding box center [560, 155] width 607 height 27
click at [265, 120] on div "[PERSON_NAME]," at bounding box center [560, 121] width 607 height 13
click at [294, 189] on div "En effet, il s'agit de la police mentionnée par la facture et le bon de commiss…" at bounding box center [560, 189] width 607 height 13
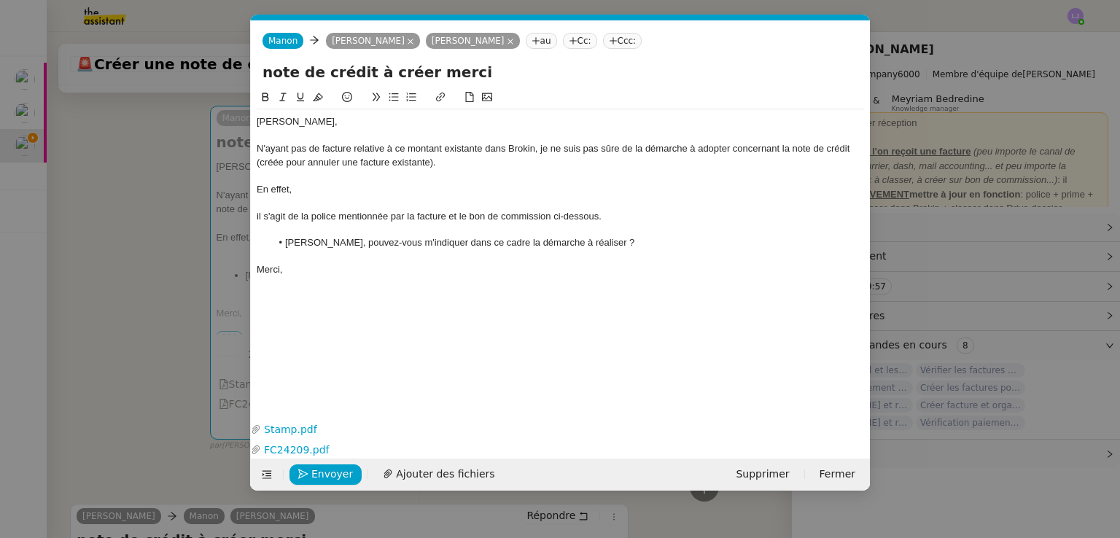
click at [294, 189] on div "En effet," at bounding box center [560, 189] width 607 height 13
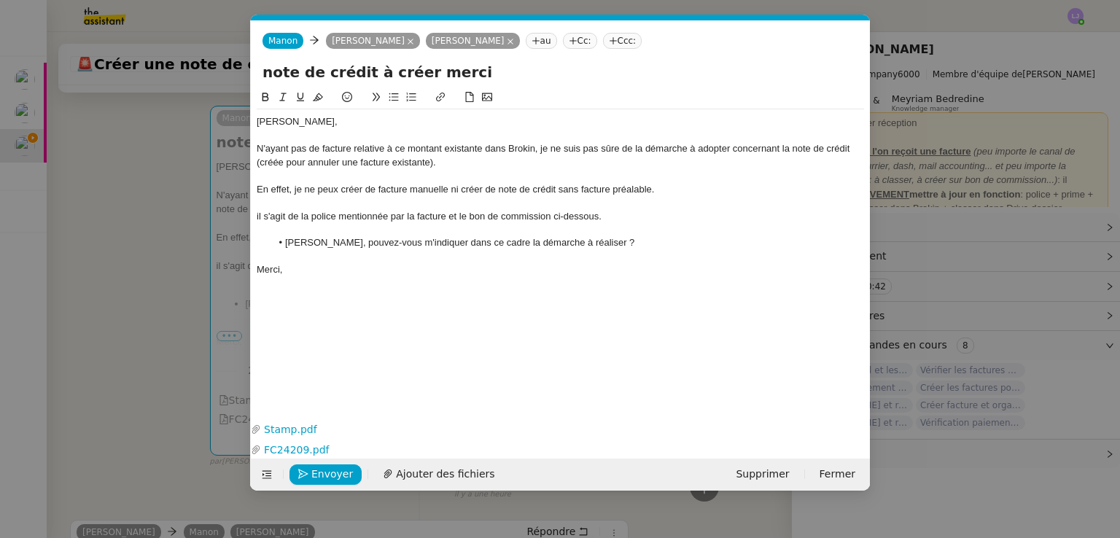
click at [613, 190] on div "En effet, je ne peux créer de facture manuelle ni créer de note de crédit sans …" at bounding box center [560, 189] width 607 height 13
click at [259, 213] on div "il s'agit de la police mentionnée par la facture et le bon de commission ci-des…" at bounding box center [560, 216] width 607 height 13
click at [466, 294] on div "[PERSON_NAME], N'ayant pas de facture relative à ce montant existante dans Brok…" at bounding box center [560, 202] width 607 height 187
click at [340, 193] on div "En effet, je ne peux créer de facture manuelle ni créer de note de crédit sans …" at bounding box center [560, 189] width 607 height 13
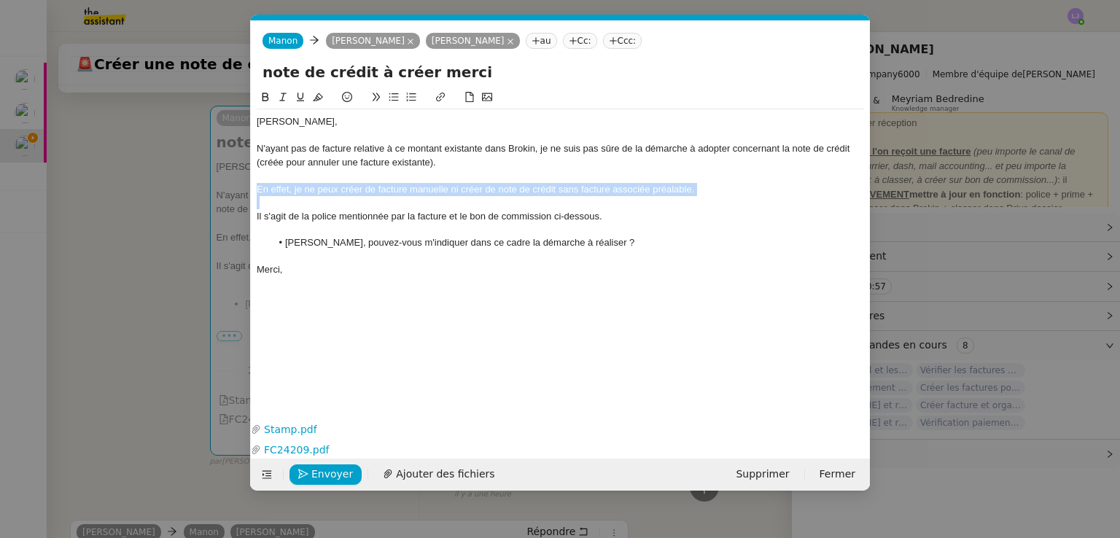
click at [340, 193] on div "En effet, je ne peux créer de facture manuelle ni créer de note de crédit sans …" at bounding box center [560, 189] width 607 height 13
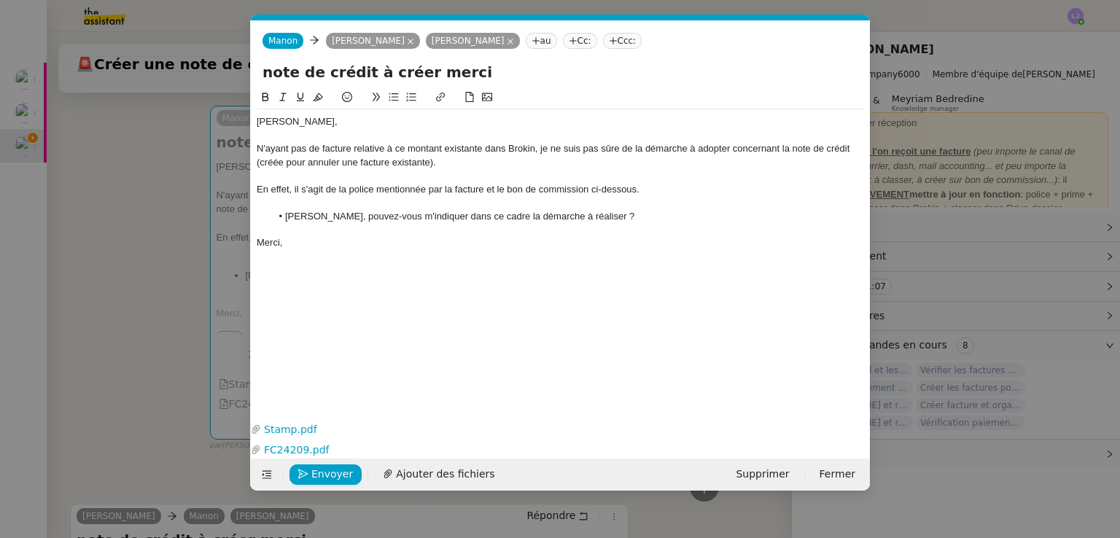
click at [640, 188] on div "En effet, il s'agit de la police mentionnée par la facture et le bon de commiss…" at bounding box center [560, 189] width 607 height 13
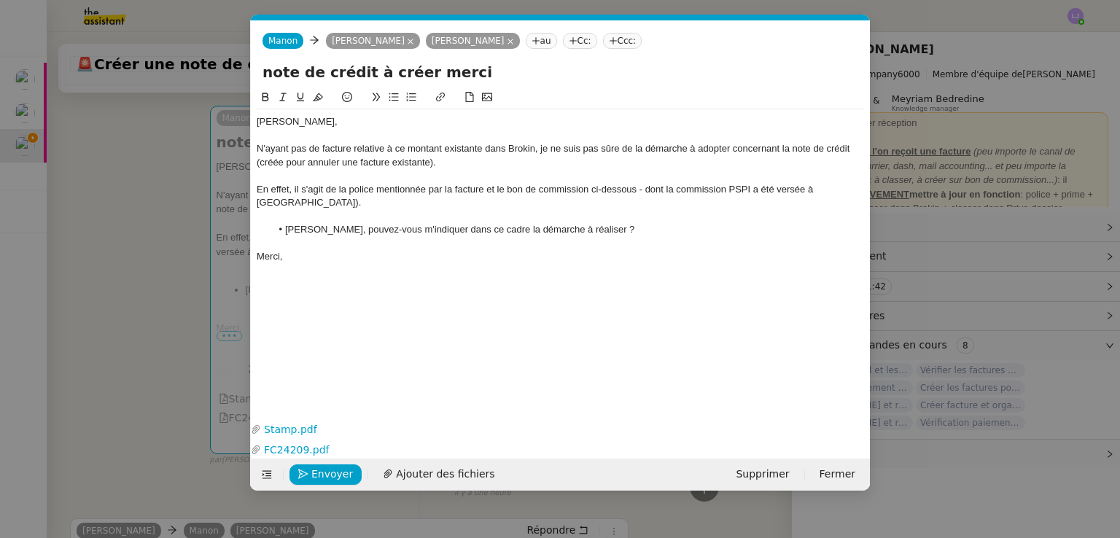
click at [923, 271] on nz-modal-container "Service TA - VOYAGE - PROPOSITION GLOBALE A utiliser dans le cadre de propositi…" at bounding box center [560, 269] width 1120 height 538
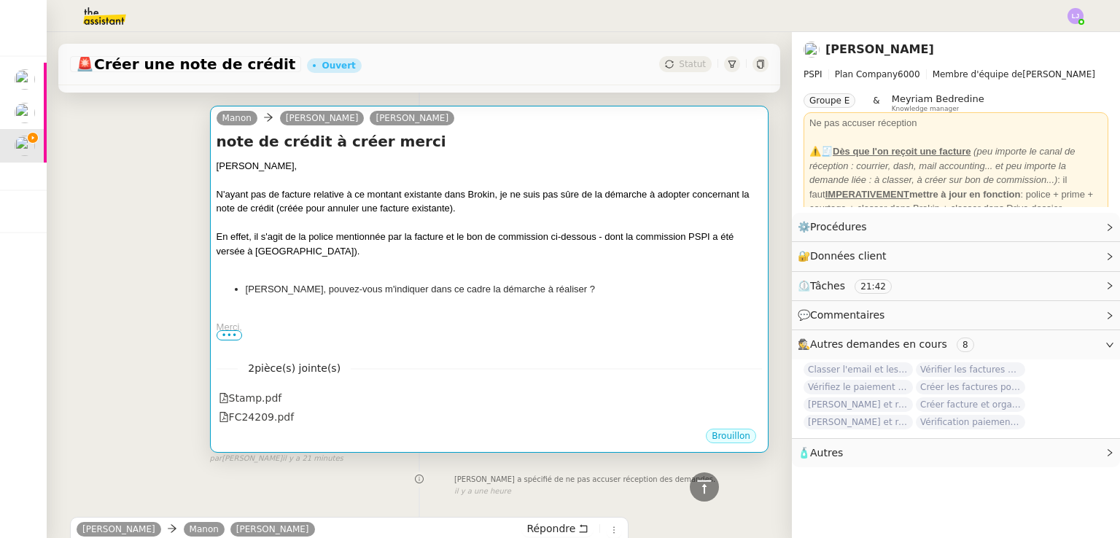
scroll to position [0, 0]
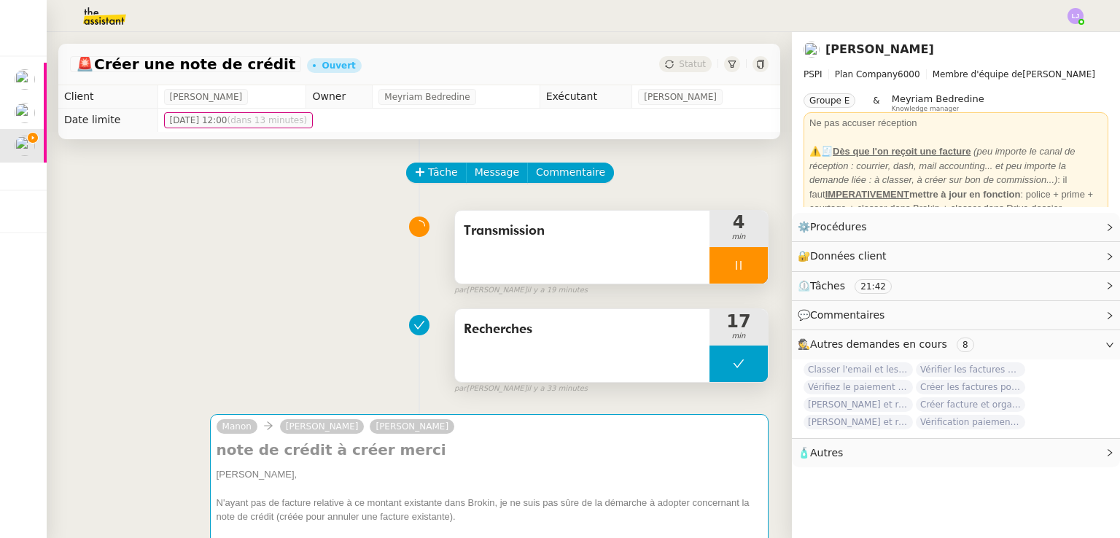
click at [709, 360] on button at bounding box center [738, 363] width 58 height 36
click at [718, 360] on icon at bounding box center [724, 364] width 12 height 12
click at [737, 265] on div at bounding box center [738, 265] width 58 height 36
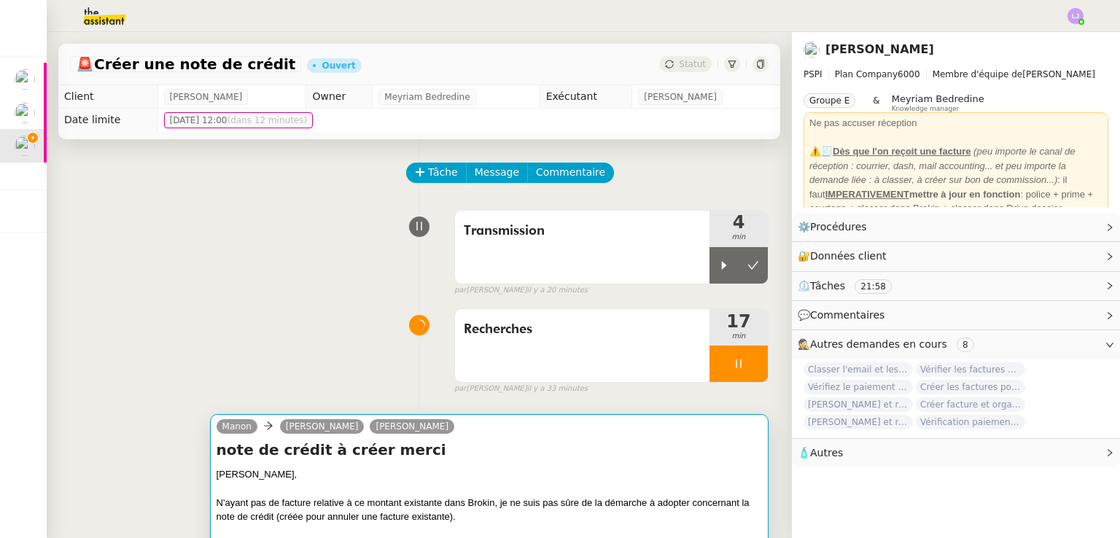
click at [498, 484] on div at bounding box center [488, 488] width 545 height 15
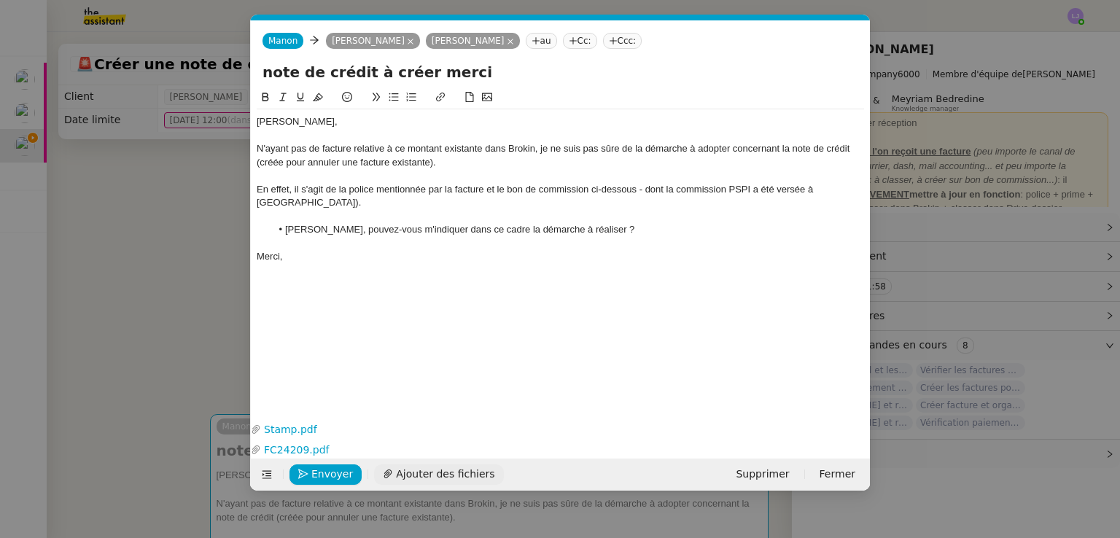
scroll to position [0, 31]
click at [401, 480] on span "Ajouter des fichiers" at bounding box center [445, 474] width 98 height 17
click at [834, 187] on div "En effet, il s'agit de la police mentionnée par la facture et le bon de commiss…" at bounding box center [560, 196] width 607 height 27
click at [324, 189] on div "En effet, il s'agit de la police mentionnée par la facture et le bon de commiss…" at bounding box center [560, 196] width 607 height 27
click at [386, 207] on div "En effet, il s'agit de la police mentionnée par la facture et le bon de commiss…" at bounding box center [560, 196] width 607 height 27
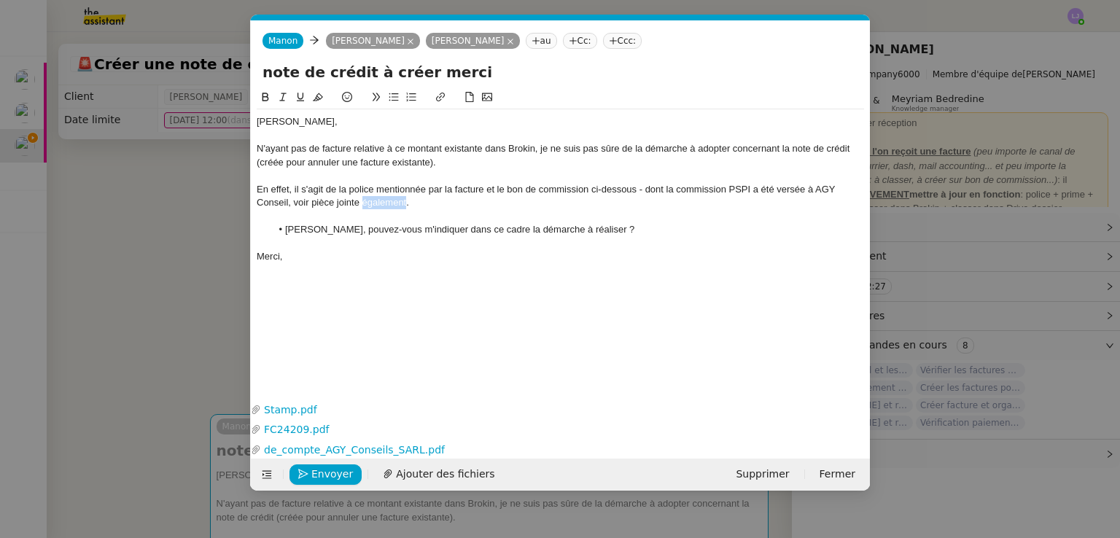
click at [386, 207] on div "En effet, il s'agit de la police mentionnée par la facture et le bon de commiss…" at bounding box center [560, 196] width 607 height 27
click at [329, 470] on span "Envoyer" at bounding box center [332, 474] width 42 height 17
click at [329, 470] on span "Confirmer l'envoi" at bounding box center [354, 474] width 87 height 17
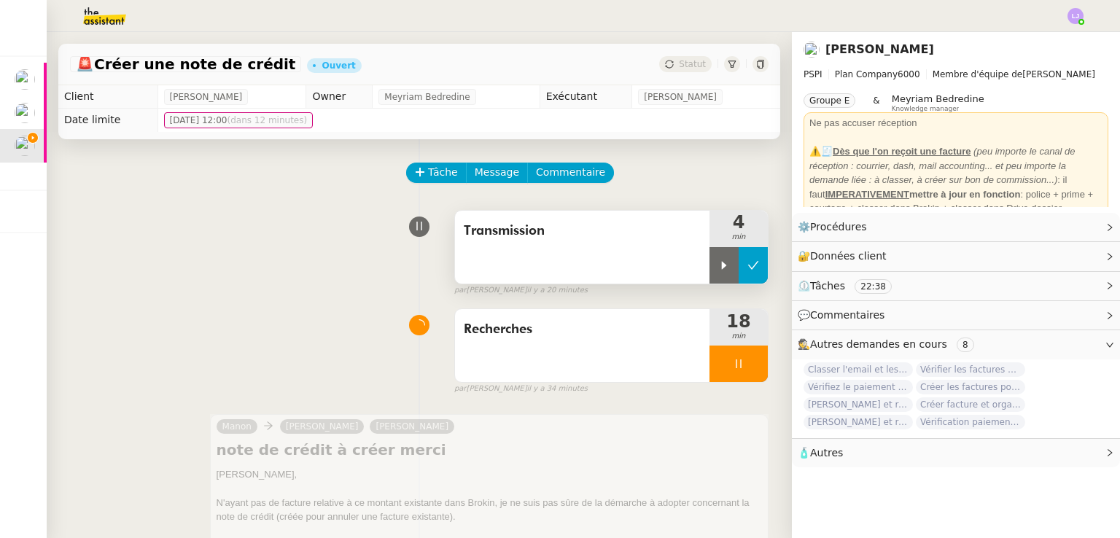
click at [747, 267] on icon at bounding box center [753, 265] width 12 height 12
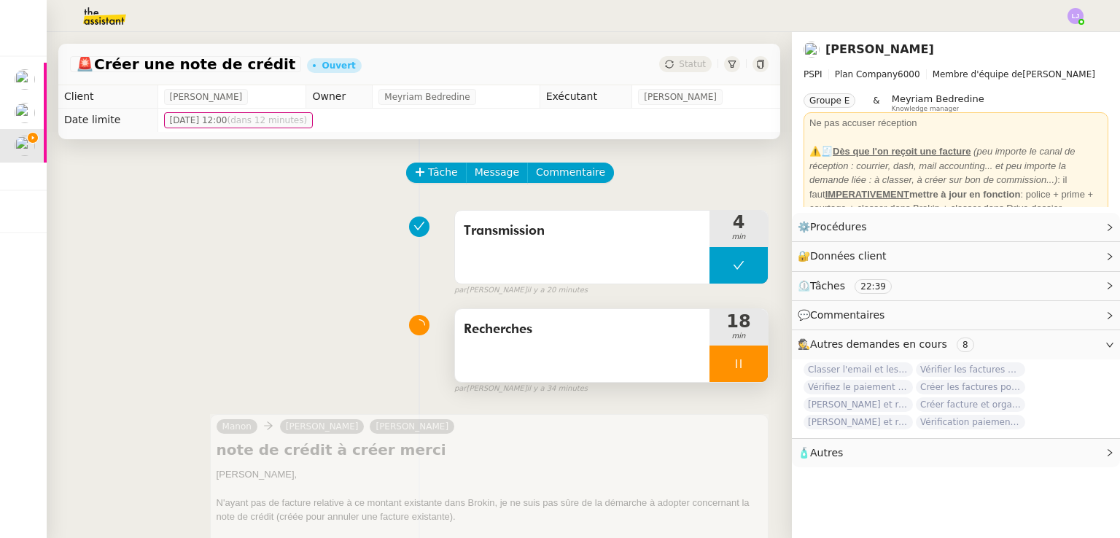
click at [741, 354] on div at bounding box center [738, 363] width 58 height 36
click at [741, 354] on button at bounding box center [752, 363] width 29 height 36
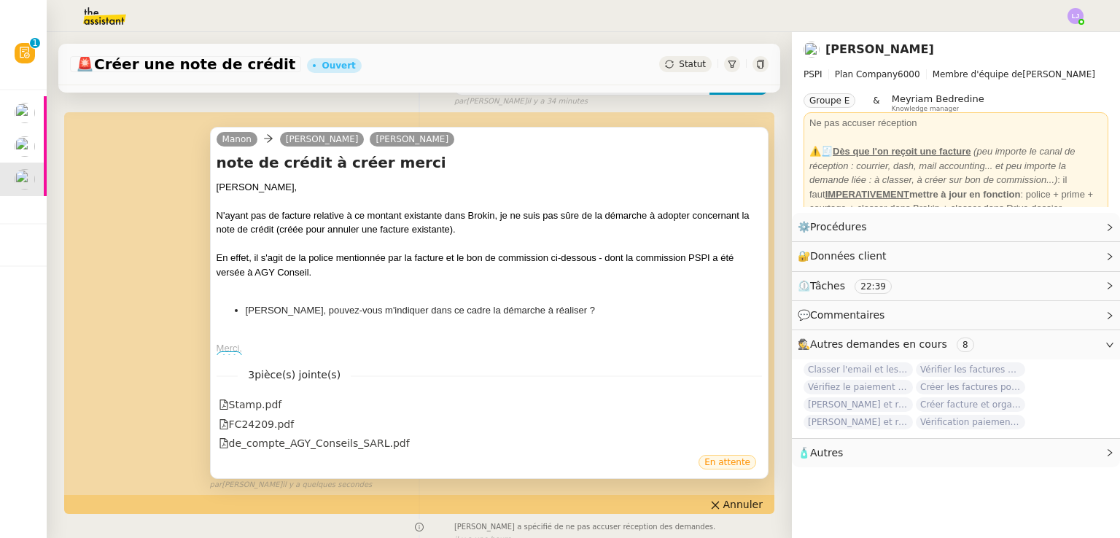
scroll to position [288, 0]
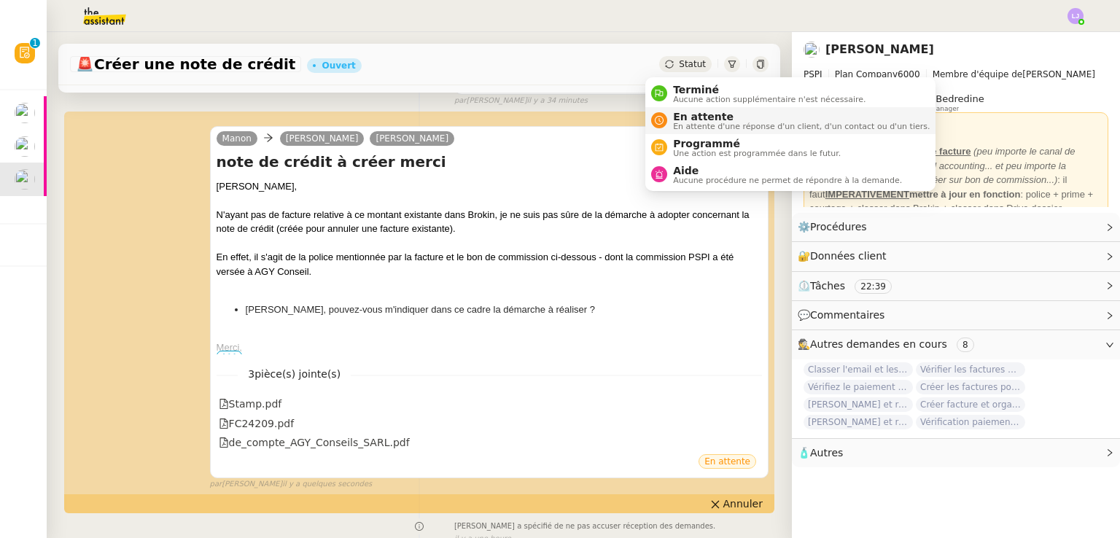
click at [678, 125] on span "En attente d'une réponse d'un client, d'un contact ou d'un tiers." at bounding box center [801, 126] width 257 height 8
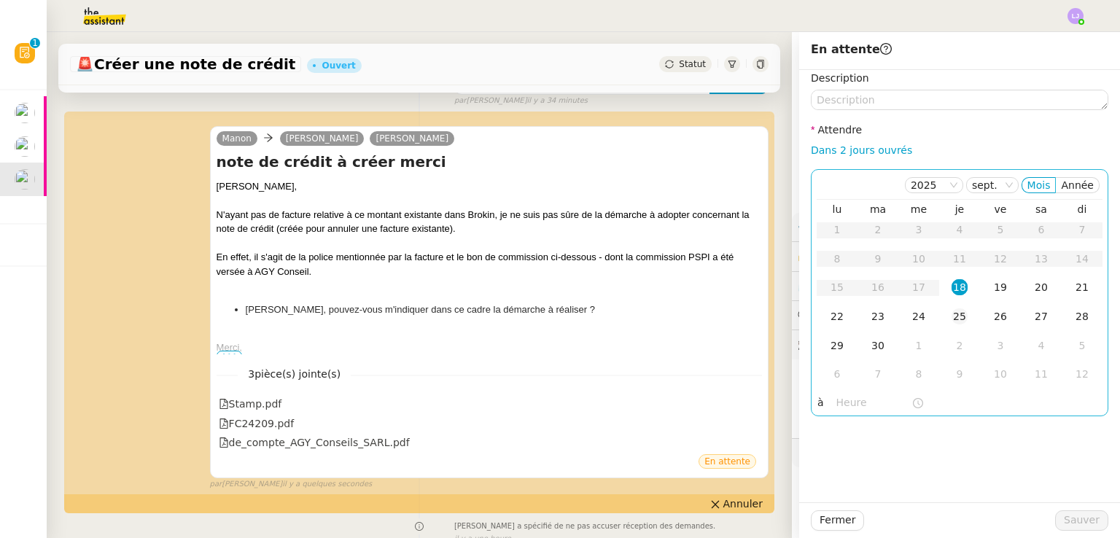
click at [951, 321] on div "25" at bounding box center [959, 316] width 16 height 16
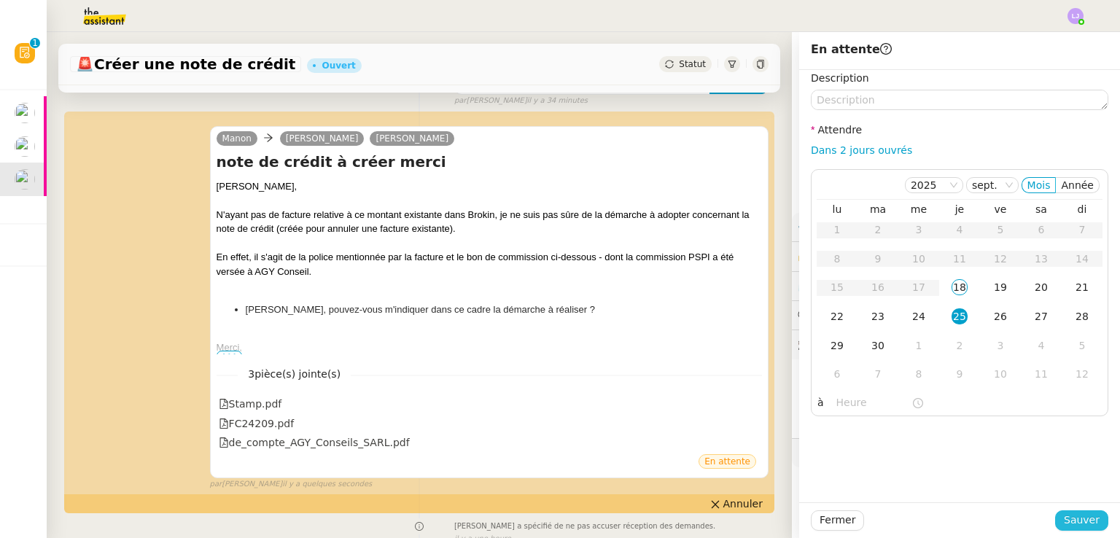
click at [1072, 517] on span "Sauver" at bounding box center [1081, 520] width 36 height 17
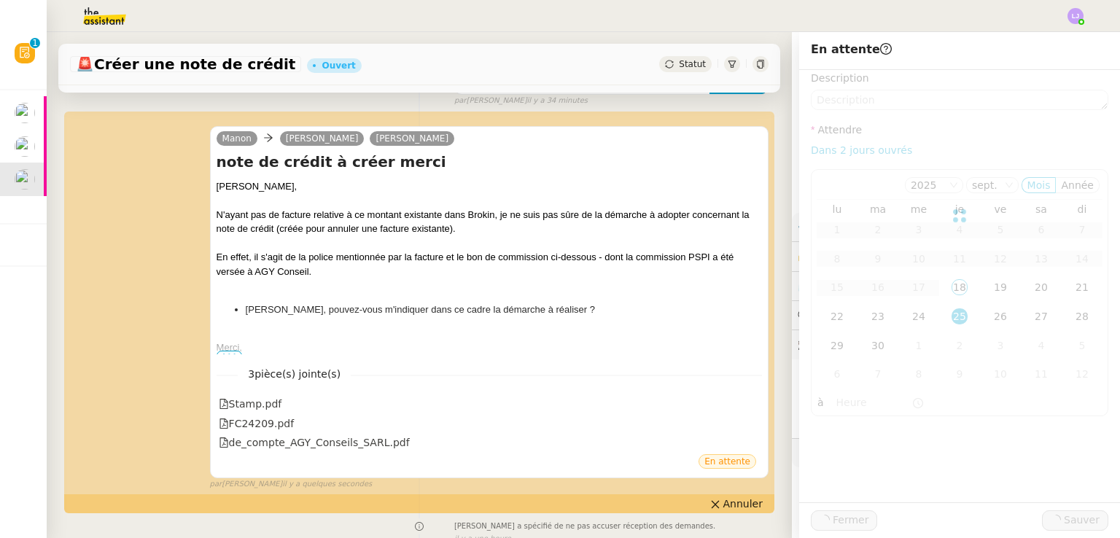
scroll to position [368, 0]
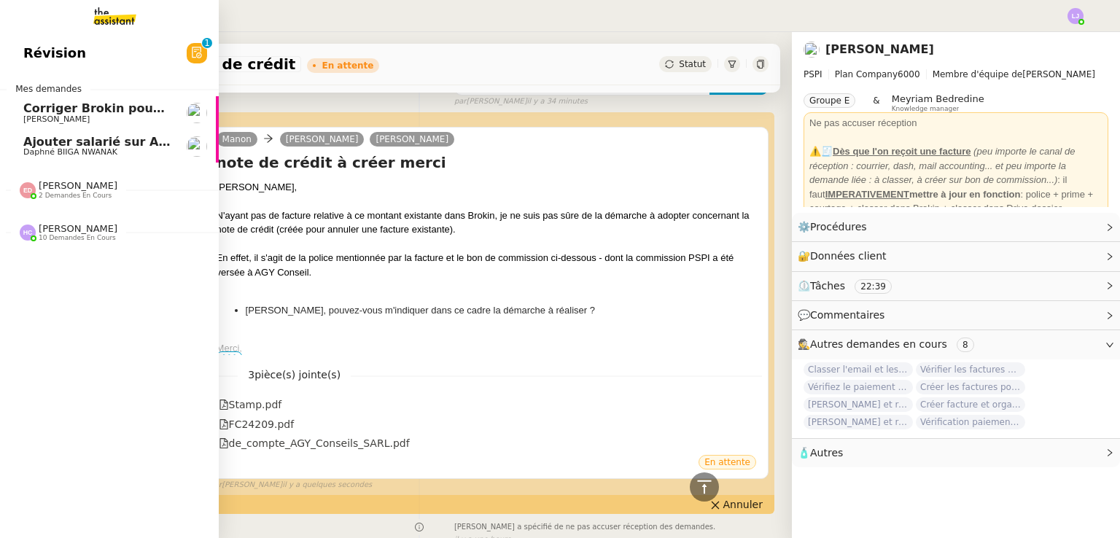
click at [133, 121] on span "[PERSON_NAME]" at bounding box center [96, 119] width 147 height 9
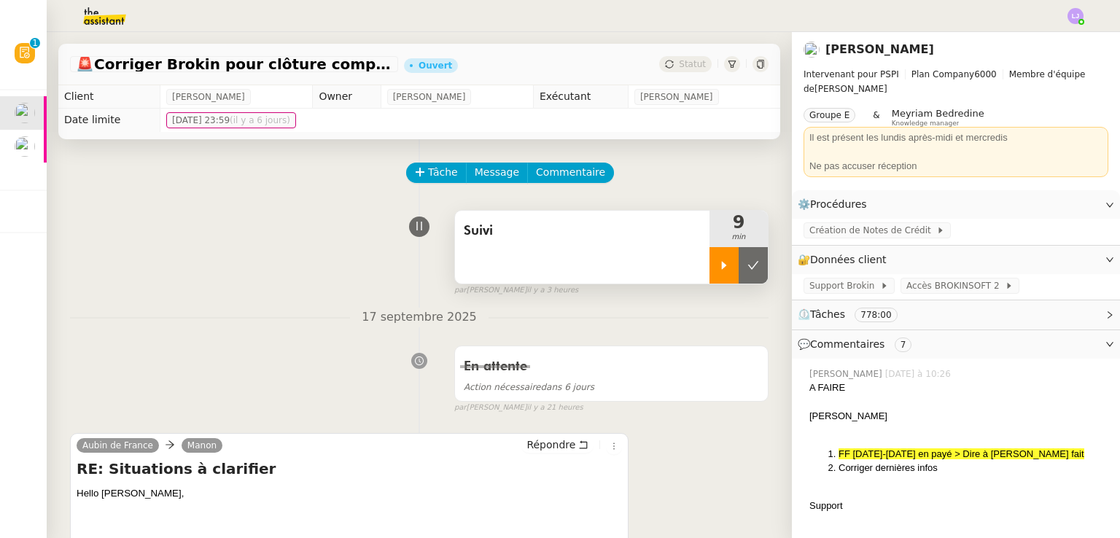
click at [709, 258] on div at bounding box center [723, 265] width 29 height 36
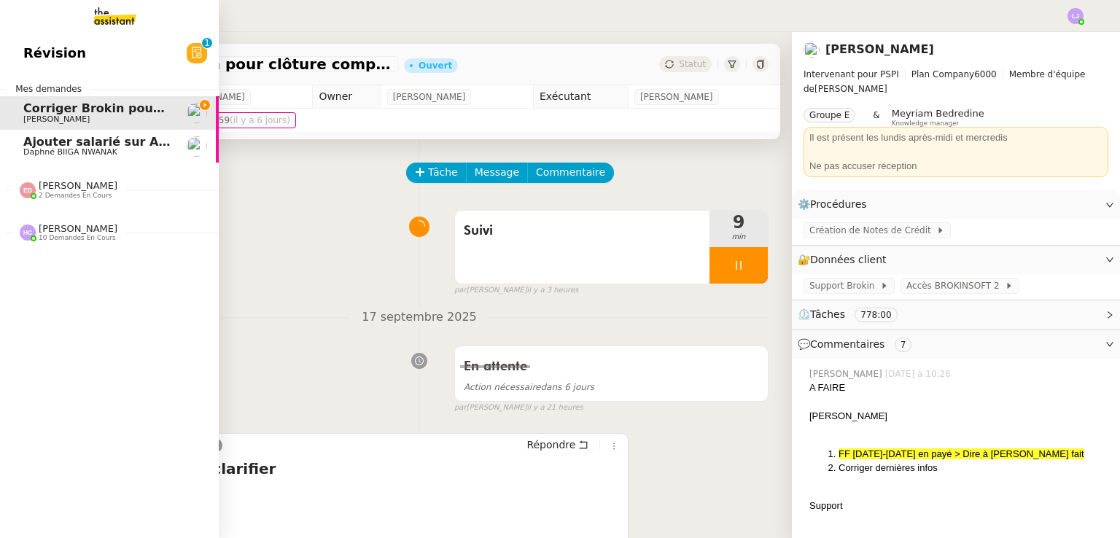
click at [85, 133] on link "Ajouter salarié sur Alter [PERSON_NAME] BIIGA NWANAK" at bounding box center [109, 147] width 219 height 34
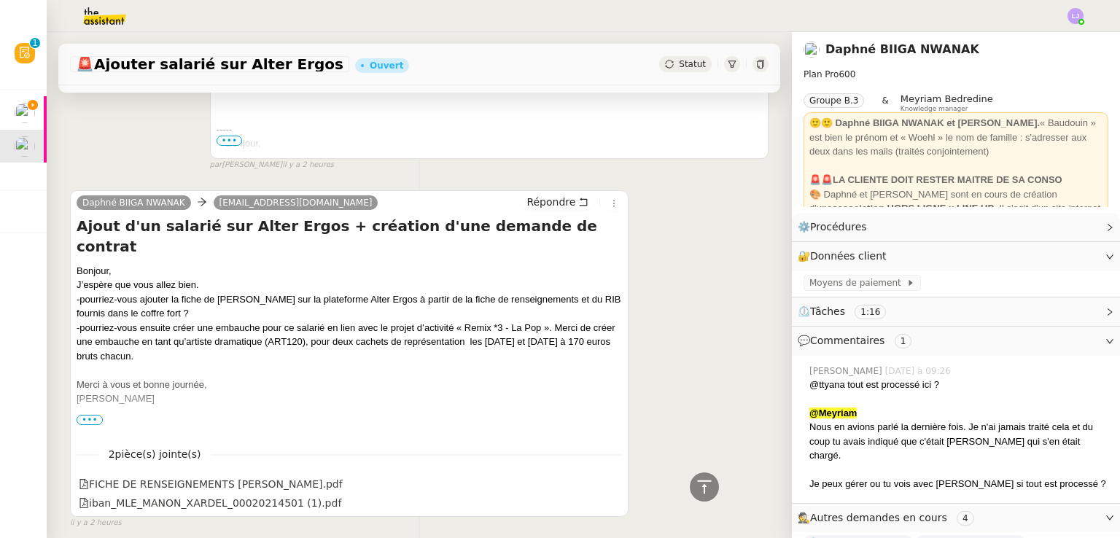
scroll to position [767, 0]
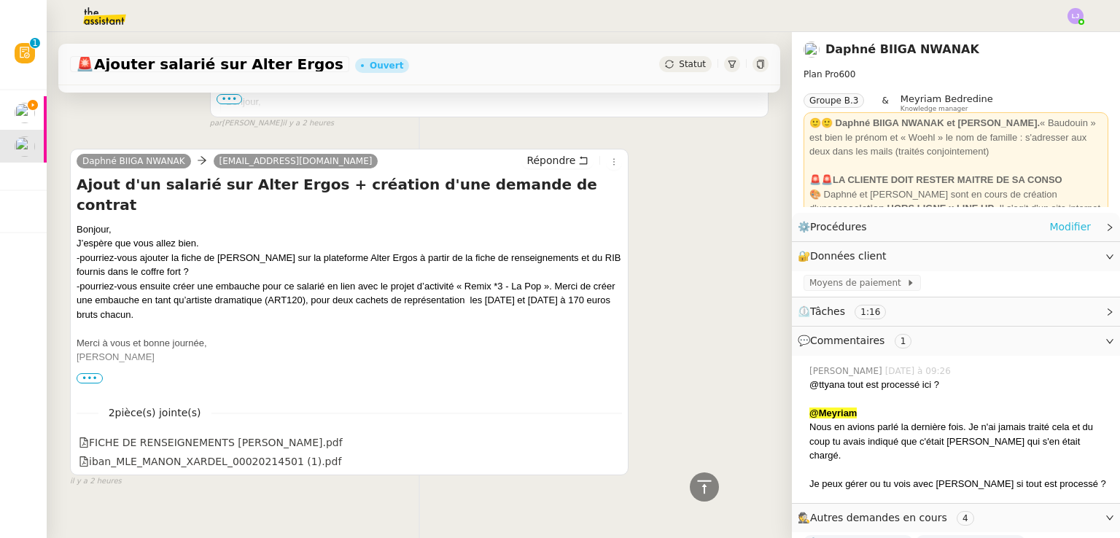
click at [1052, 219] on link "Modifier" at bounding box center [1070, 227] width 42 height 17
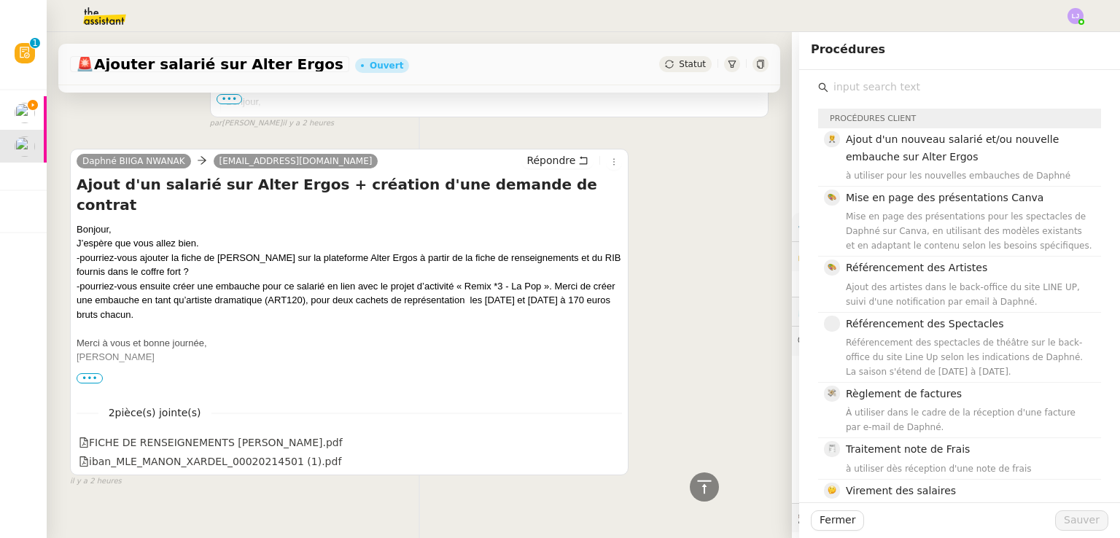
click at [878, 86] on input "text" at bounding box center [964, 87] width 273 height 20
click at [896, 134] on span "Ajout d'un nouveau salarié et/ou nouvelle embauche sur Alter Ergos" at bounding box center [951, 147] width 213 height 28
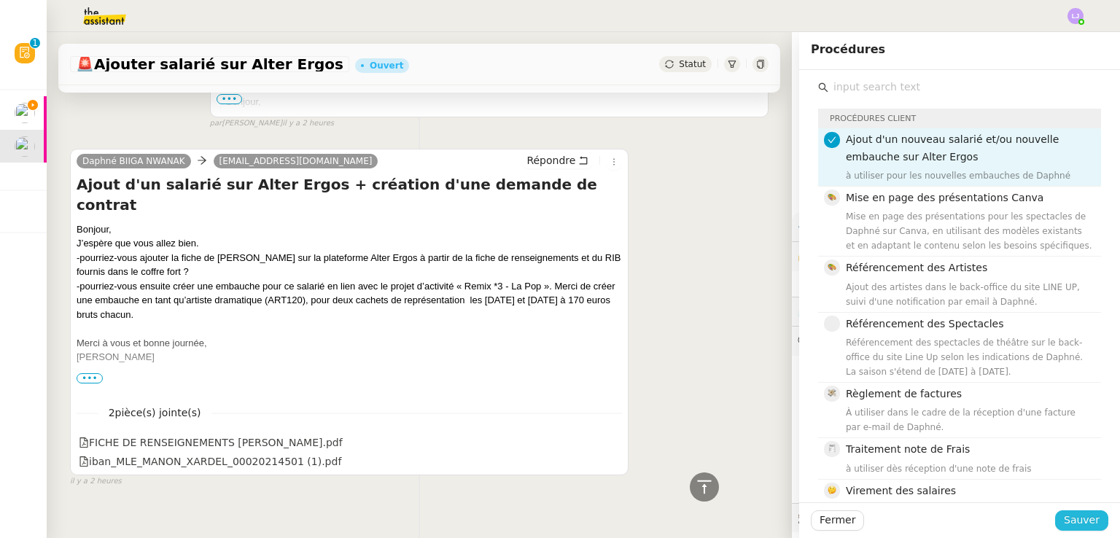
click at [1064, 520] on span "Sauver" at bounding box center [1081, 520] width 36 height 17
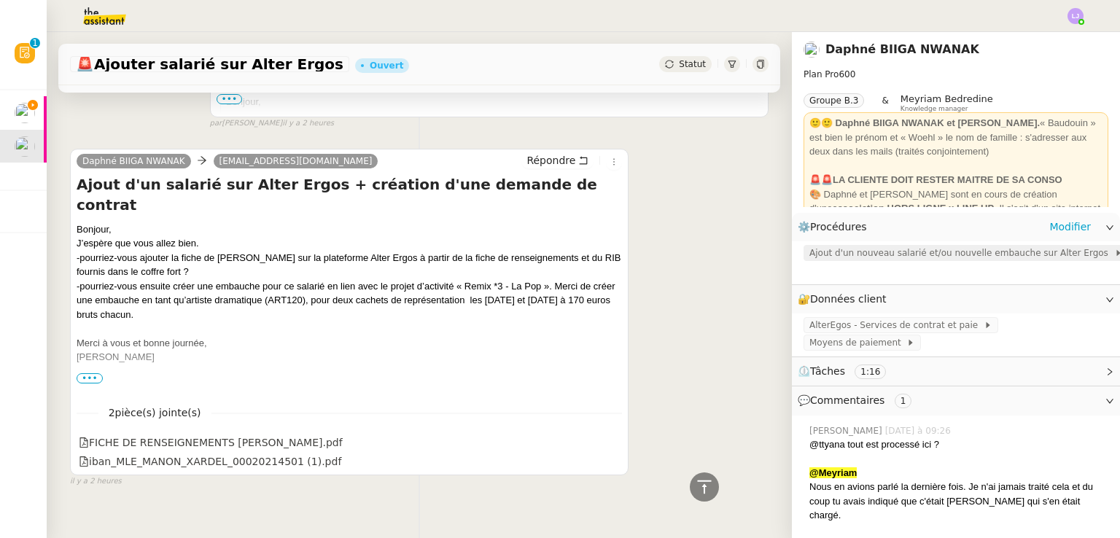
click at [858, 251] on span "Ajout d'un nouveau salarié et/ou nouvelle embauche sur Alter Ergos" at bounding box center [961, 253] width 305 height 15
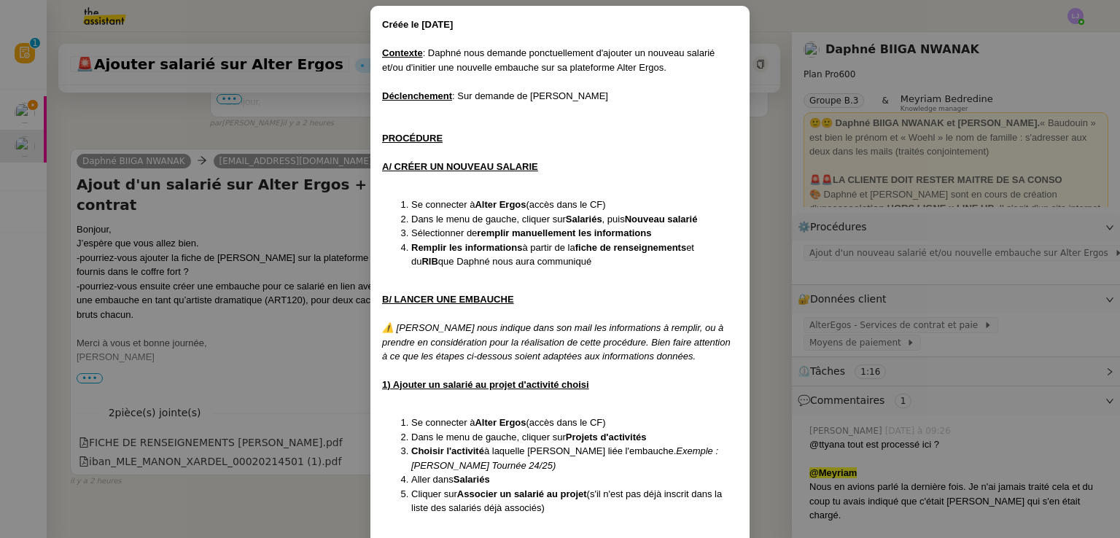
scroll to position [52, 0]
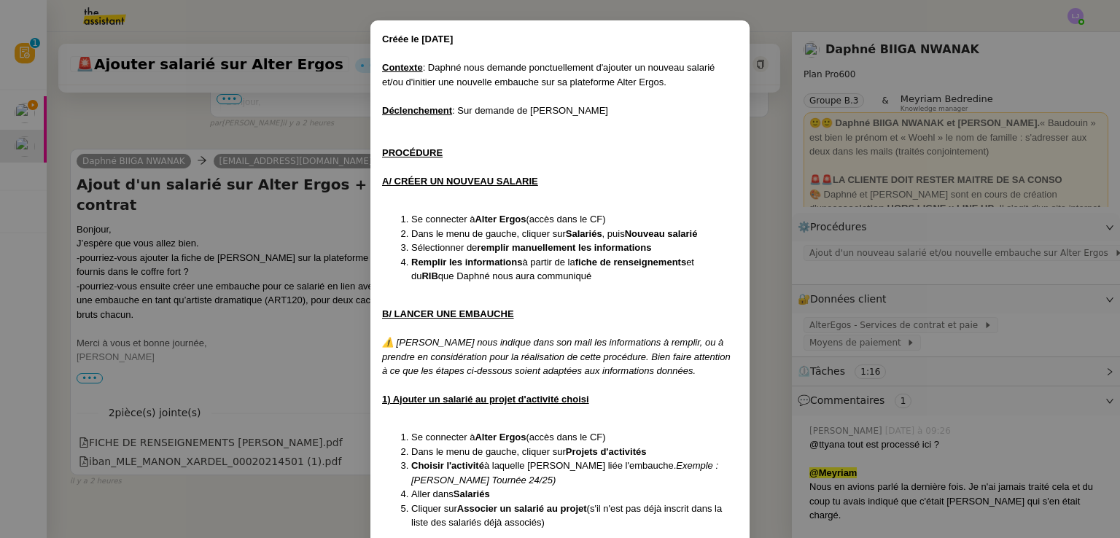
click at [929, 152] on nz-modal-container "Créée le [DATE] Contexte : Daphné nous demande ponctuellement d'ajouter un nouv…" at bounding box center [560, 269] width 1120 height 538
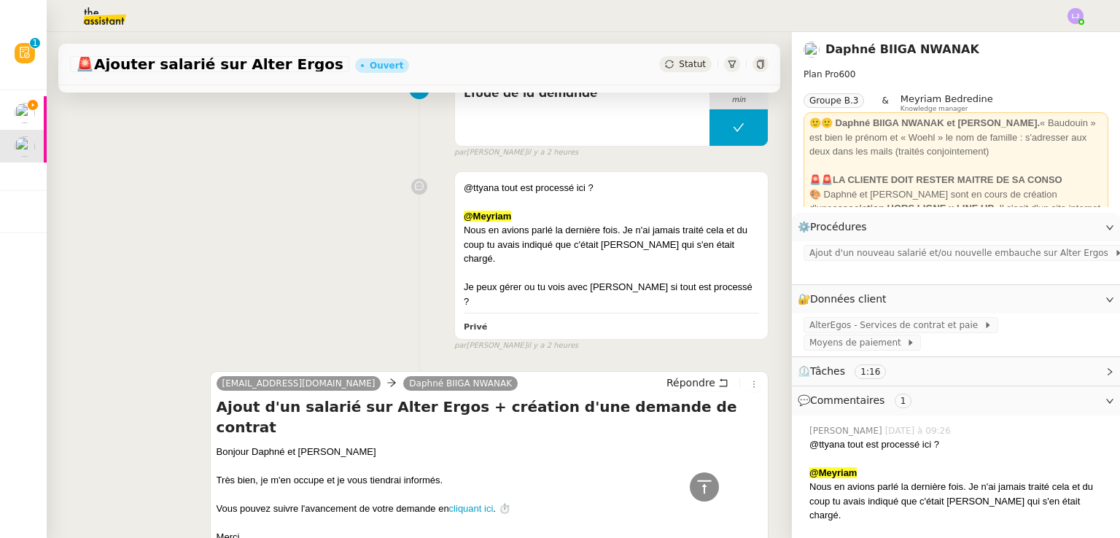
scroll to position [0, 0]
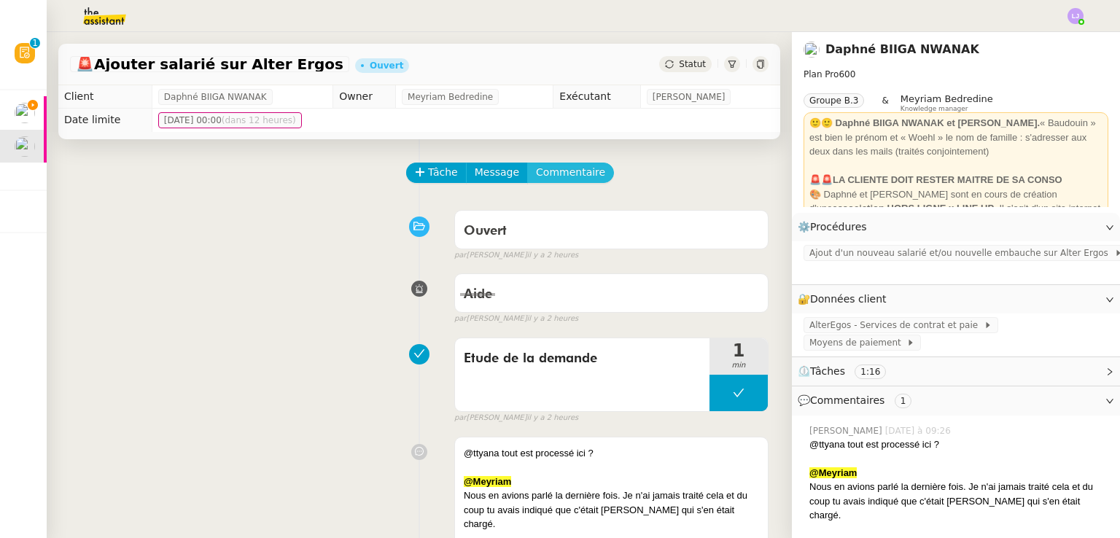
click at [551, 179] on span "Commentaire" at bounding box center [570, 172] width 69 height 17
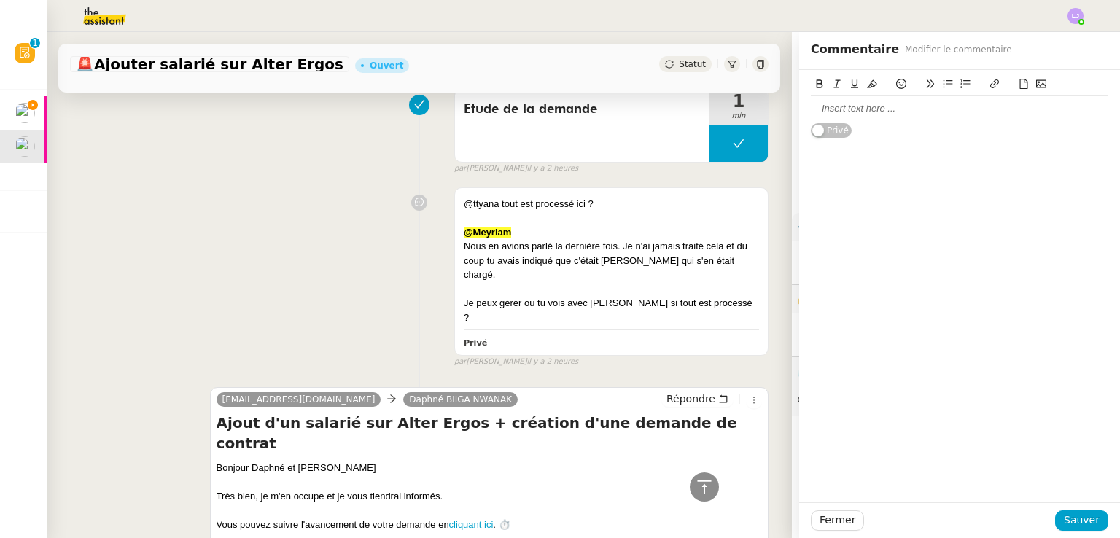
scroll to position [229, 0]
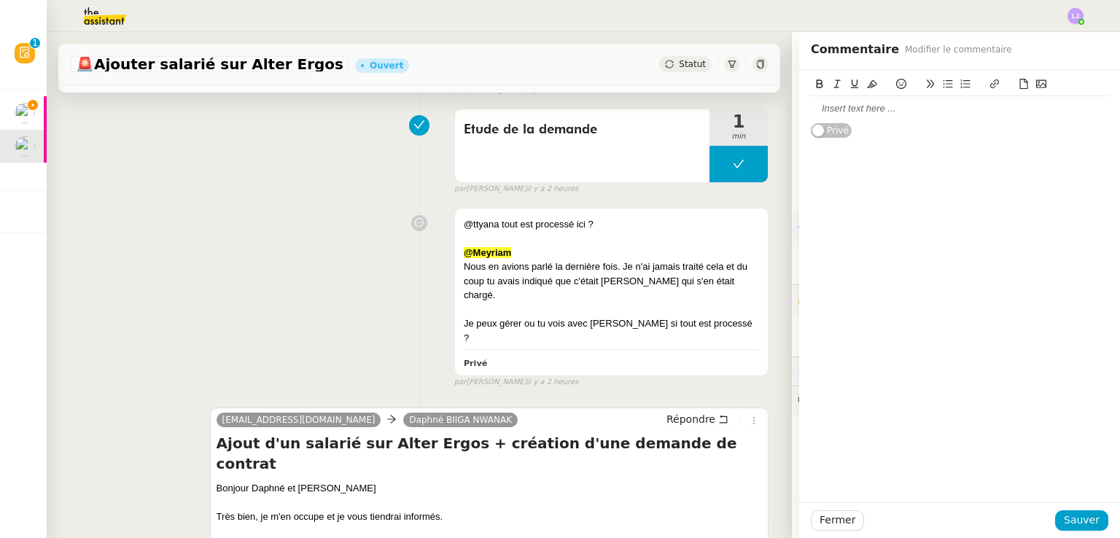
click at [840, 106] on div at bounding box center [958, 108] width 297 height 13
click at [1064, 522] on span "Sauver" at bounding box center [1081, 520] width 36 height 17
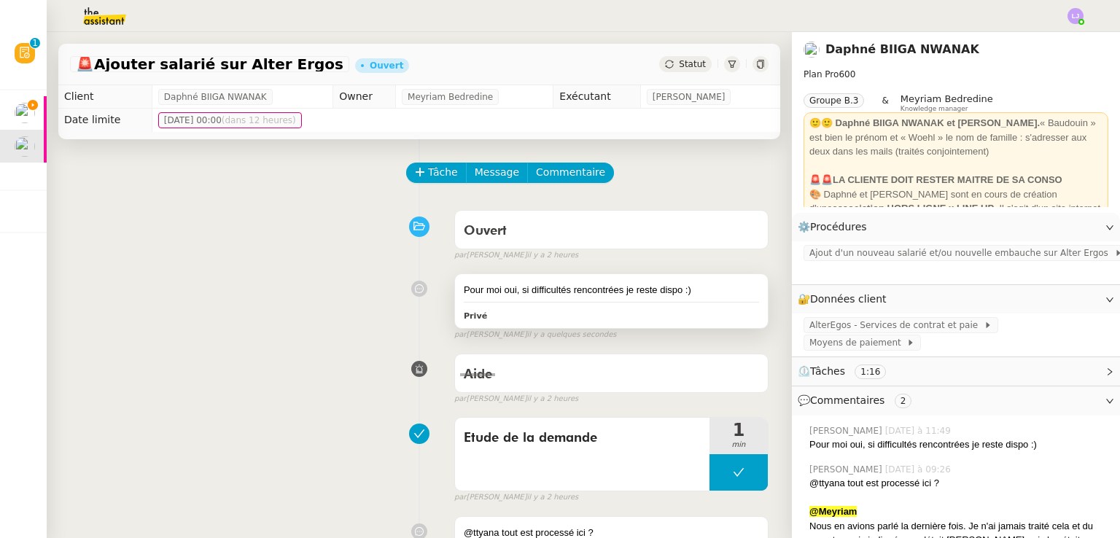
click at [504, 308] on div "Privé" at bounding box center [611, 315] width 295 height 17
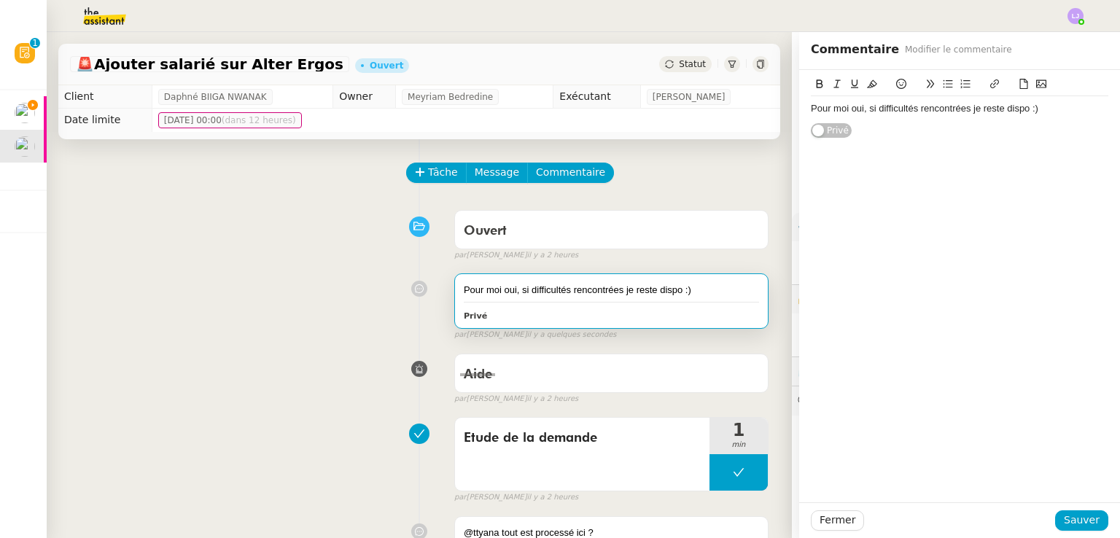
click at [869, 112] on div "Pour moi oui, si difficultés rencontrées je reste dispo :)" at bounding box center [958, 108] width 297 height 13
click at [923, 109] on div "Pour moi oui, si des difficultés rencontrées je reste dispo :)" at bounding box center [958, 108] width 297 height 13
click at [854, 111] on div "Pour moi oui, si des difficultés sont rencontrées je reste dispo :)" at bounding box center [958, 108] width 297 height 13
click at [999, 111] on div "Pour moi oui, si des difficultés sont rencontrées je reste dispo :)" at bounding box center [958, 108] width 297 height 13
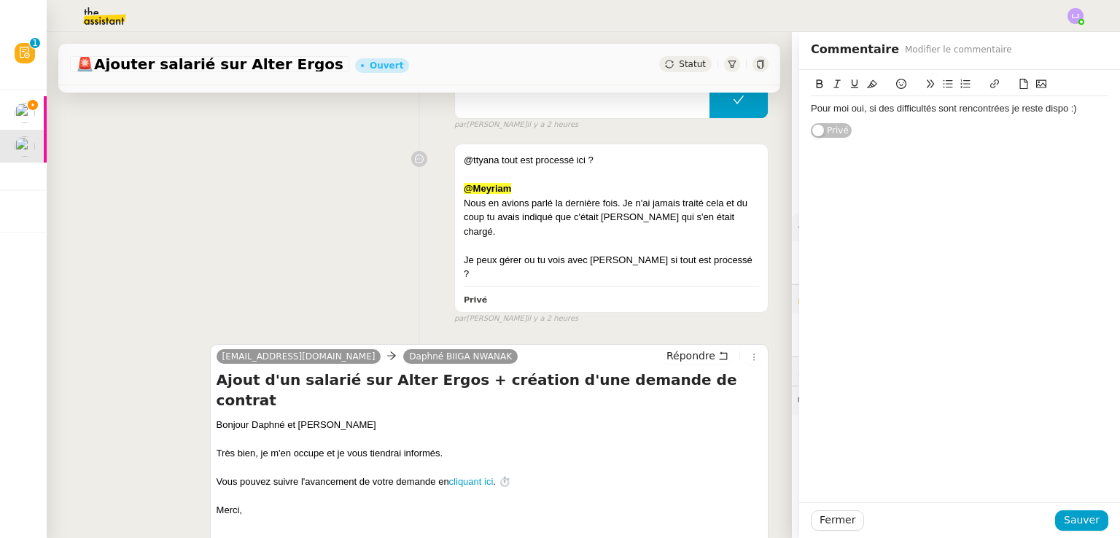
scroll to position [376, 0]
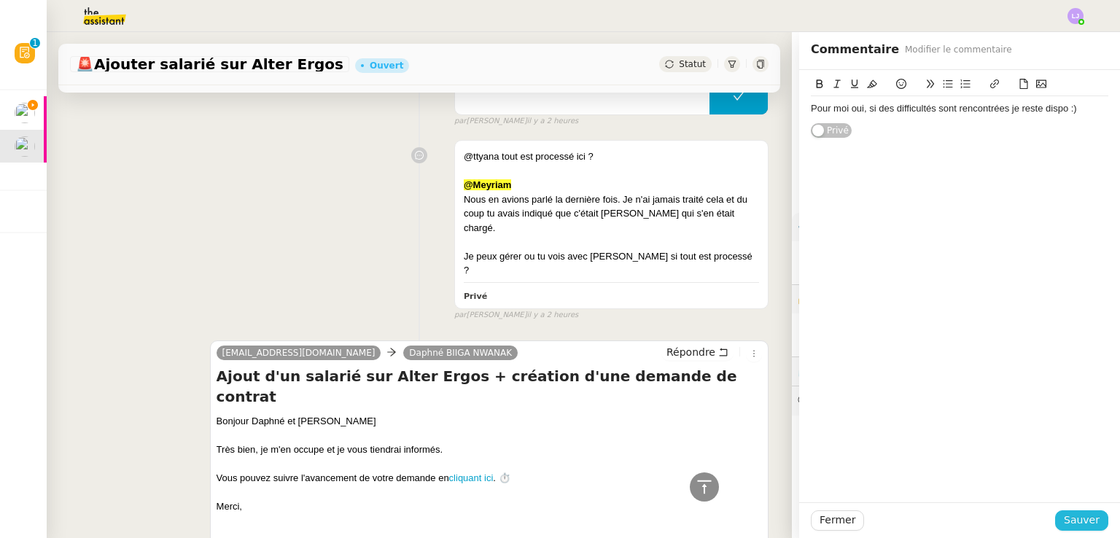
click at [1084, 523] on span "Sauver" at bounding box center [1081, 520] width 36 height 17
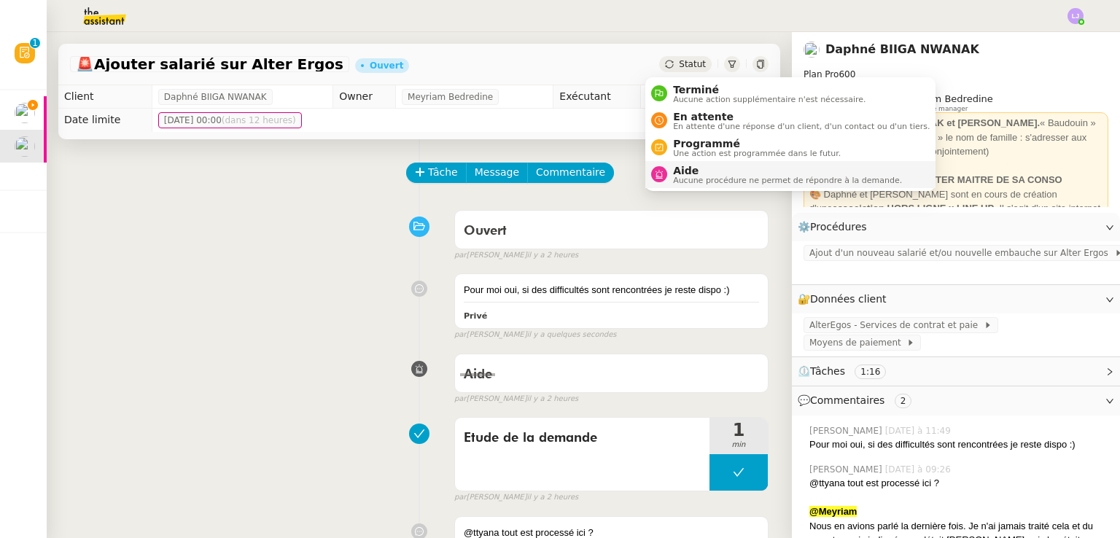
click at [687, 167] on span "Aide" at bounding box center [787, 171] width 229 height 12
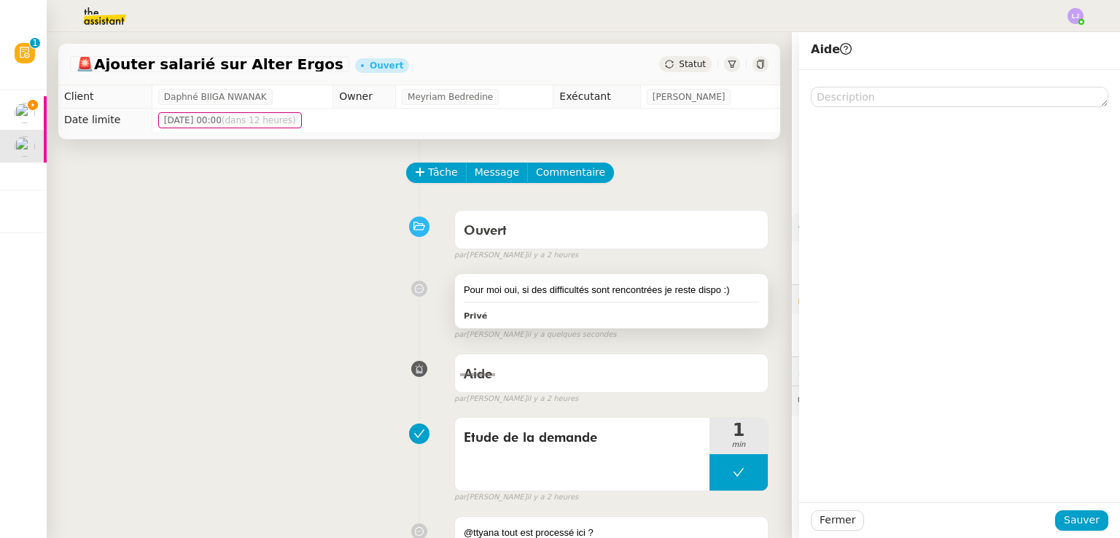
click at [625, 295] on div "Pour moi oui, si des difficultés sont rencontrées je reste dispo :)" at bounding box center [611, 290] width 295 height 15
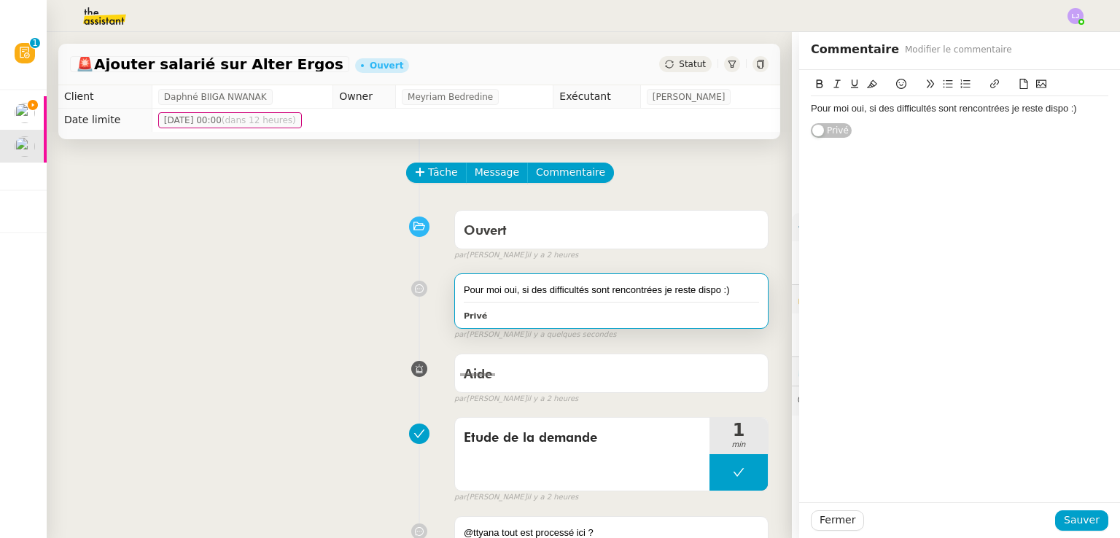
click at [851, 107] on div "Pour moi oui, si des difficultés sont rencontrées je reste dispo :)" at bounding box center [958, 108] width 297 height 13
click at [1090, 523] on button "Sauver" at bounding box center [1081, 520] width 53 height 20
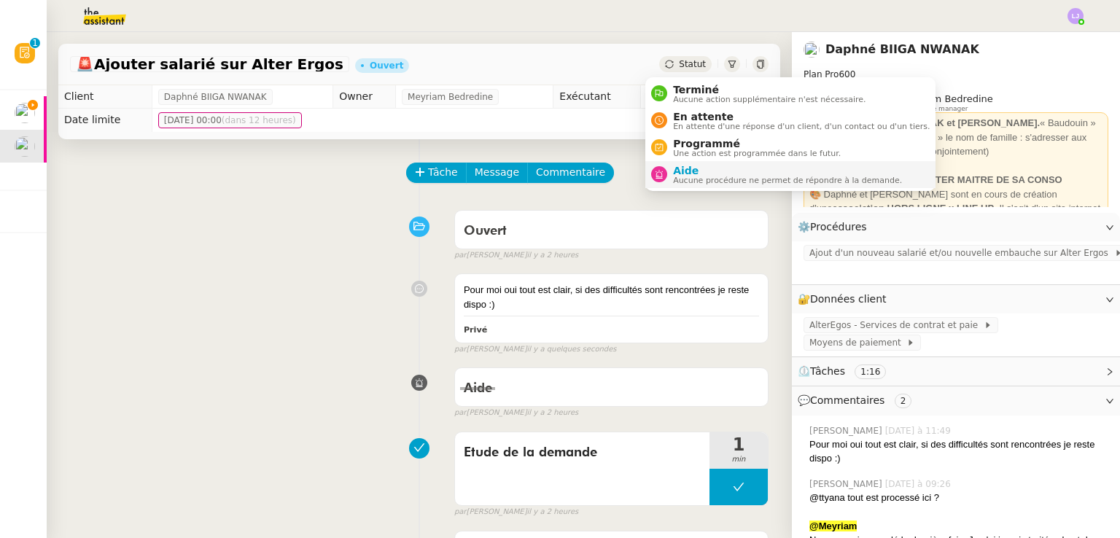
click at [724, 176] on span "Aucune procédure ne permet de répondre à la demande." at bounding box center [787, 180] width 229 height 8
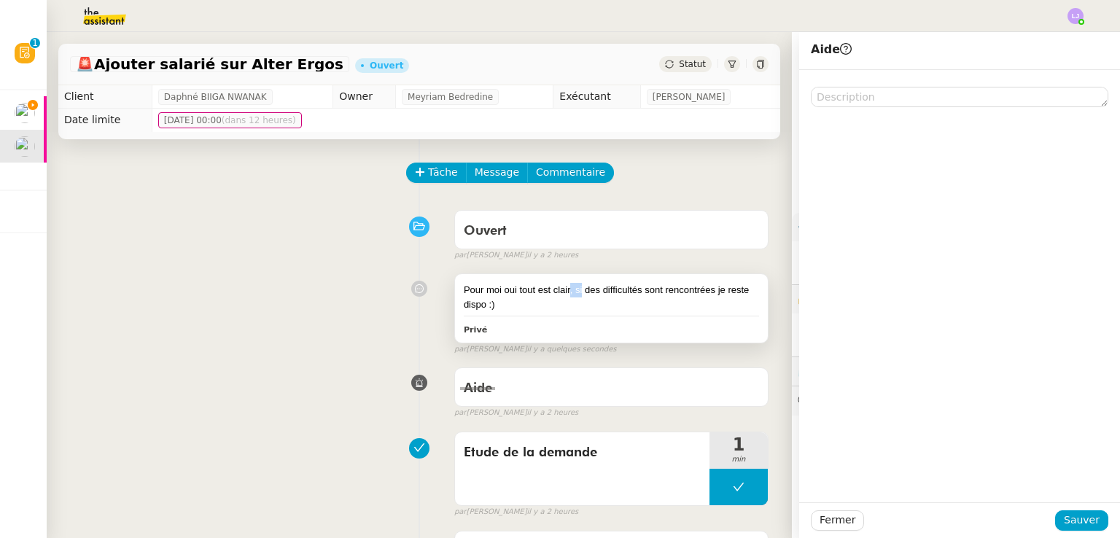
drag, startPoint x: 558, startPoint y: 272, endPoint x: 578, endPoint y: 296, distance: 31.1
click at [578, 296] on div "Pour moi oui tout est clair, si des difficultés sont rencontrées je reste dispo…" at bounding box center [419, 311] width 698 height 88
click at [578, 296] on div "Pour moi oui tout est clair, si des difficultés sont rencontrées je reste dispo…" at bounding box center [611, 297] width 295 height 28
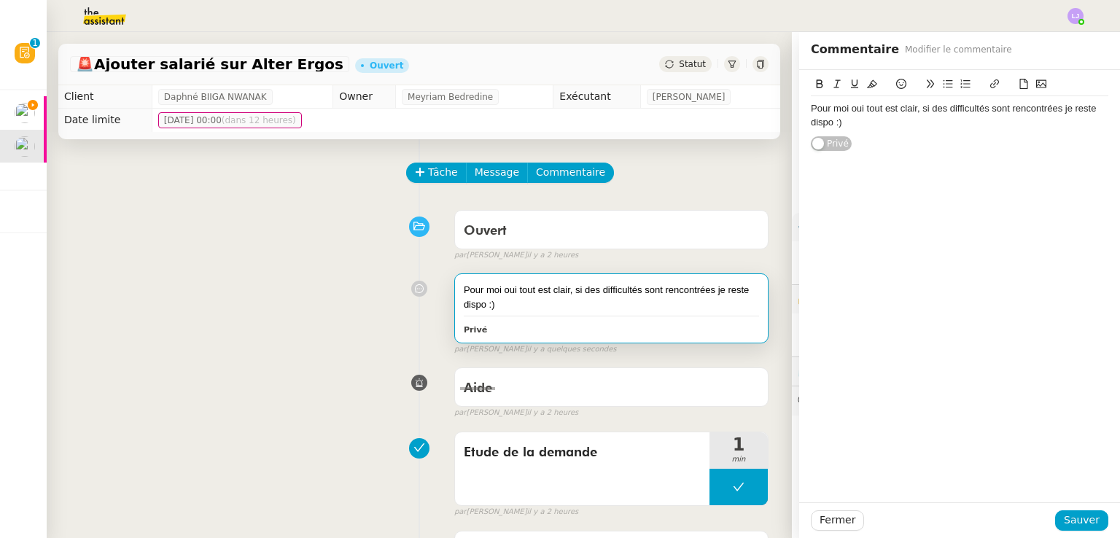
click at [915, 125] on div "Pour moi oui tout est clair, si des difficultés sont rencontrées je reste dispo…" at bounding box center [958, 115] width 297 height 27
click at [1064, 521] on span "Sauver" at bounding box center [1081, 520] width 36 height 17
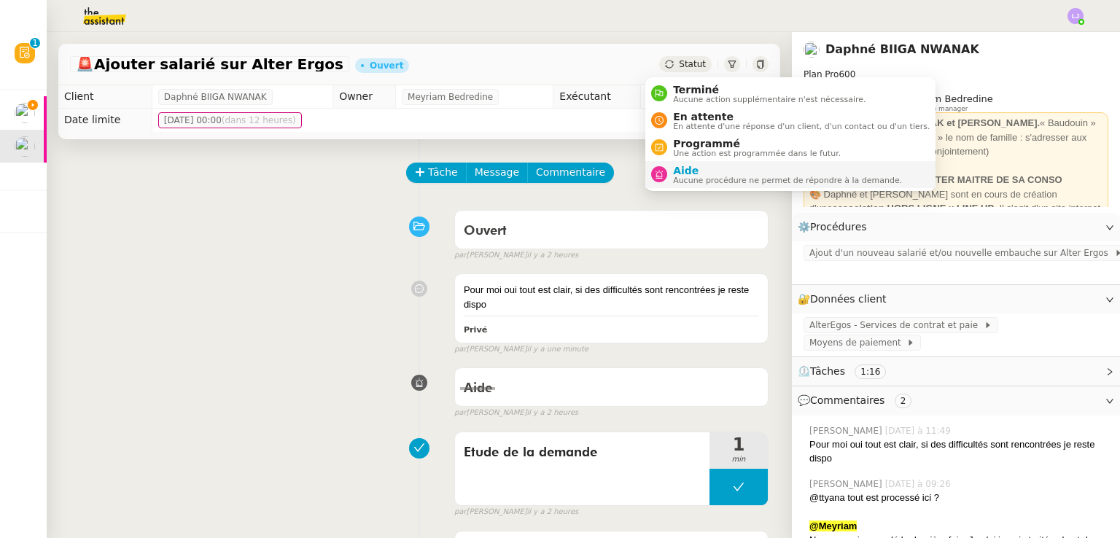
click at [715, 173] on span "Aide" at bounding box center [787, 171] width 229 height 12
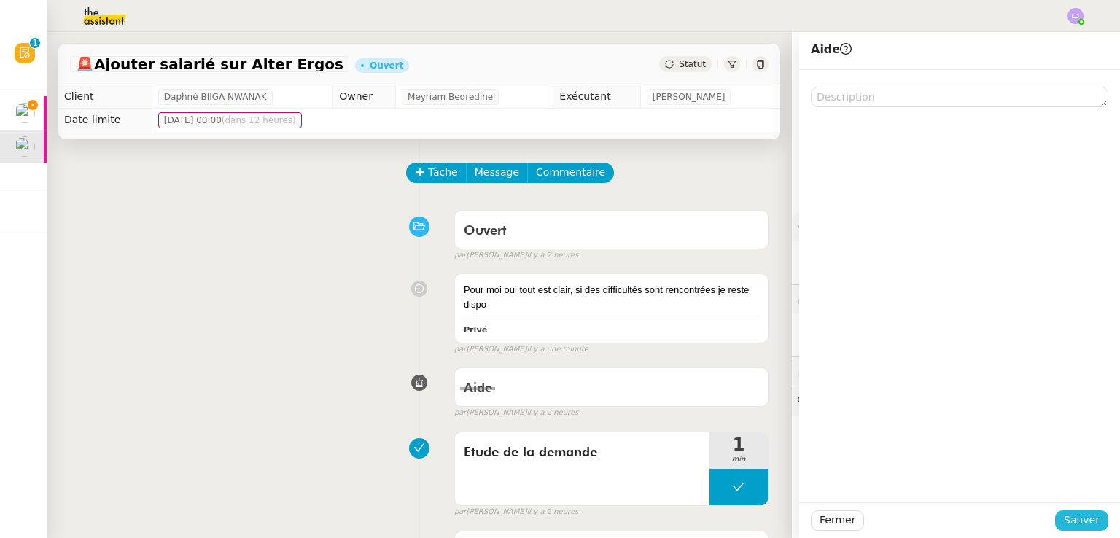
click at [1087, 522] on span "Sauver" at bounding box center [1081, 520] width 36 height 17
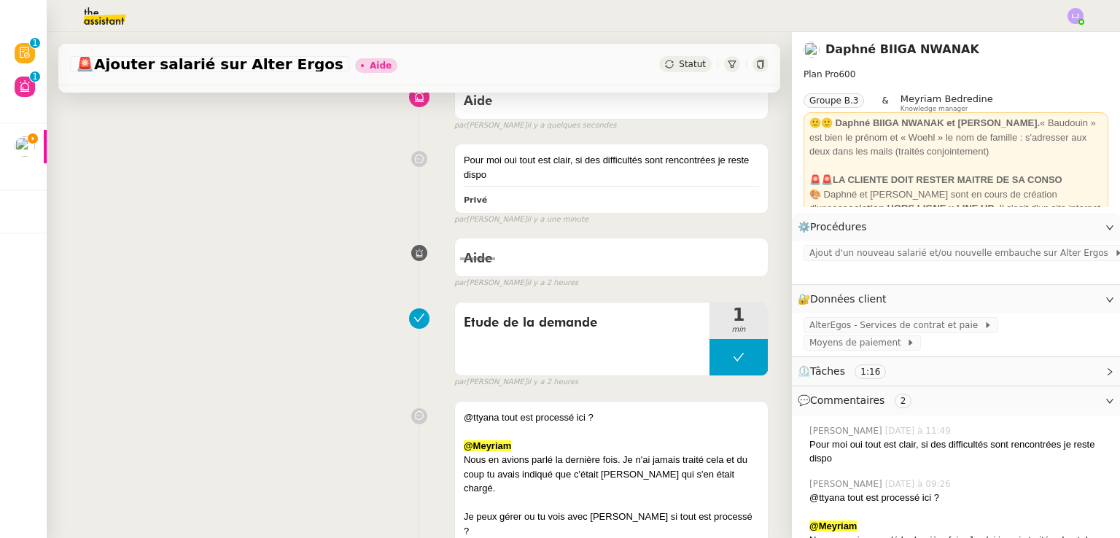
scroll to position [128, 0]
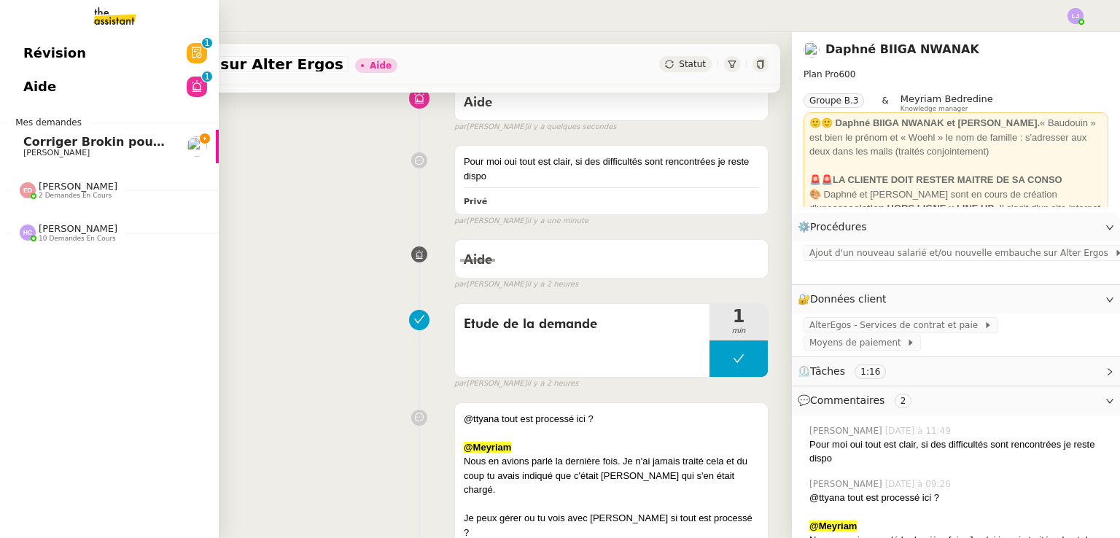
click at [137, 137] on span "Corriger Brokin pour clôture comptable" at bounding box center [152, 142] width 259 height 14
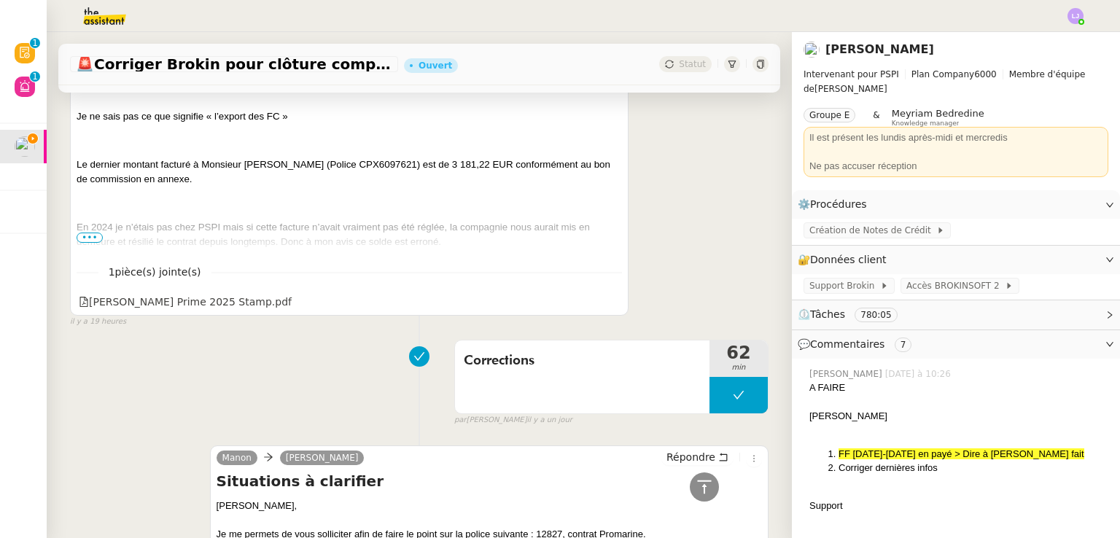
scroll to position [424, 0]
click at [82, 238] on span "•••" at bounding box center [90, 238] width 26 height 10
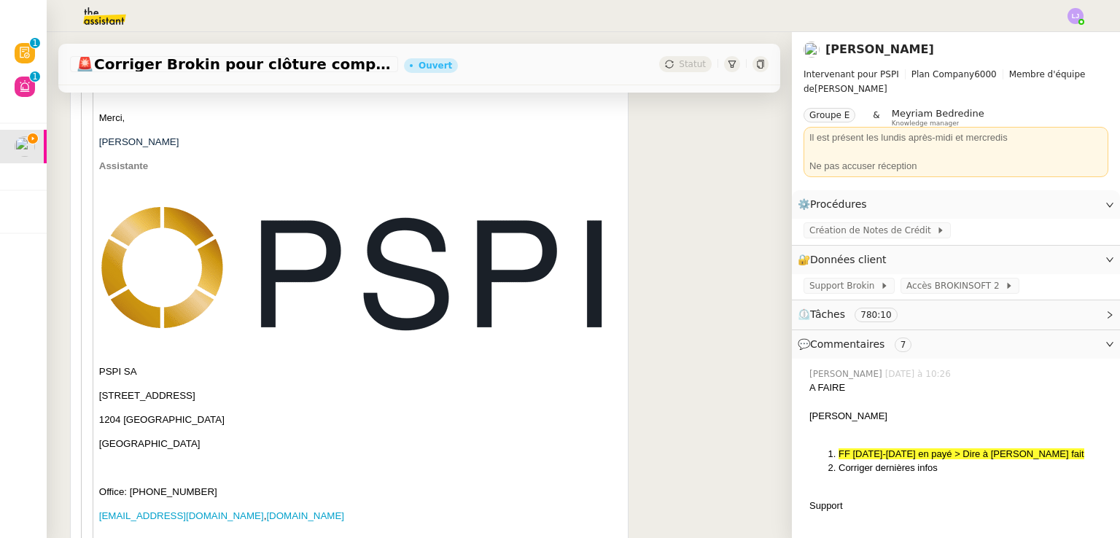
scroll to position [2935, 0]
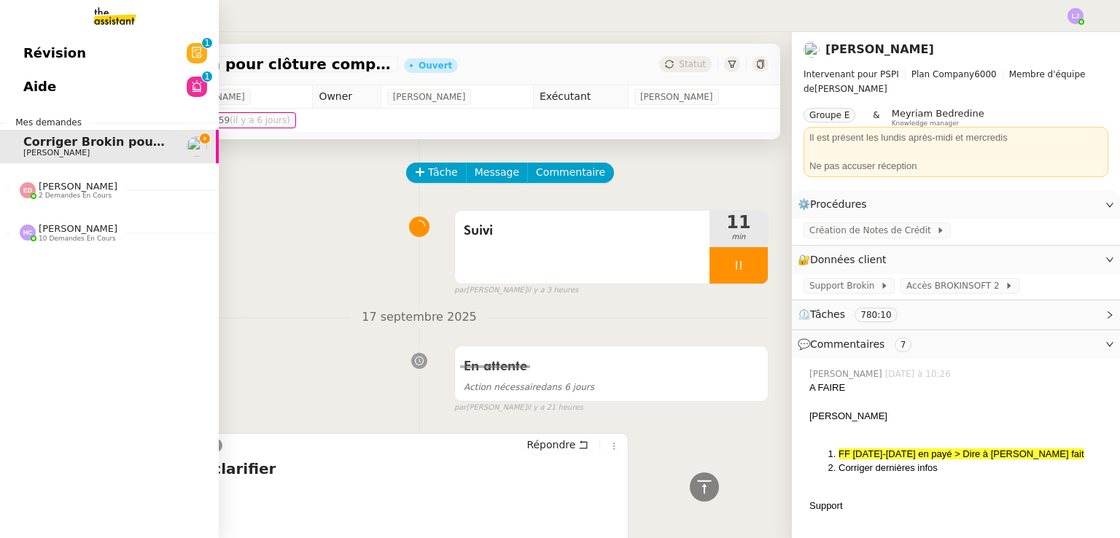
click at [178, 55] on link "Révision 0 1 2 3 4 5 6 7 8 9" at bounding box center [109, 53] width 219 height 34
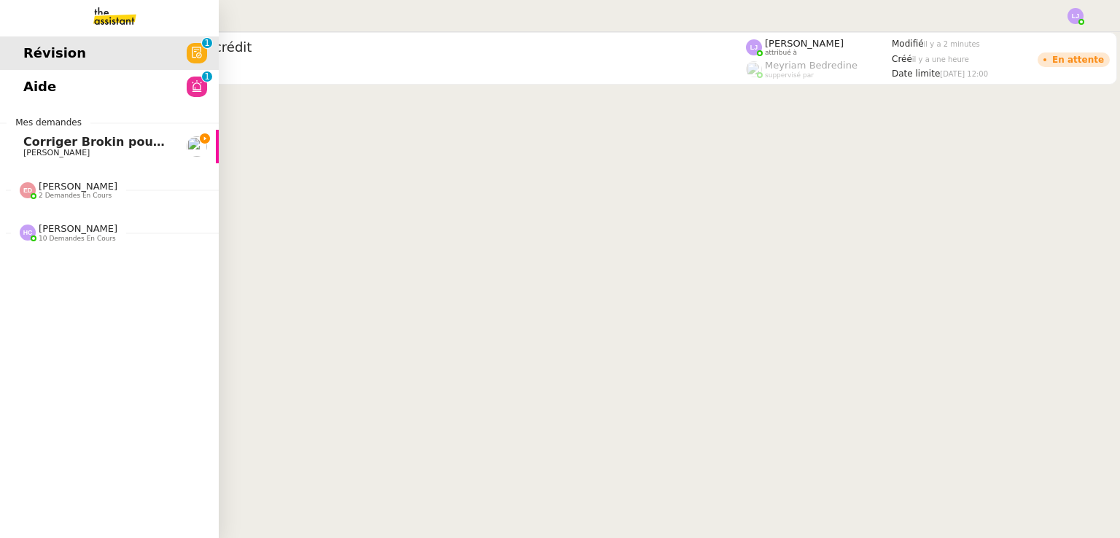
click at [187, 148] on img at bounding box center [197, 146] width 20 height 20
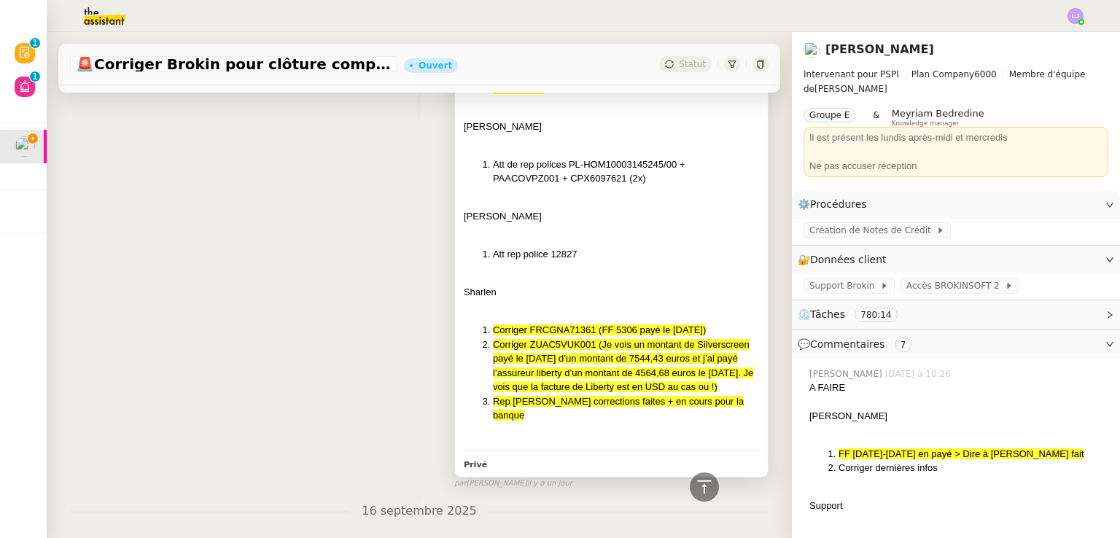
scroll to position [2688, 0]
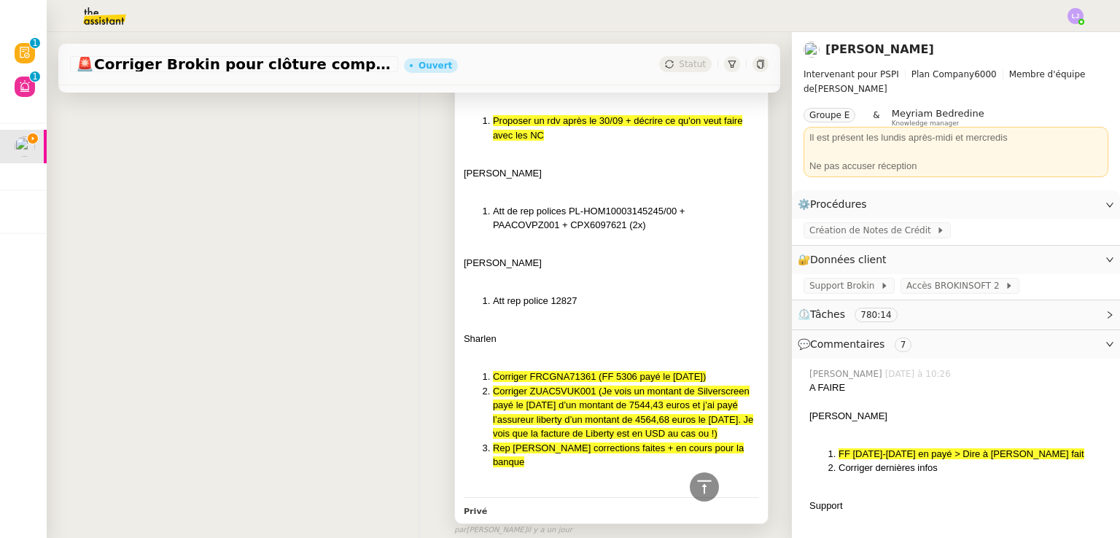
click at [625, 308] on li "Att rep police 12827" at bounding box center [626, 301] width 266 height 15
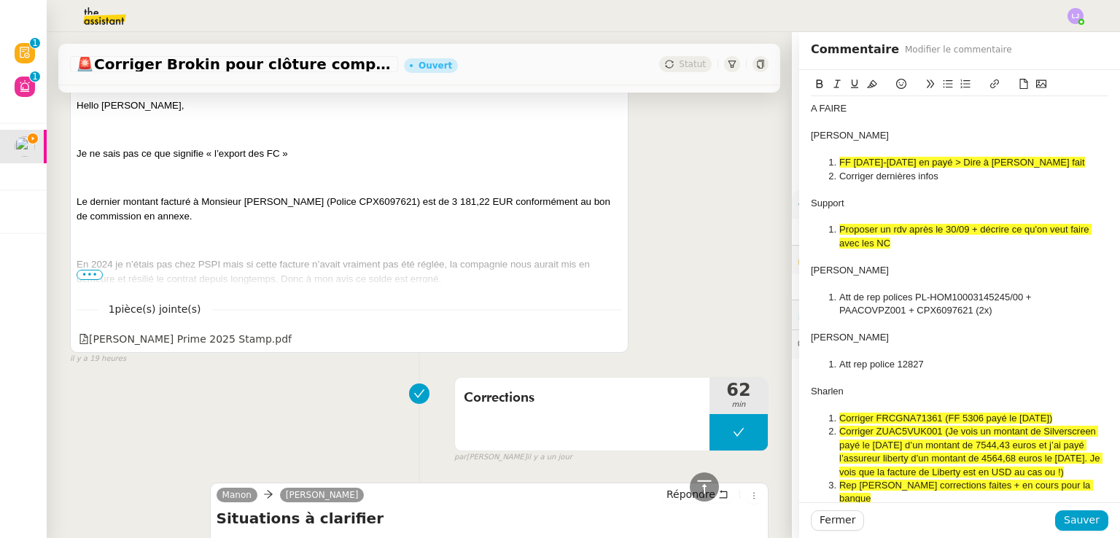
scroll to position [389, 0]
click at [87, 278] on span "•••" at bounding box center [90, 273] width 26 height 10
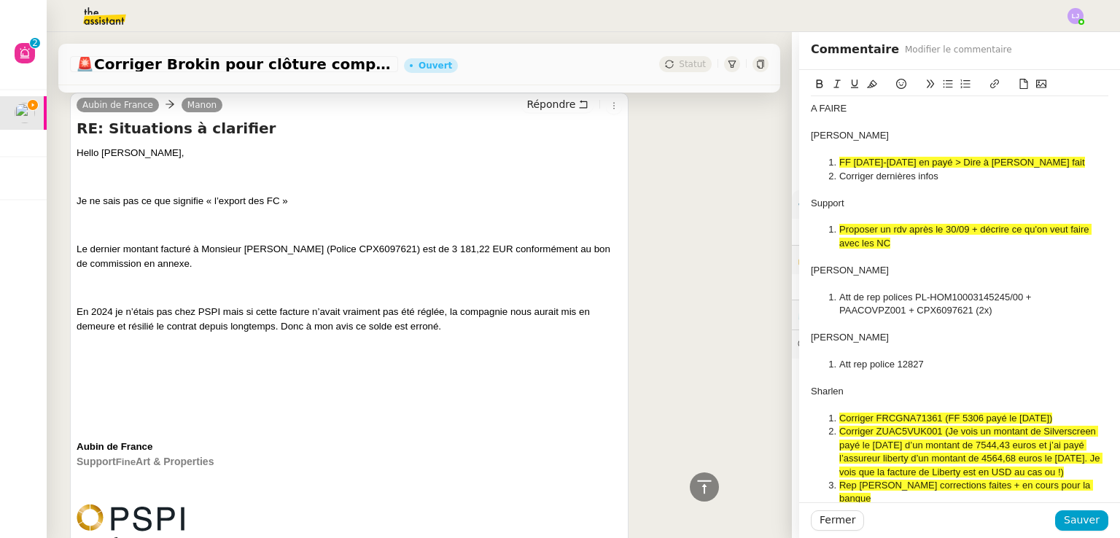
scroll to position [338, 0]
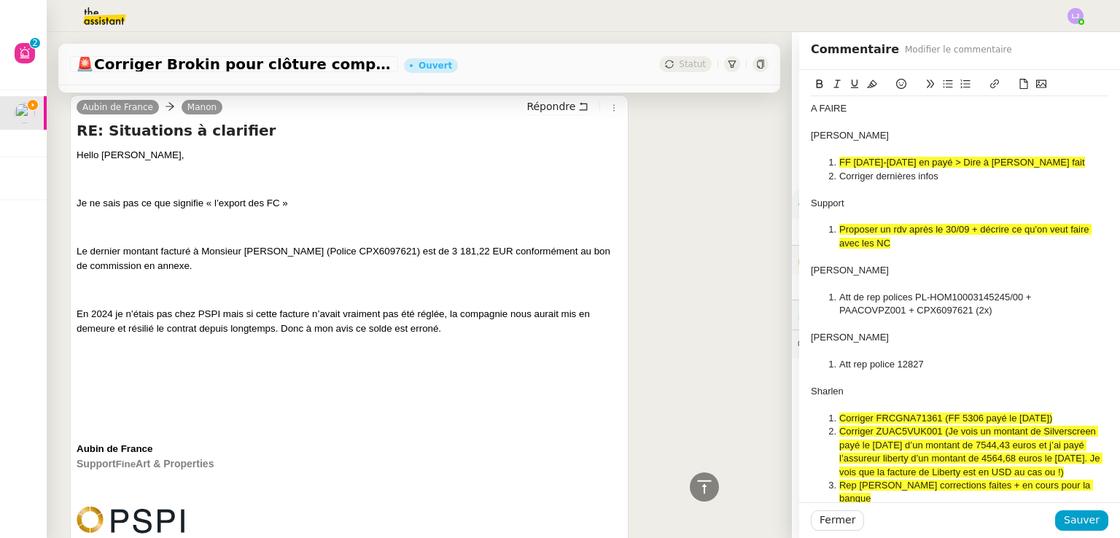
click at [951, 310] on li "Att de rep polices PL-HOM10003145245/00 + PAACOVPZ001 + CPX6097621 (2x)" at bounding box center [967, 304] width 284 height 27
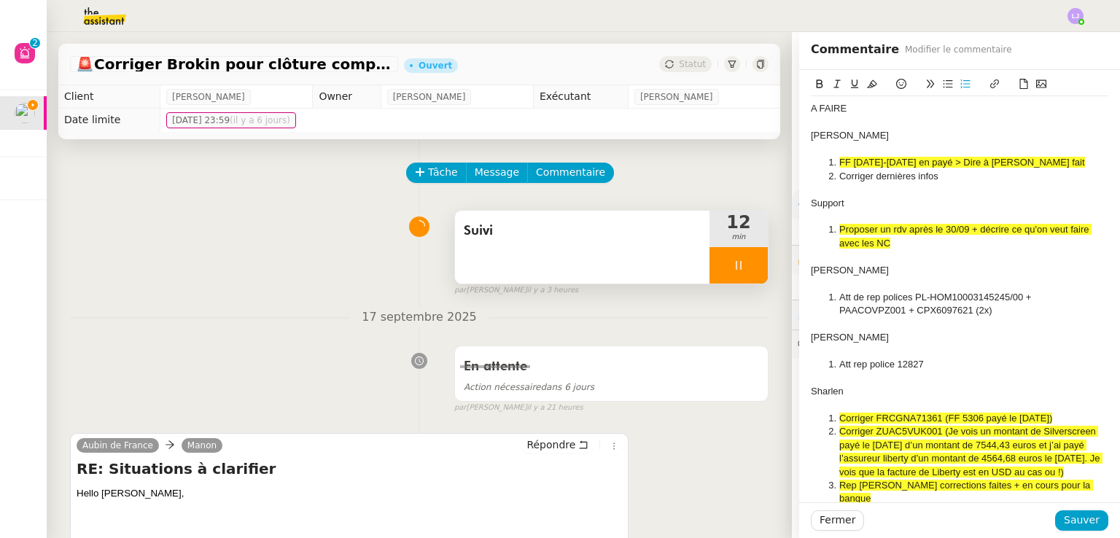
click at [732, 262] on icon at bounding box center [738, 265] width 12 height 12
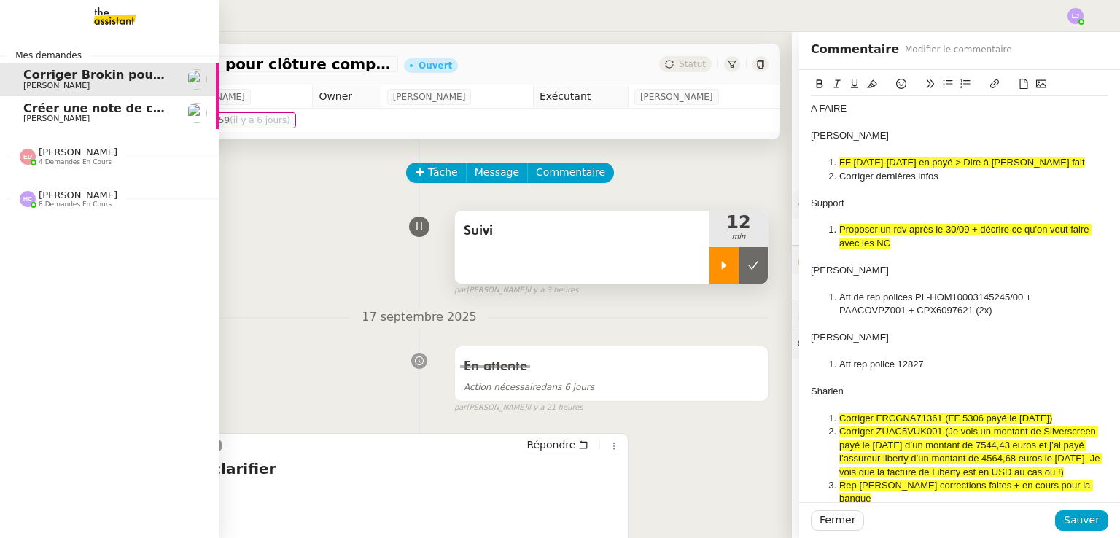
click at [86, 103] on span "Créer une note de crédit" at bounding box center [103, 108] width 161 height 14
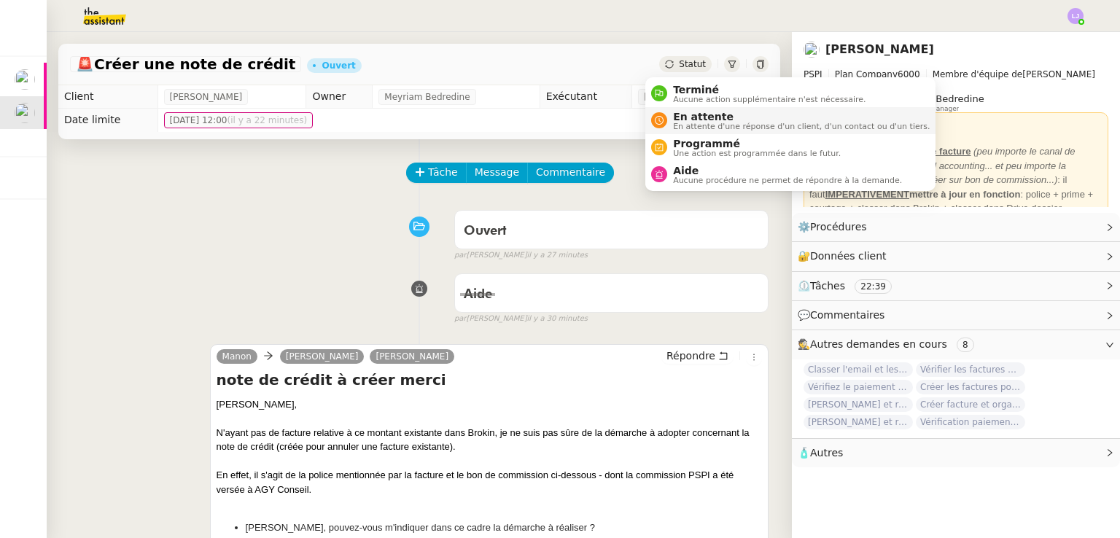
click at [683, 123] on span "En attente d'une réponse d'un client, d'un contact ou d'un tiers." at bounding box center [801, 126] width 257 height 8
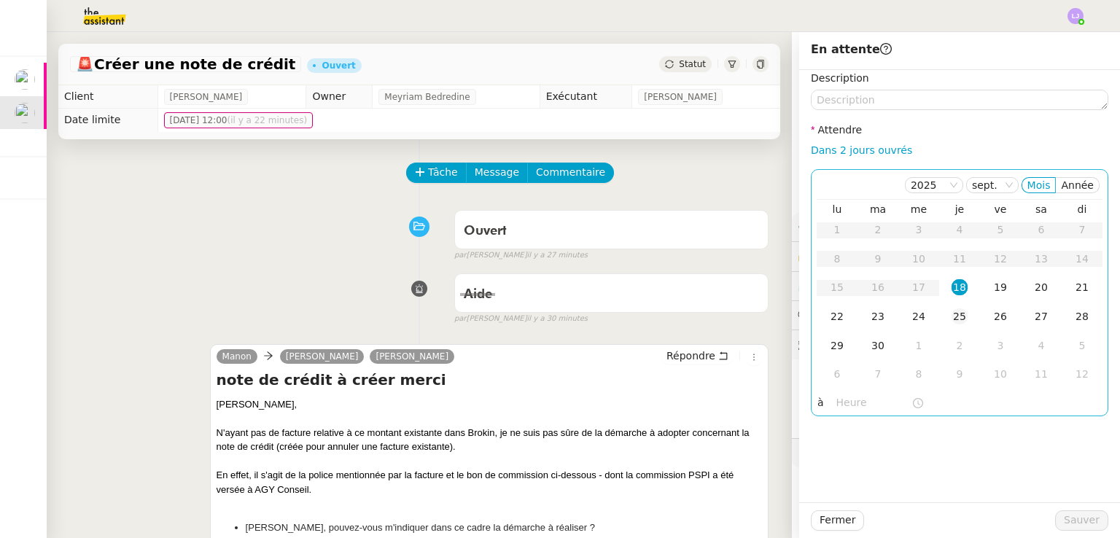
click at [953, 310] on div "25" at bounding box center [959, 316] width 16 height 16
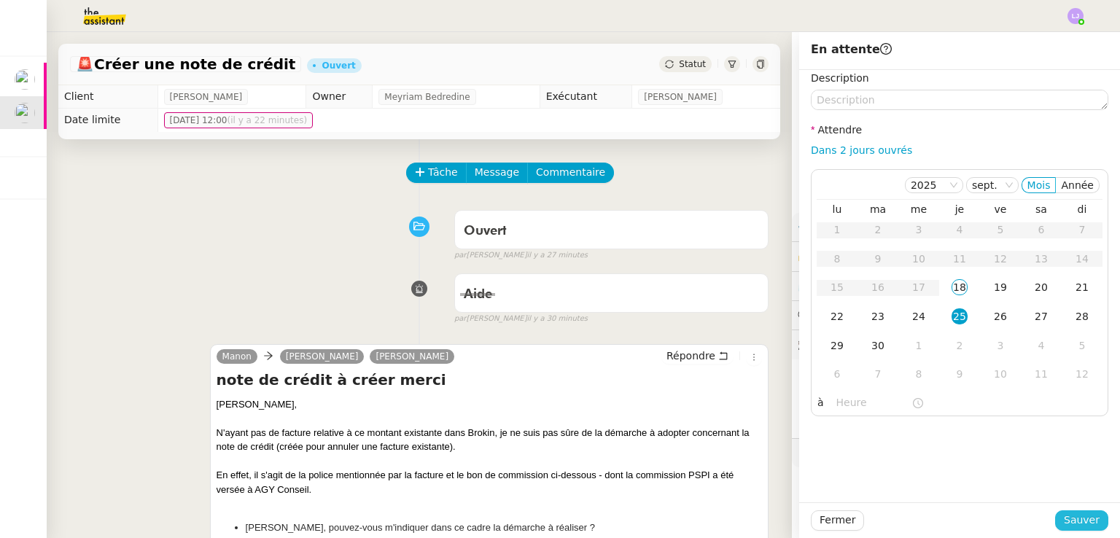
click at [1079, 526] on span "Sauver" at bounding box center [1081, 520] width 36 height 17
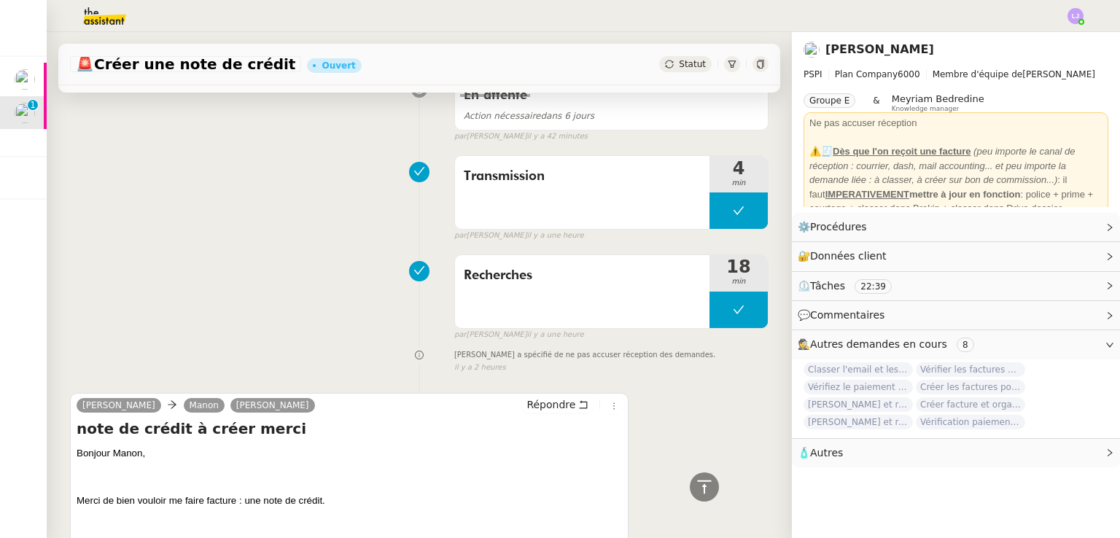
scroll to position [1023, 0]
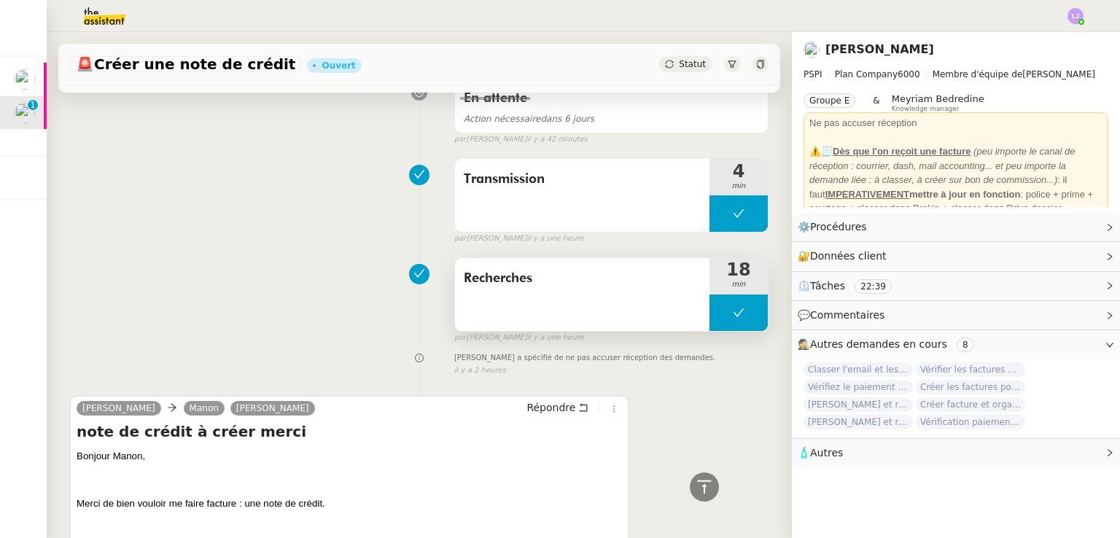
click at [709, 322] on button at bounding box center [738, 312] width 58 height 36
click at [709, 322] on div at bounding box center [723, 312] width 29 height 36
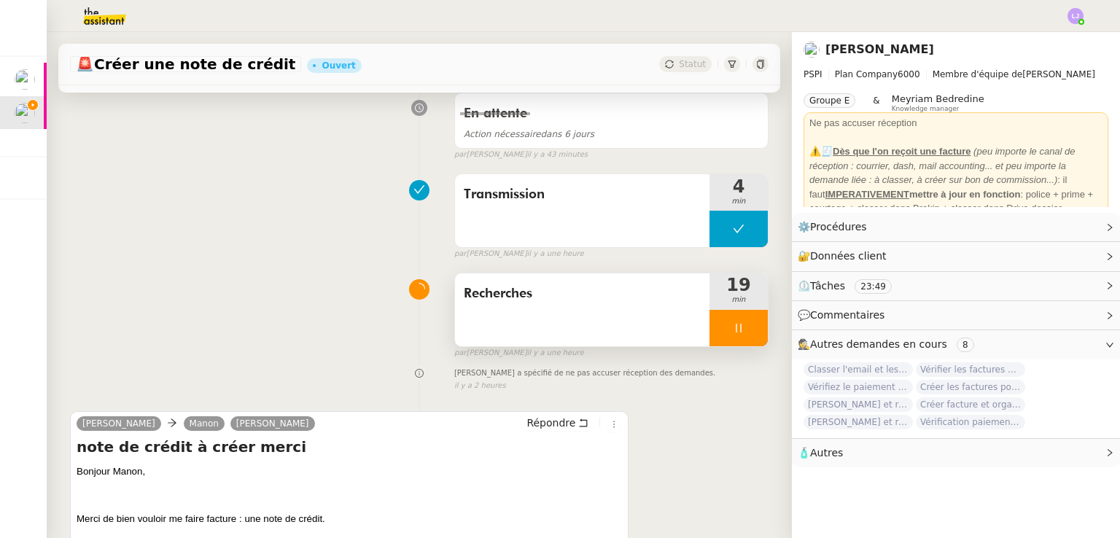
scroll to position [1012, 0]
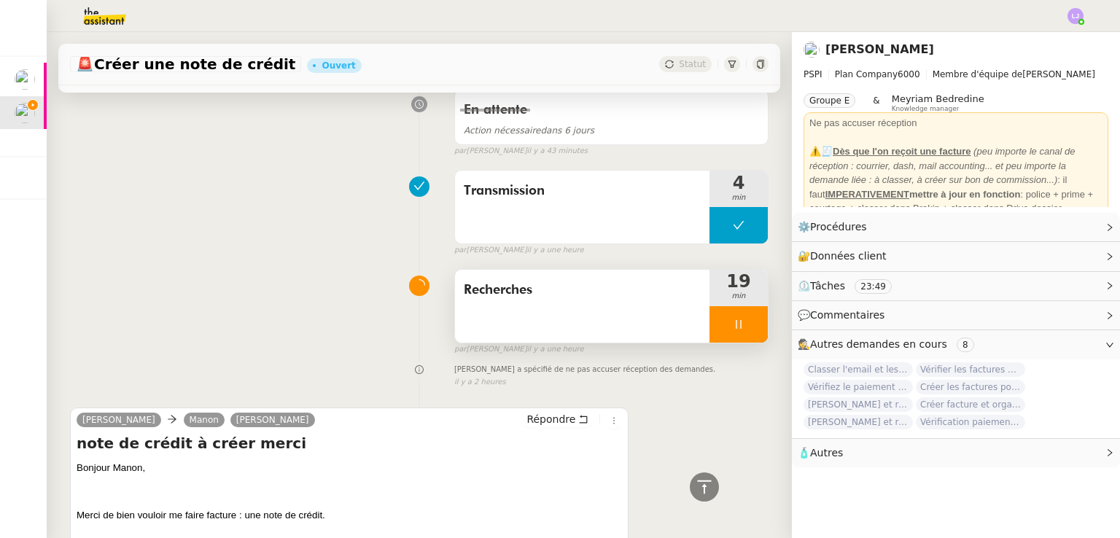
click at [732, 321] on div at bounding box center [738, 324] width 58 height 36
click at [747, 321] on icon at bounding box center [753, 325] width 12 height 12
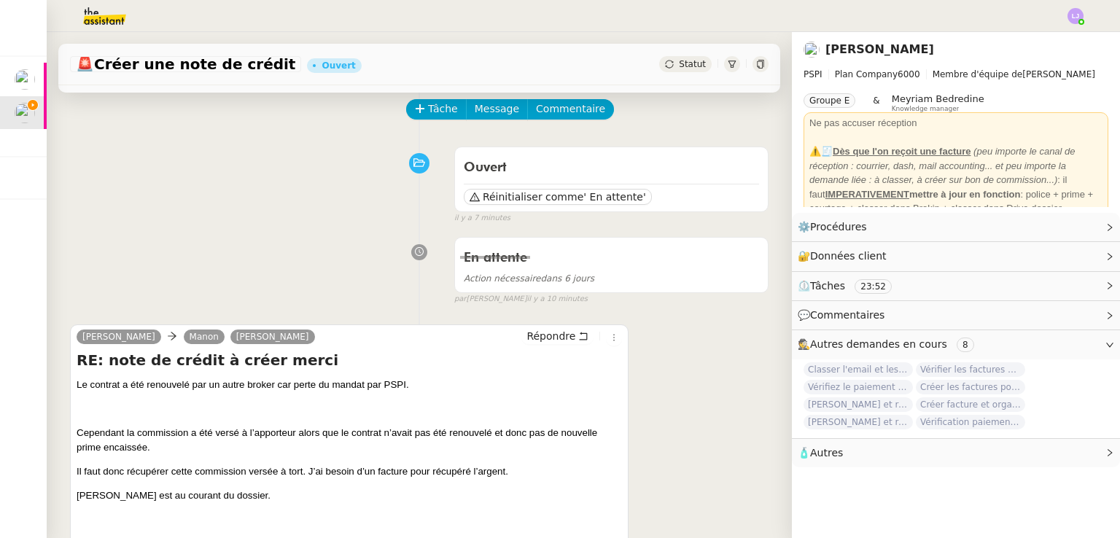
scroll to position [0, 0]
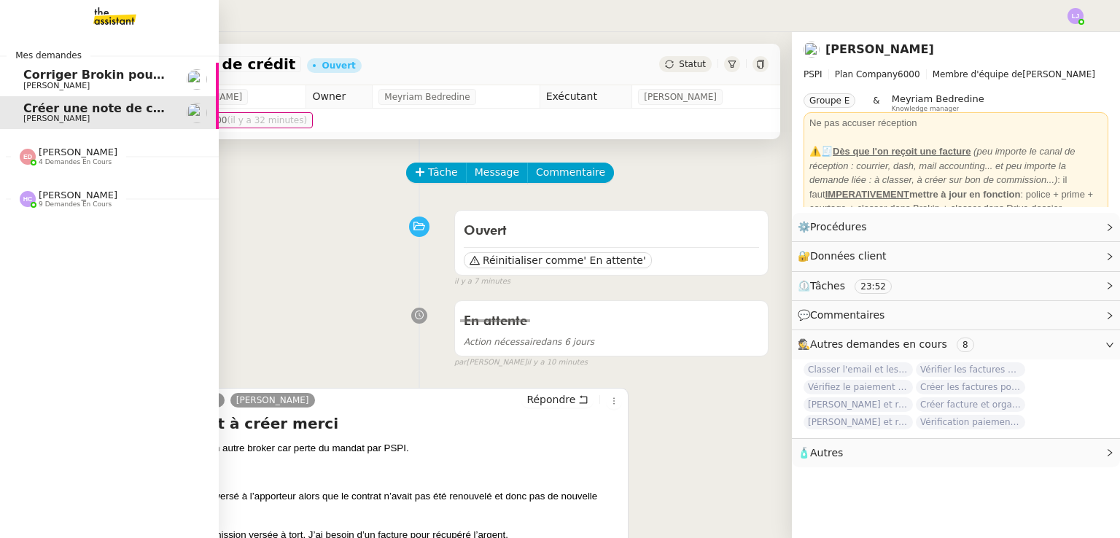
click at [122, 155] on nz-divider "Eva Dubois 4 demandes en cours" at bounding box center [115, 155] width 219 height 19
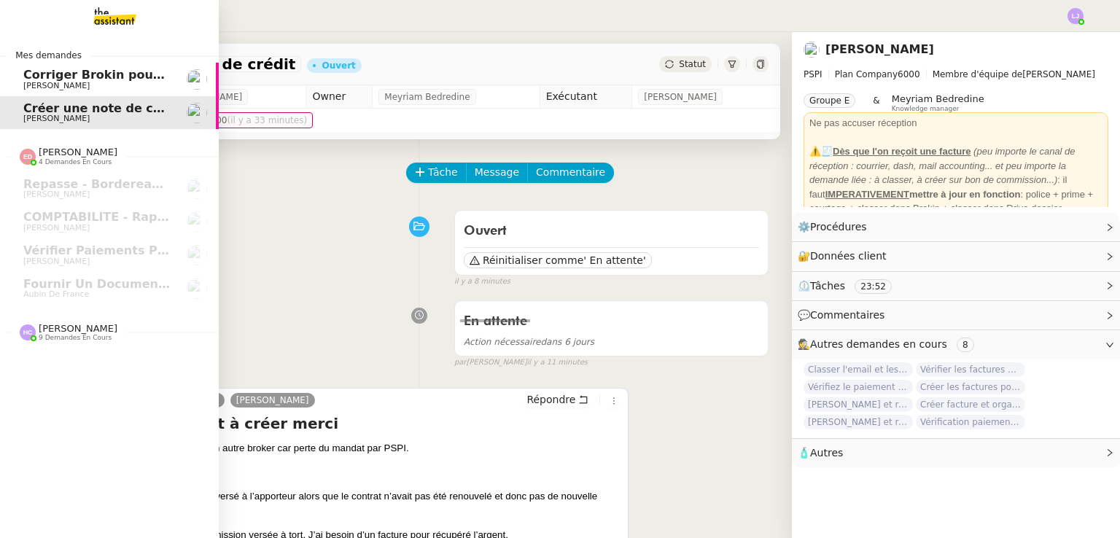
click at [82, 334] on span "9 demandes en cours" at bounding box center [75, 338] width 73 height 8
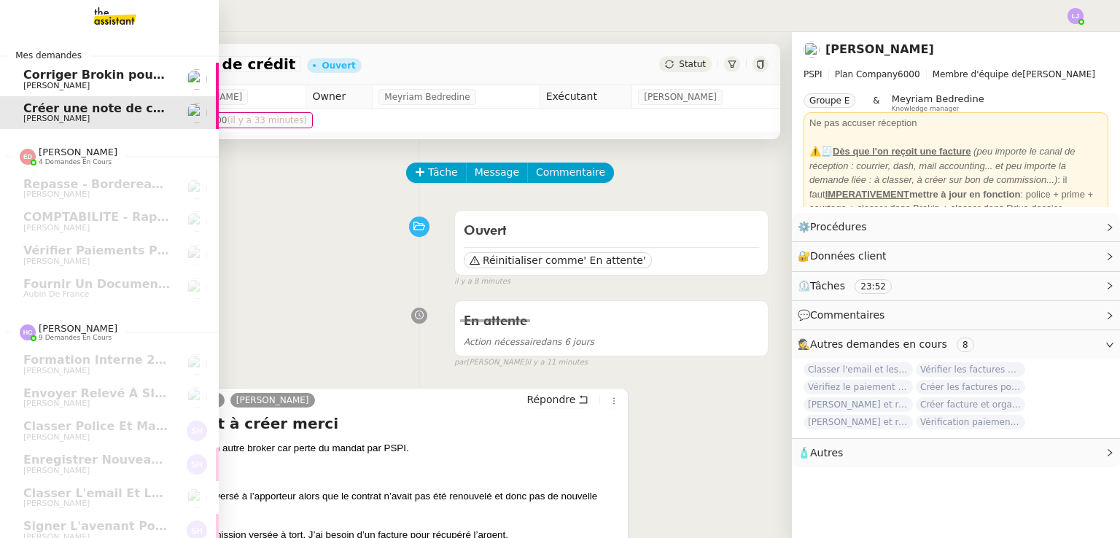
click at [15, 81] on link "Corriger Brokin pour clôture comptable [PERSON_NAME]" at bounding box center [109, 80] width 219 height 34
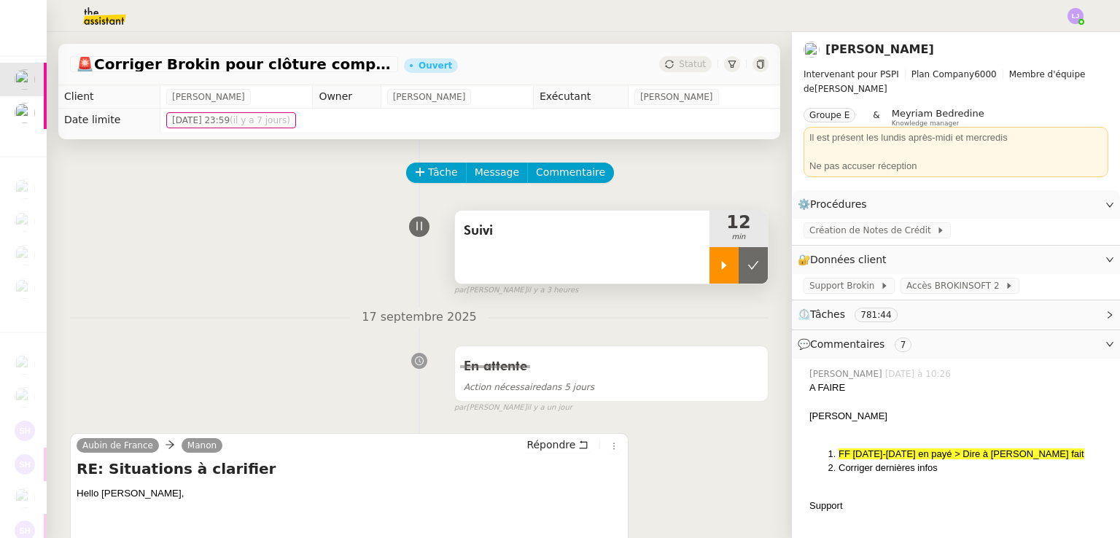
click at [718, 270] on icon at bounding box center [724, 265] width 12 height 12
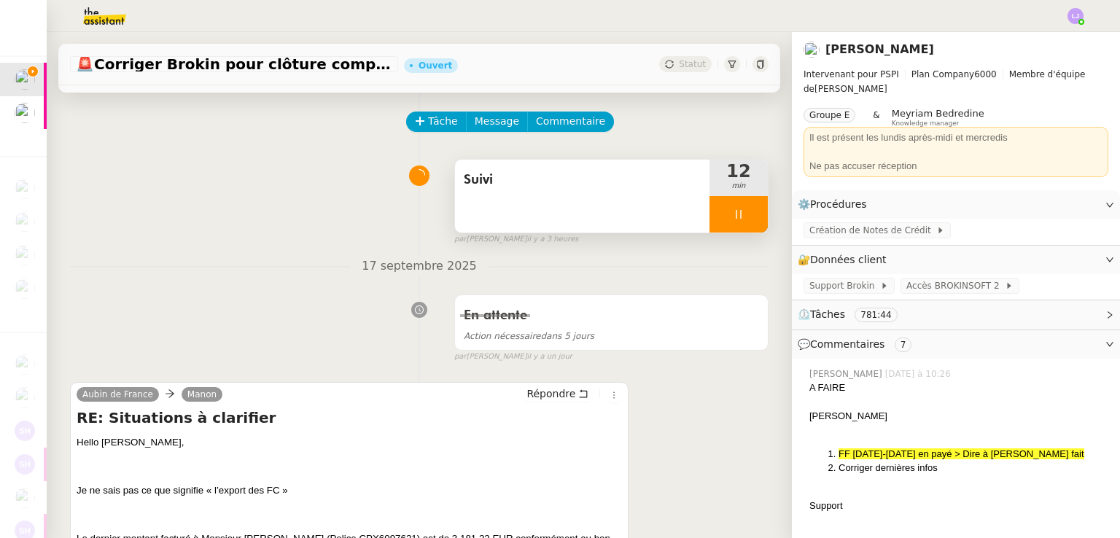
scroll to position [46, 0]
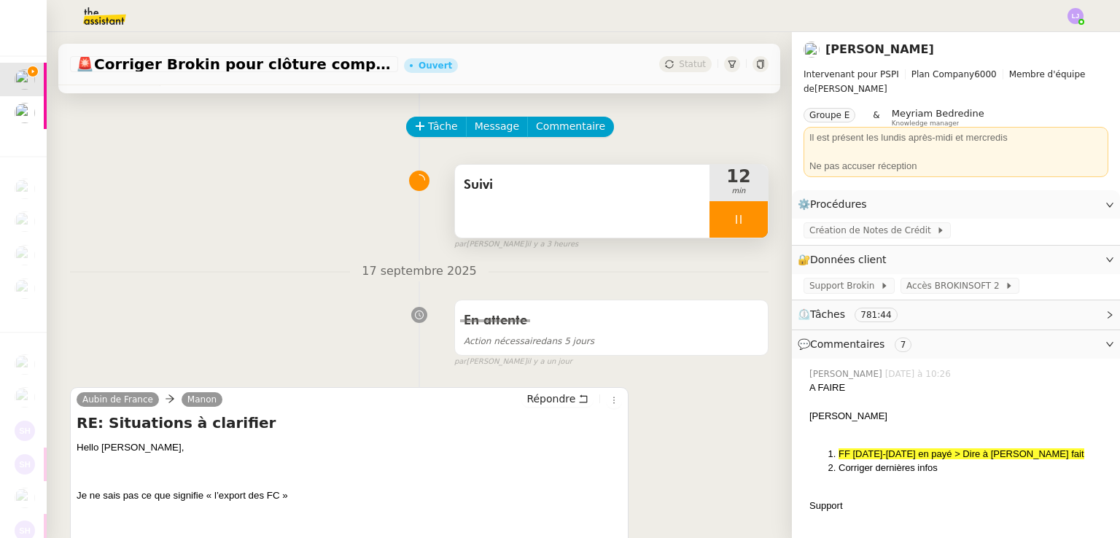
click at [524, 227] on div "Suivi" at bounding box center [582, 201] width 254 height 73
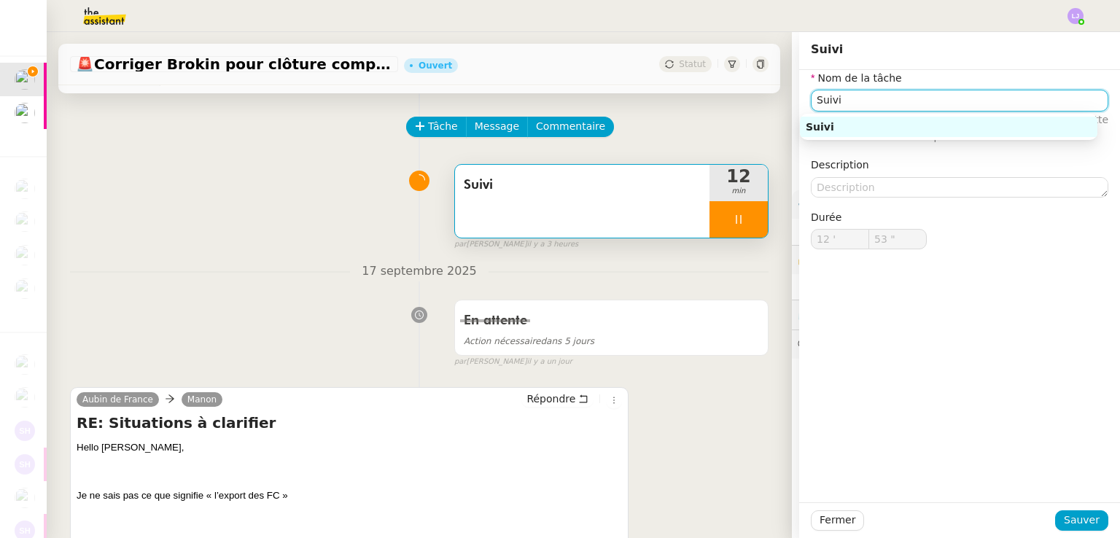
click at [825, 105] on input "Suivi" at bounding box center [958, 100] width 297 height 21
type input "54 ""
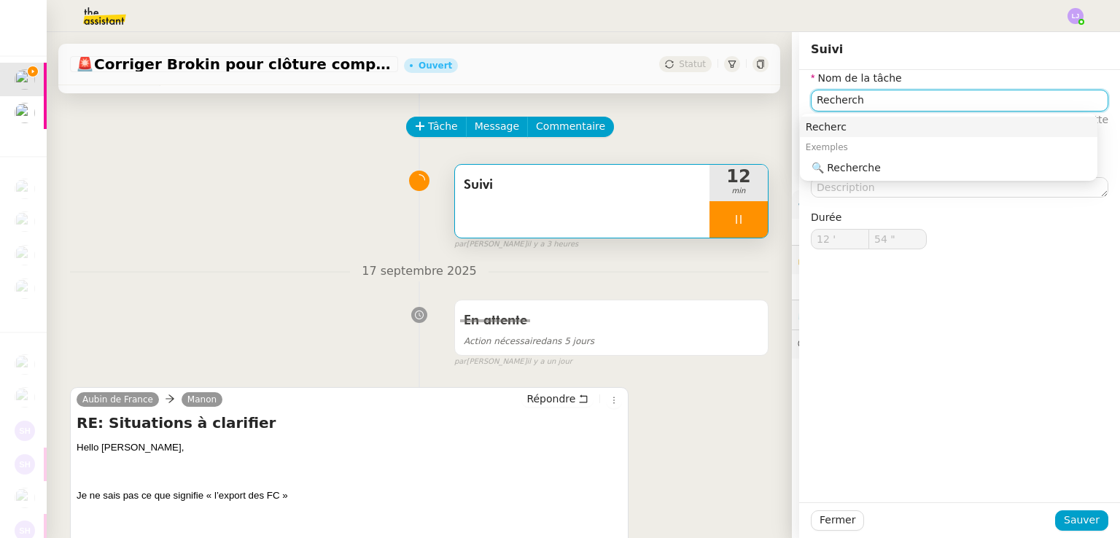
type input "Recherche"
type input "55 ""
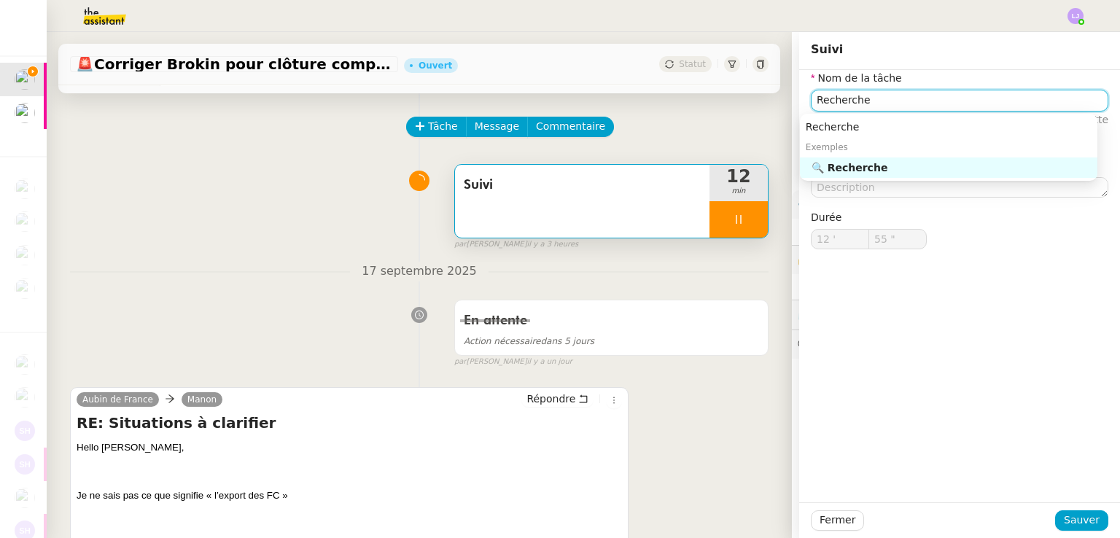
type input "Recherches"
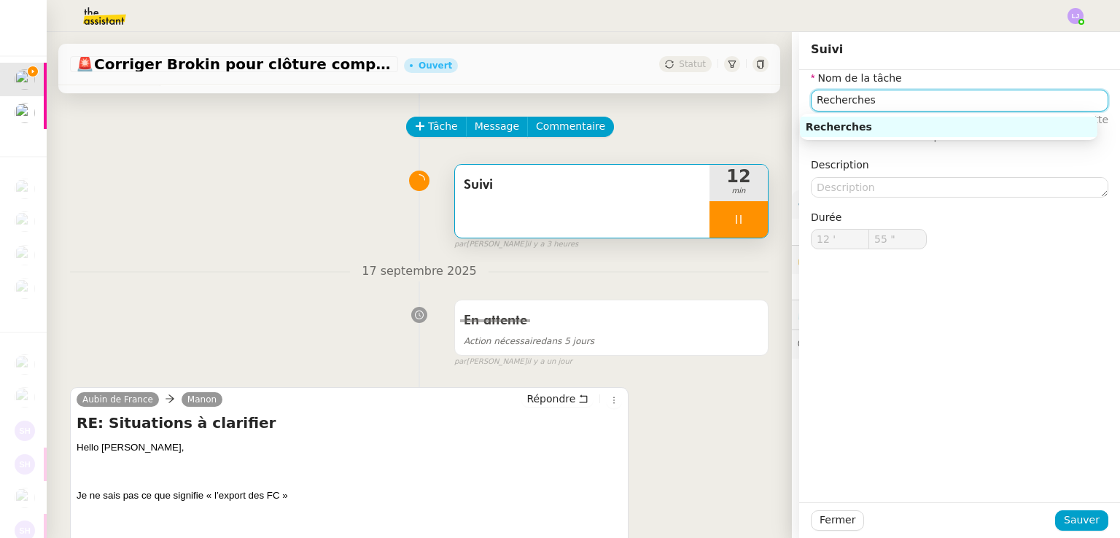
type input "56 ""
type input "Recherches"
click at [1066, 518] on span "Sauver" at bounding box center [1081, 520] width 36 height 17
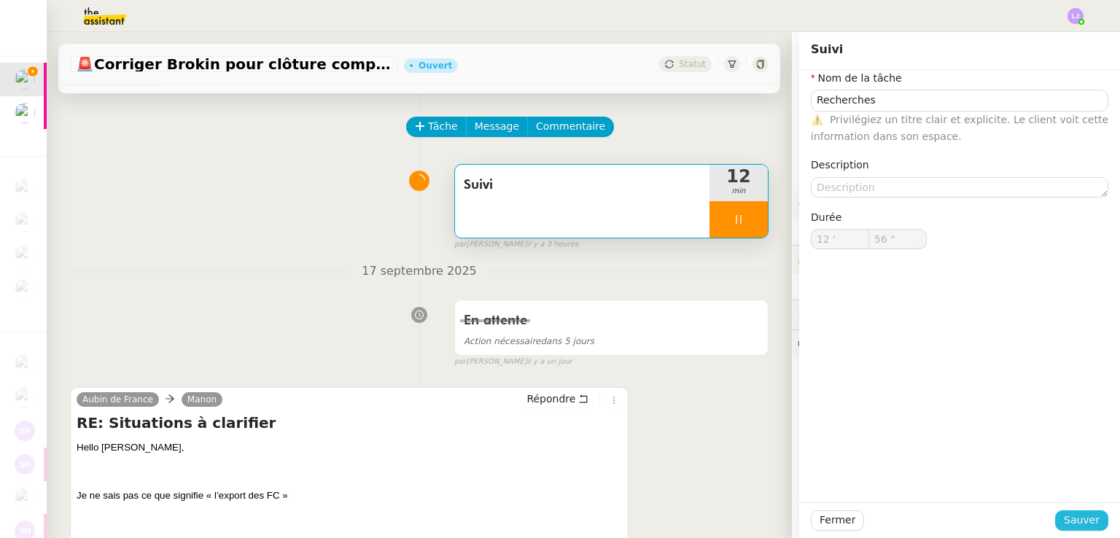
type input "57 ""
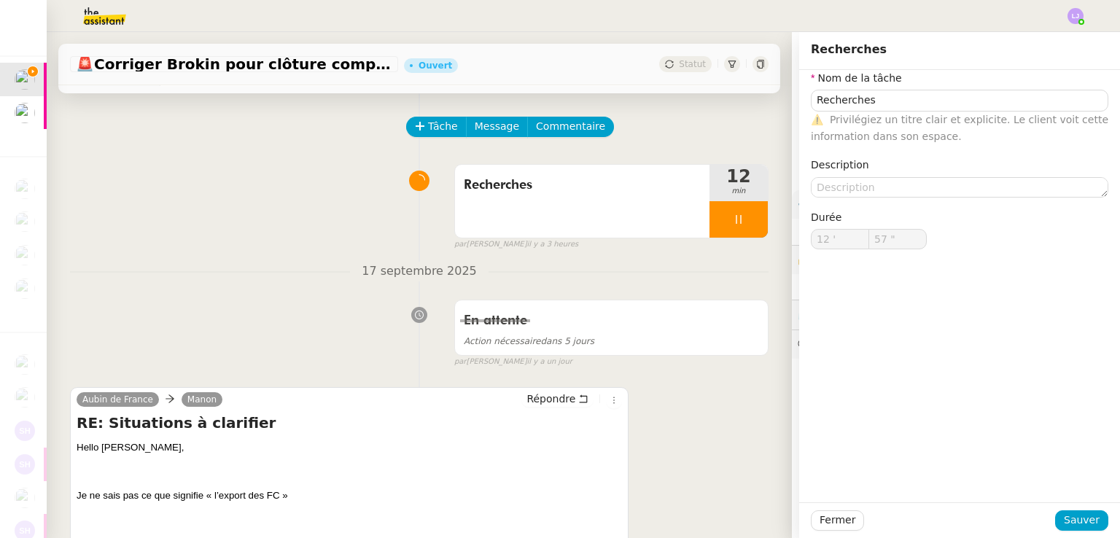
click at [714, 211] on div at bounding box center [738, 219] width 58 height 36
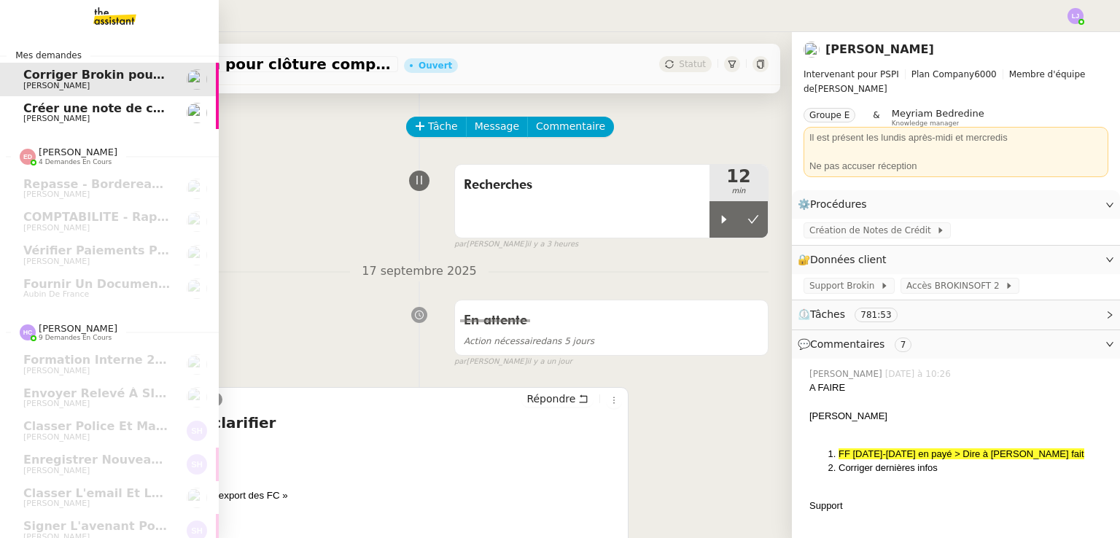
click at [44, 117] on span "[PERSON_NAME]" at bounding box center [56, 118] width 66 height 9
